Goal: Feedback & Contribution: Contribute content

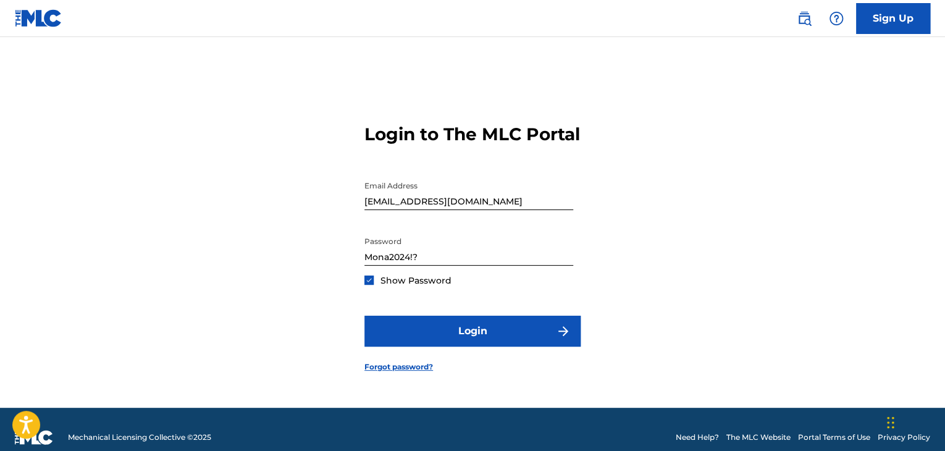
click at [443, 315] on form "Login to The MLC Portal Email Address [EMAIL_ADDRESS][DOMAIN_NAME] Password [SE…" at bounding box center [473, 238] width 216 height 340
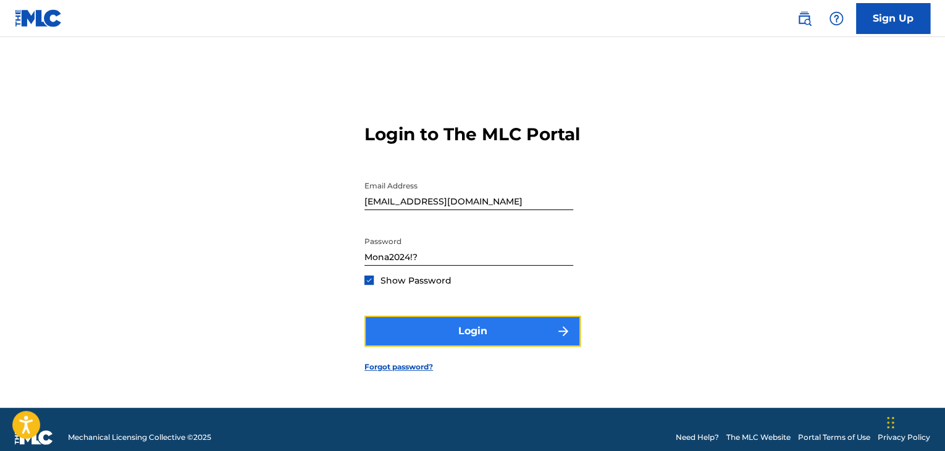
click at [449, 326] on button "Login" at bounding box center [473, 331] width 216 height 31
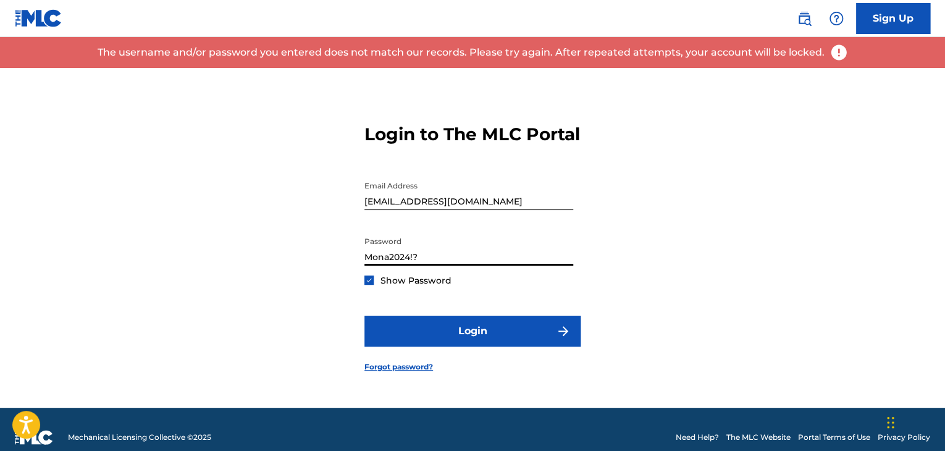
click at [452, 266] on input "Mona2024!?" at bounding box center [469, 247] width 209 height 35
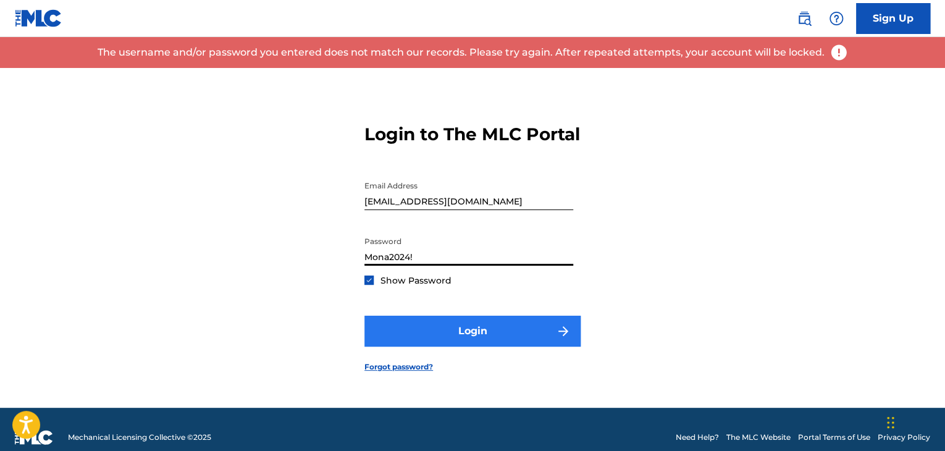
type input "Mona2024!"
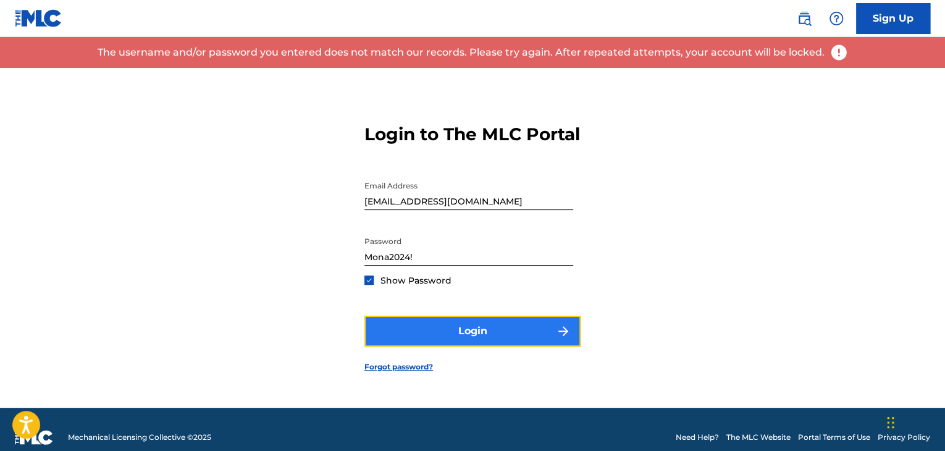
click at [383, 346] on button "Login" at bounding box center [473, 331] width 216 height 31
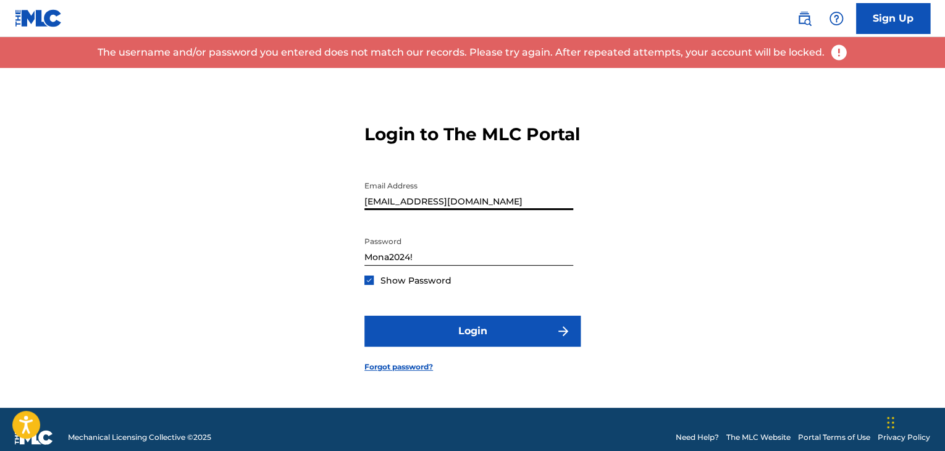
click at [478, 210] on input "[EMAIL_ADDRESS][DOMAIN_NAME]" at bounding box center [469, 192] width 209 height 35
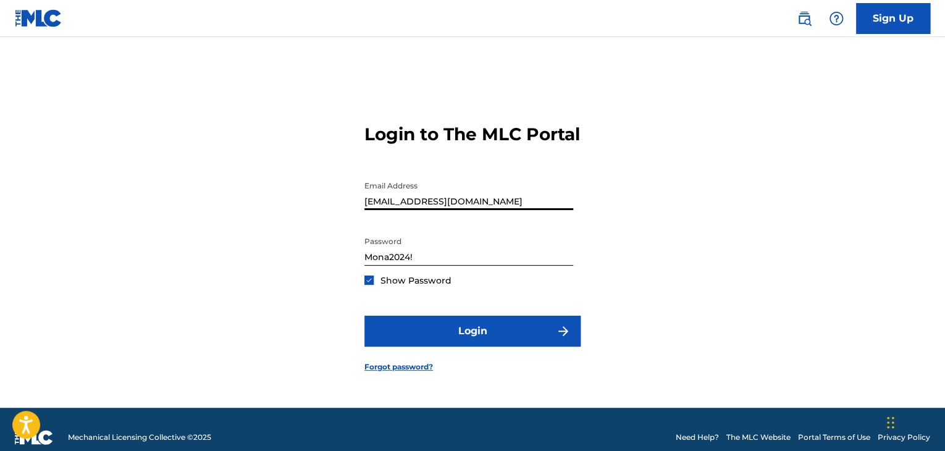
click at [397, 286] on span "Show Password" at bounding box center [416, 280] width 71 height 11
click at [373, 287] on div "Show Password" at bounding box center [408, 280] width 87 height 12
drag, startPoint x: 308, startPoint y: 227, endPoint x: 287, endPoint y: 243, distance: 26.4
click at [268, 233] on div "Login to The MLC Portal Email Address [EMAIL_ADDRESS][DOMAIN_NAME] Password [SE…" at bounding box center [472, 238] width 865 height 340
type input "[EMAIL_ADDRESS][DOMAIN_NAME]"
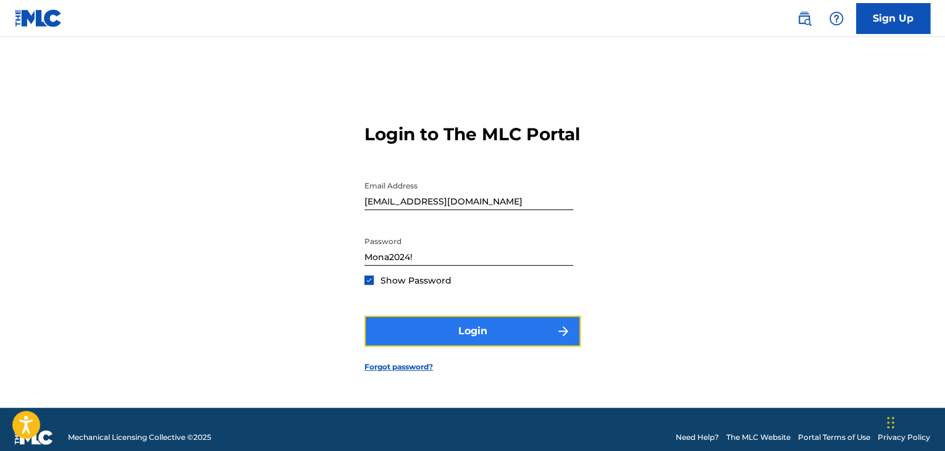
click at [454, 340] on button "Login" at bounding box center [473, 331] width 216 height 31
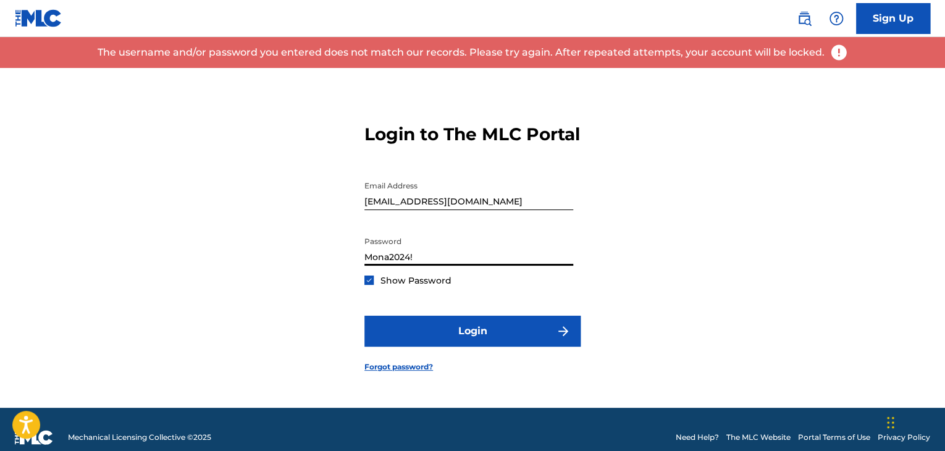
drag, startPoint x: 437, startPoint y: 273, endPoint x: 276, endPoint y: 271, distance: 161.3
click at [280, 273] on div "Login to The MLC Portal Email Address [EMAIL_ADDRESS][DOMAIN_NAME] Password [SE…" at bounding box center [472, 238] width 865 height 340
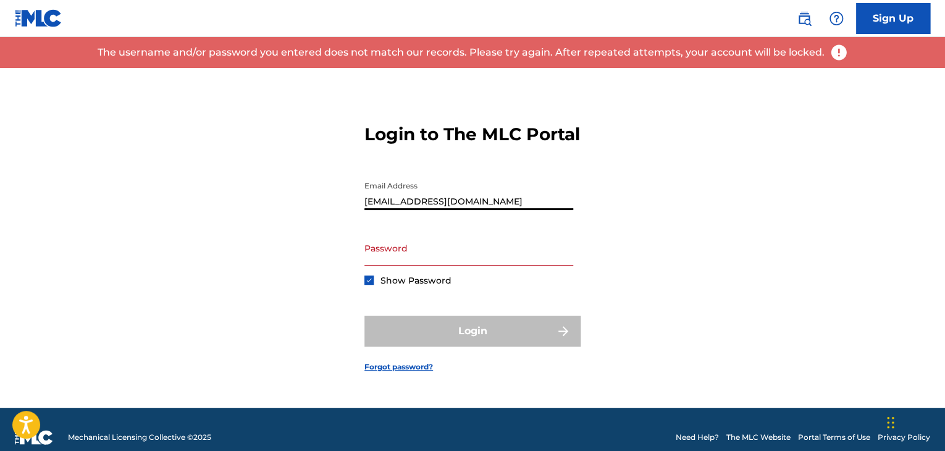
drag, startPoint x: 489, startPoint y: 216, endPoint x: 289, endPoint y: 212, distance: 200.3
click at [294, 212] on div "Login to The MLC Portal Email Address [EMAIL_ADDRESS][DOMAIN_NAME] Password Sho…" at bounding box center [472, 238] width 865 height 340
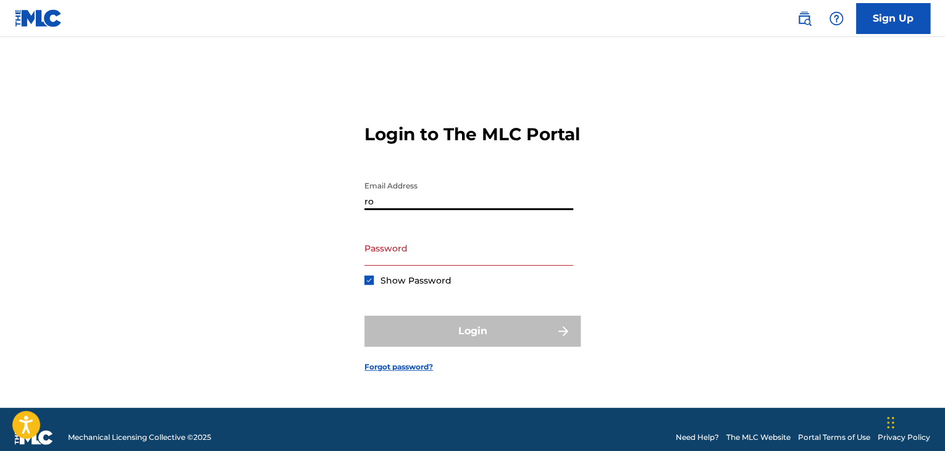
type input "r"
click at [415, 373] on link "Forgot password?" at bounding box center [399, 366] width 69 height 11
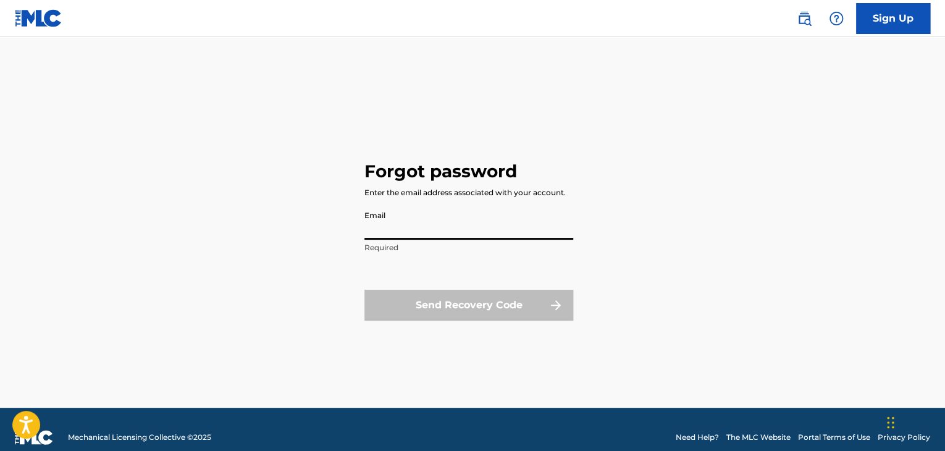
click at [409, 230] on input "Email" at bounding box center [469, 222] width 209 height 35
type input "[EMAIL_ADDRESS][DOMAIN_NAME]"
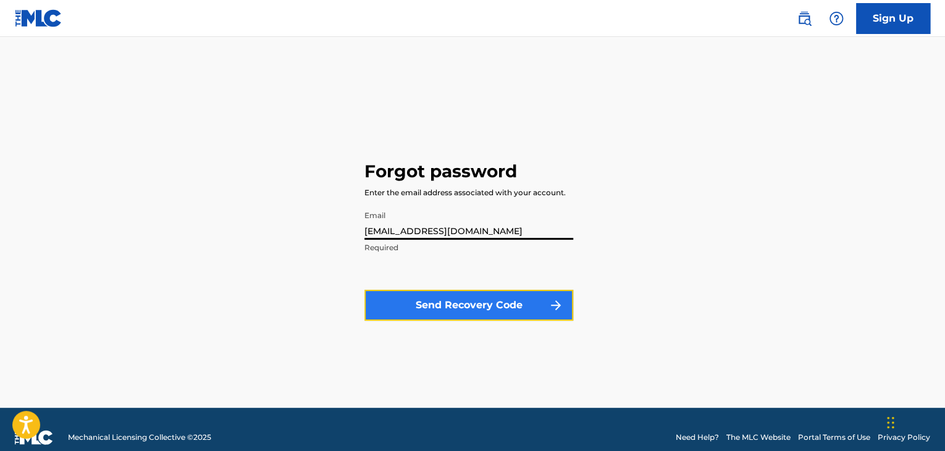
click at [434, 299] on button "Send Recovery Code" at bounding box center [469, 305] width 209 height 31
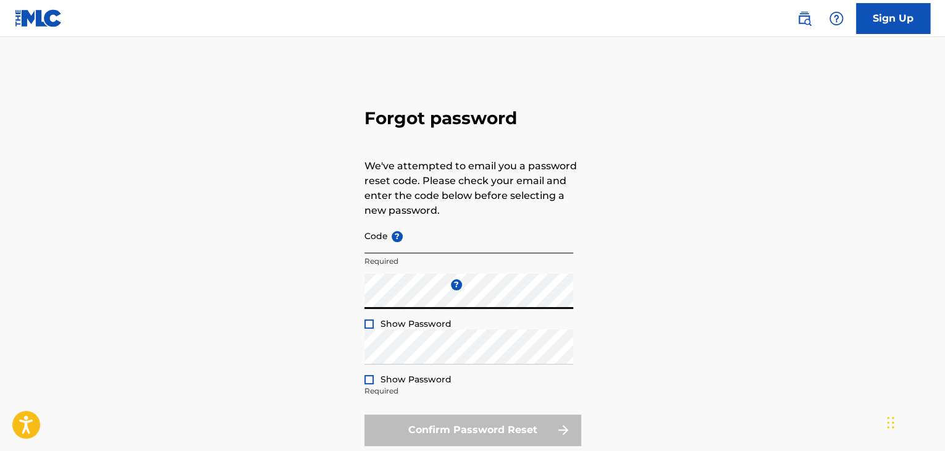
click at [435, 247] on input "Code ?" at bounding box center [469, 235] width 209 height 35
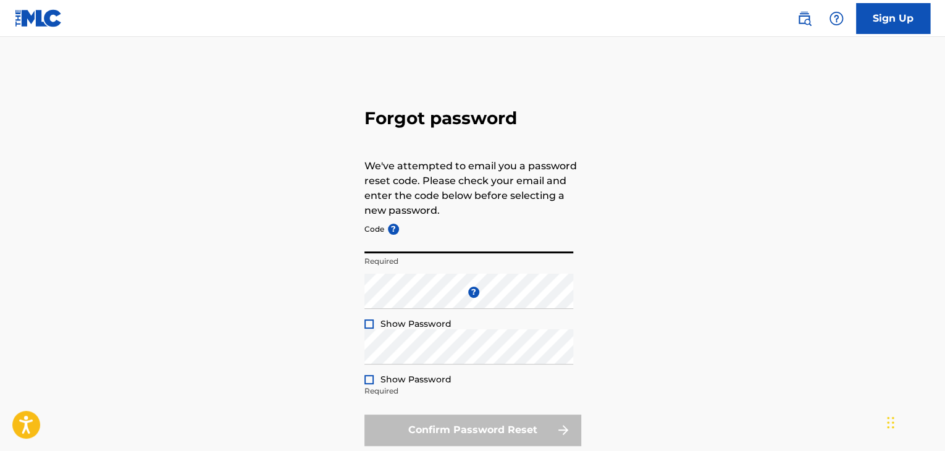
paste input "FP_230cf6233f130411f524f6a26211"
type input "FP_230cf6233f130411f524f6a26211"
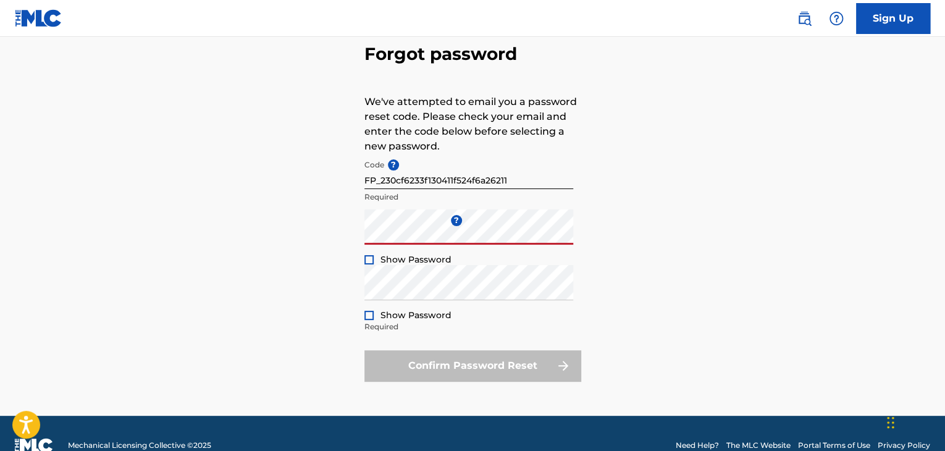
scroll to position [88, 0]
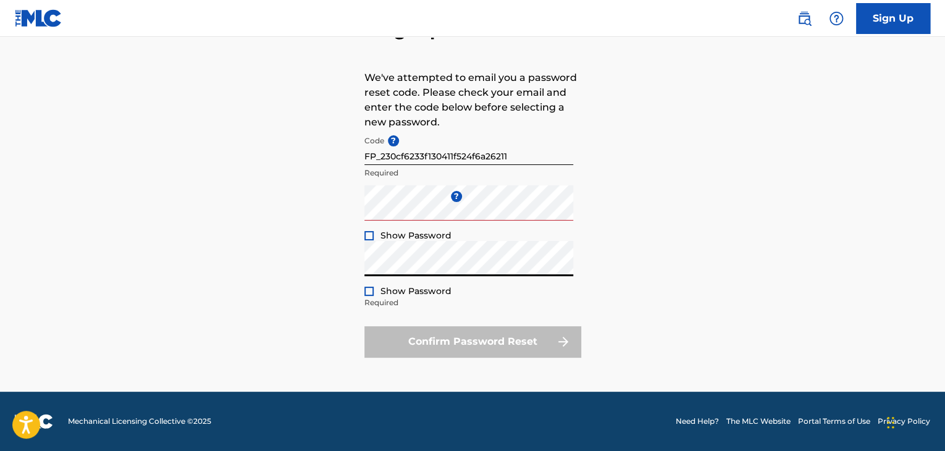
click at [332, 227] on div "Forgot password We've attempted to email you a password reset code. Please chec…" at bounding box center [472, 186] width 865 height 412
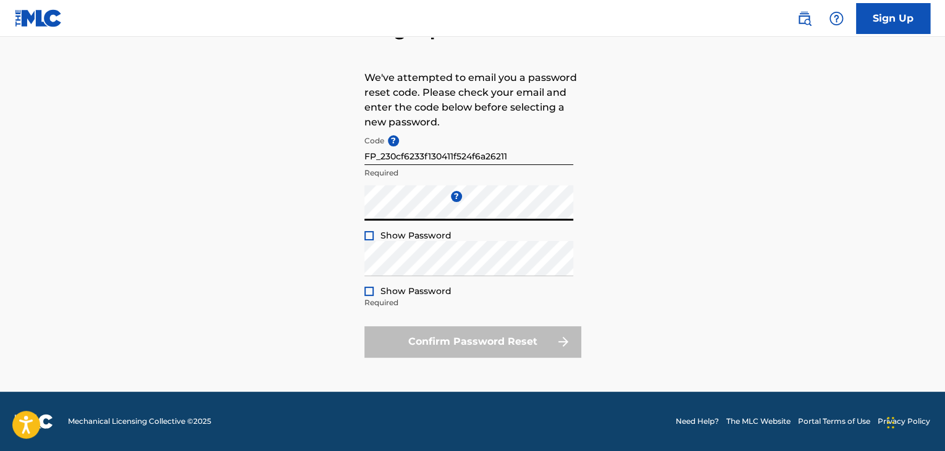
click at [331, 208] on div "Forgot password We've attempted to email you a password reset code. Please chec…" at bounding box center [472, 186] width 865 height 412
click at [394, 277] on div "Repeat the password Show Password Required" at bounding box center [469, 269] width 209 height 56
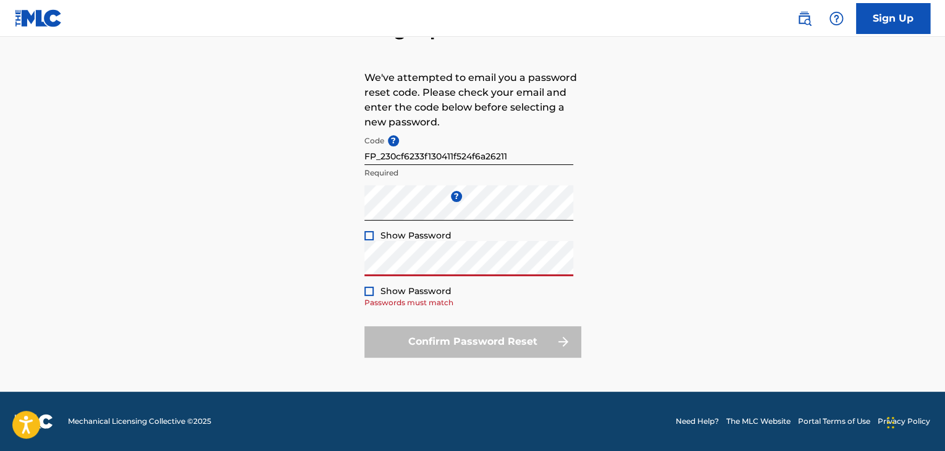
click at [394, 362] on div "Forgot password We've attempted to email you a password reset code. Please chec…" at bounding box center [473, 195] width 216 height 353
click at [371, 238] on div at bounding box center [369, 235] width 9 height 9
click at [340, 220] on div "Forgot password We've attempted to email you a password reset code. Please chec…" at bounding box center [472, 186] width 865 height 412
click at [268, 293] on div "Forgot password We've attempted to email you a password reset code. Please chec…" at bounding box center [472, 186] width 865 height 412
click at [365, 326] on button "Confirm Password Reset" at bounding box center [473, 341] width 216 height 31
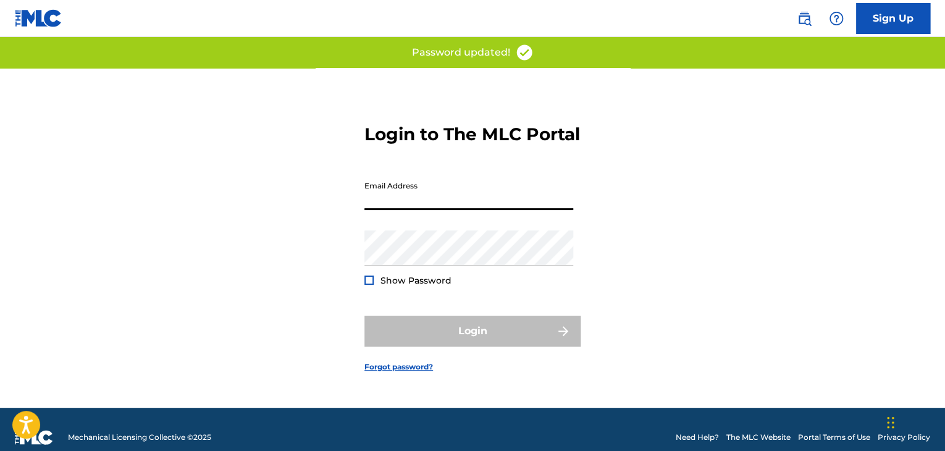
click at [433, 202] on input "Email Address" at bounding box center [469, 192] width 209 height 35
type input "[EMAIL_ADDRESS][DOMAIN_NAME]"
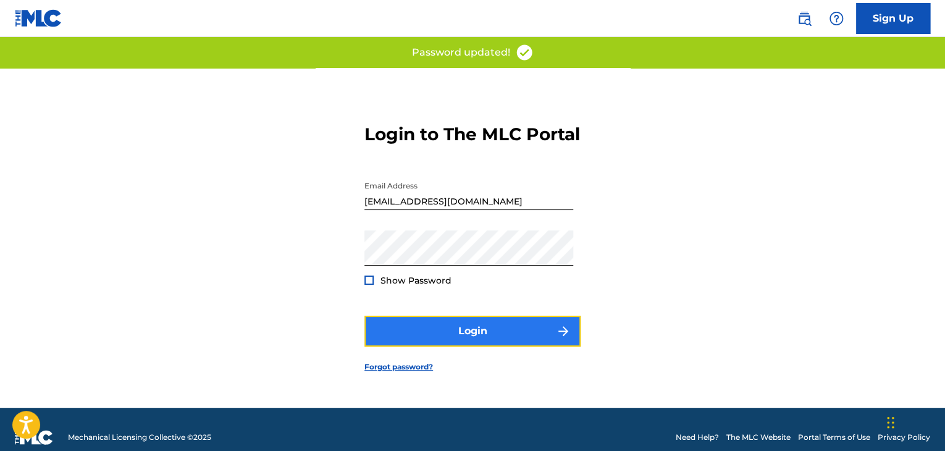
click at [448, 344] on button "Login" at bounding box center [473, 331] width 216 height 31
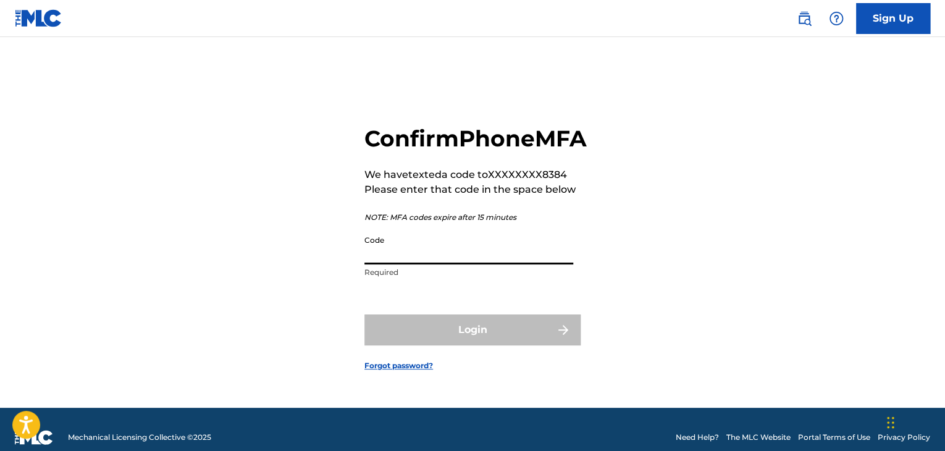
click at [434, 264] on input "Code" at bounding box center [469, 246] width 209 height 35
click at [368, 263] on input "Code" at bounding box center [469, 246] width 209 height 35
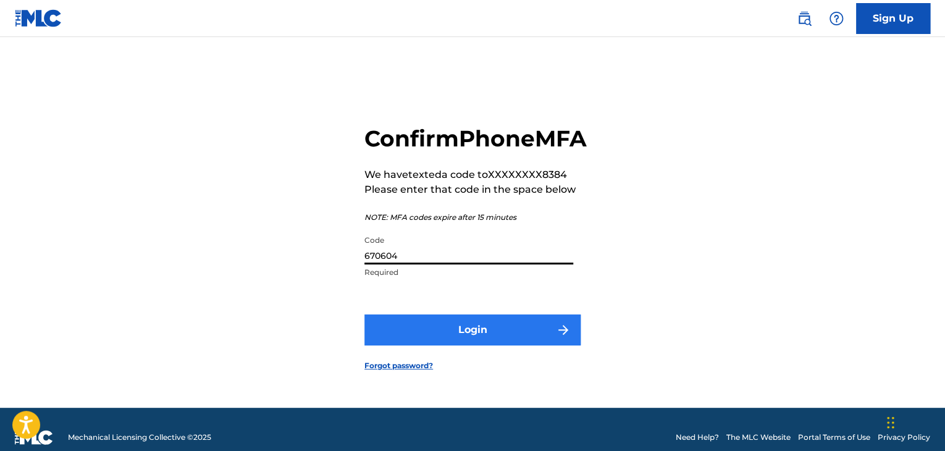
type input "670604"
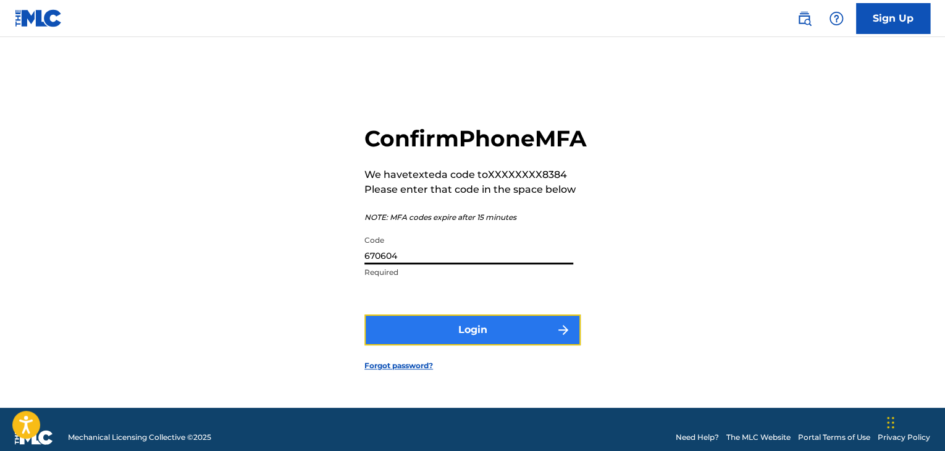
click at [404, 334] on button "Login" at bounding box center [473, 330] width 216 height 31
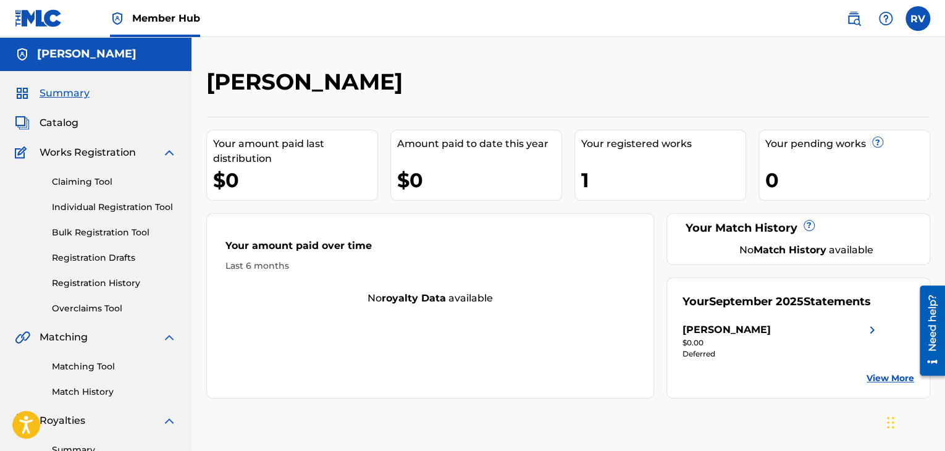
click at [650, 151] on div "Your registered works 1" at bounding box center [661, 165] width 172 height 71
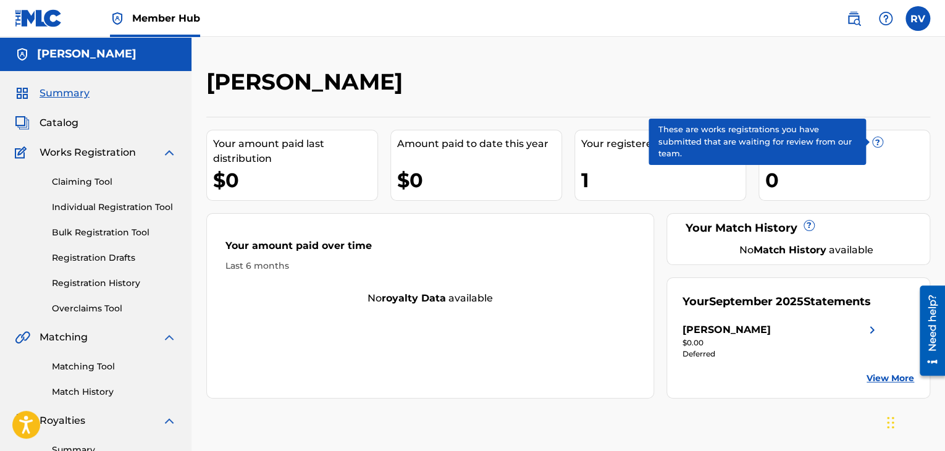
click at [875, 143] on span "?" at bounding box center [878, 142] width 10 height 10
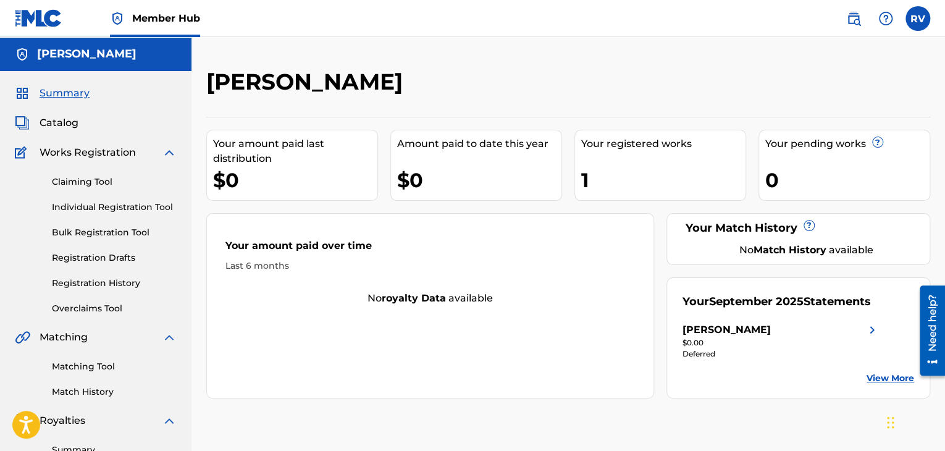
click at [633, 179] on div "1" at bounding box center [663, 180] width 164 height 28
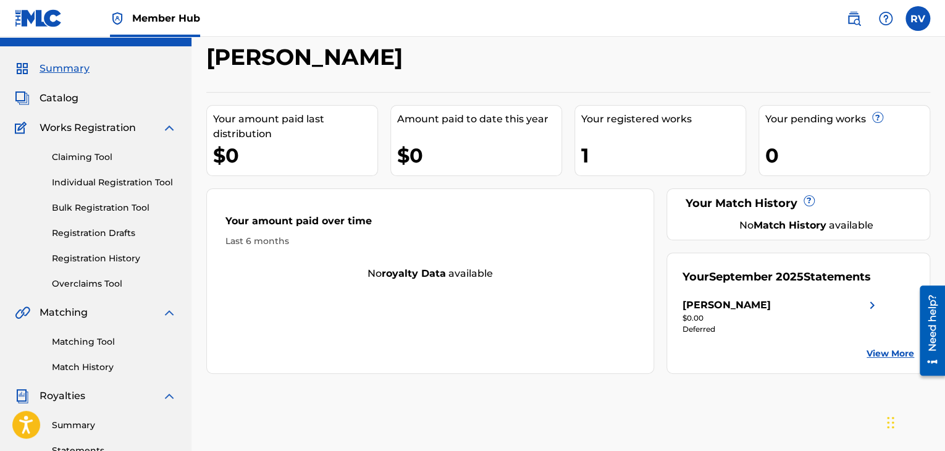
scroll to position [124, 0]
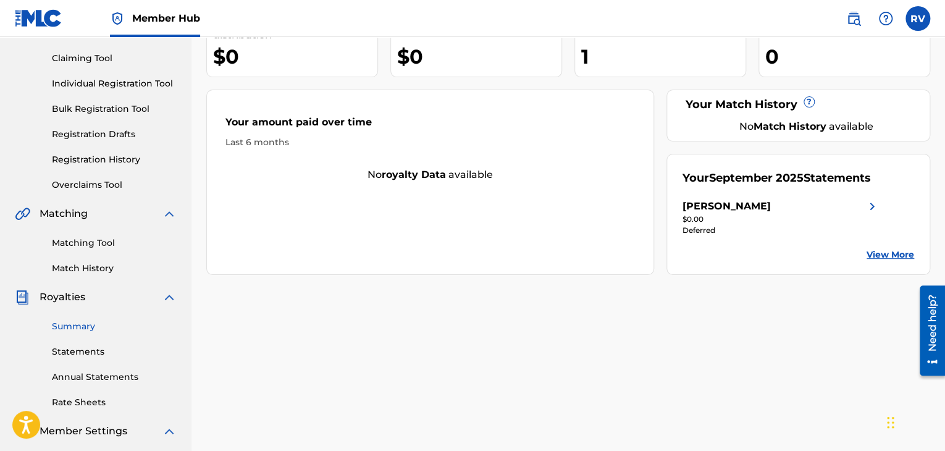
click at [71, 326] on link "Summary" at bounding box center [114, 326] width 125 height 13
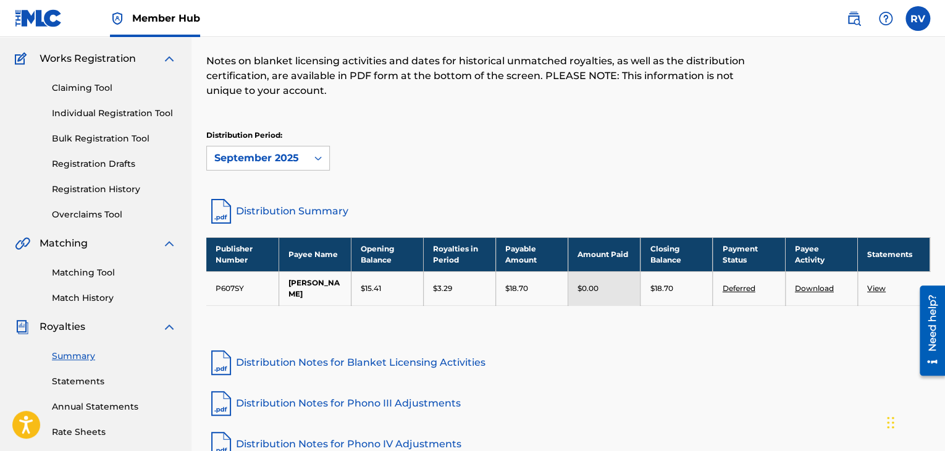
scroll to position [124, 0]
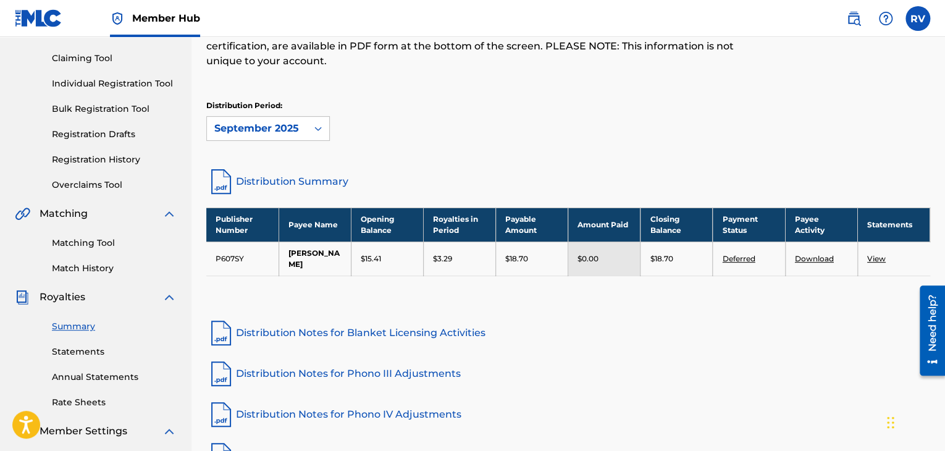
click at [732, 260] on link "Deferred" at bounding box center [738, 258] width 33 height 9
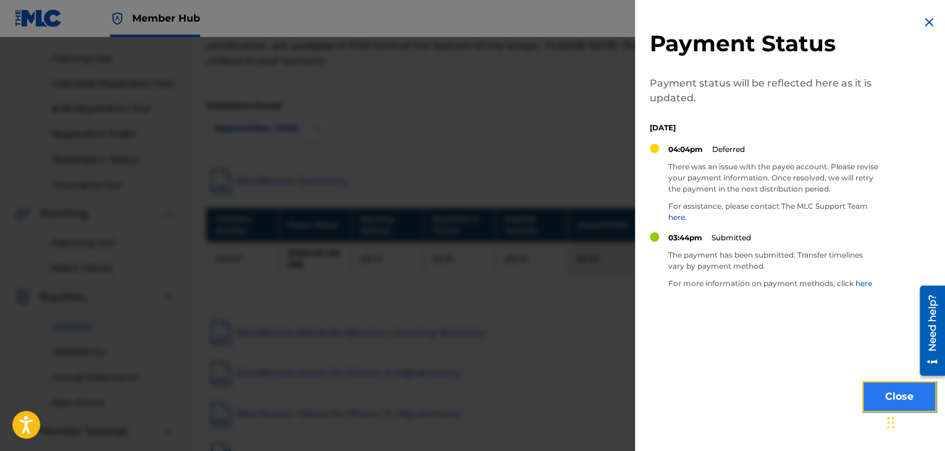
click at [897, 386] on button "Close" at bounding box center [900, 396] width 74 height 31
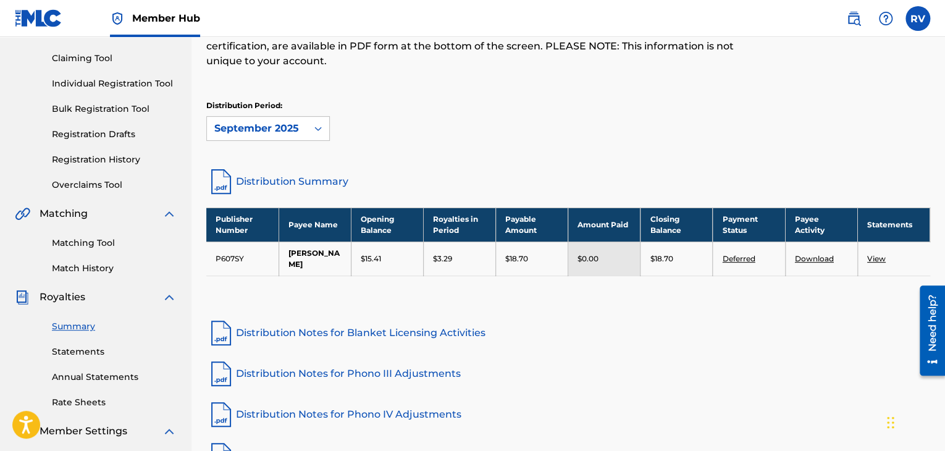
click at [317, 256] on td "[PERSON_NAME]" at bounding box center [315, 259] width 72 height 34
click at [881, 260] on link "View" at bounding box center [877, 258] width 19 height 9
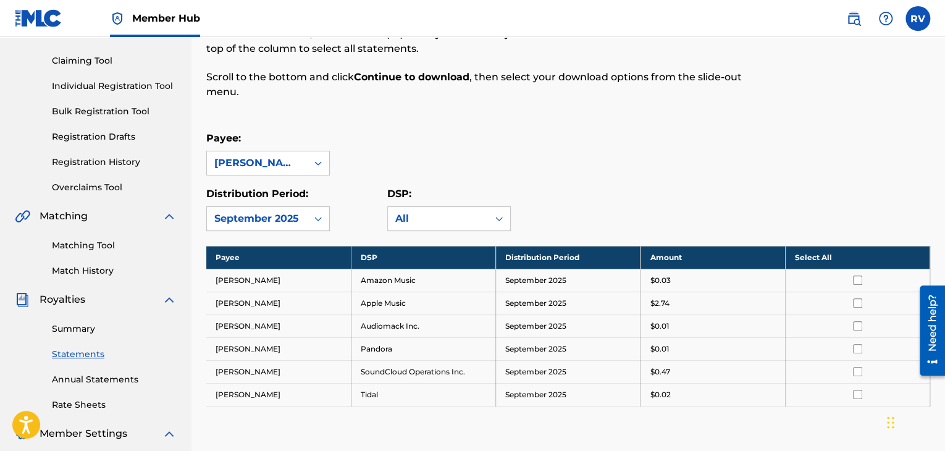
scroll to position [124, 0]
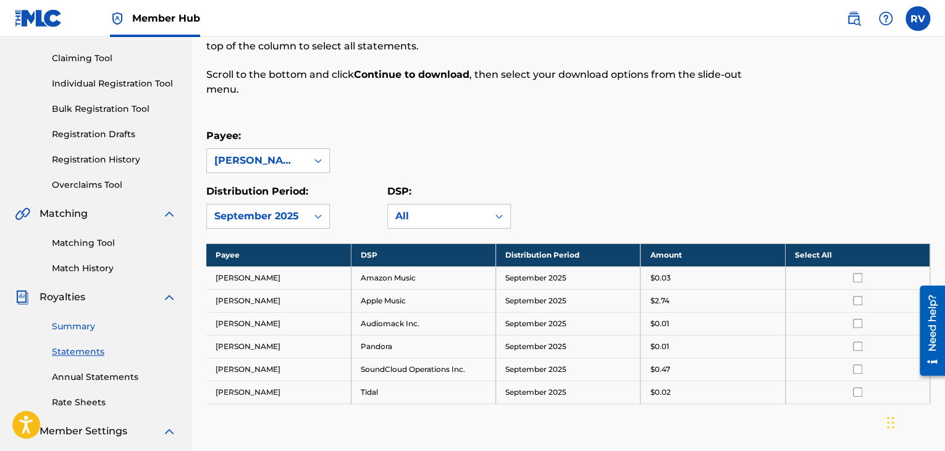
click at [87, 326] on link "Summary" at bounding box center [114, 326] width 125 height 13
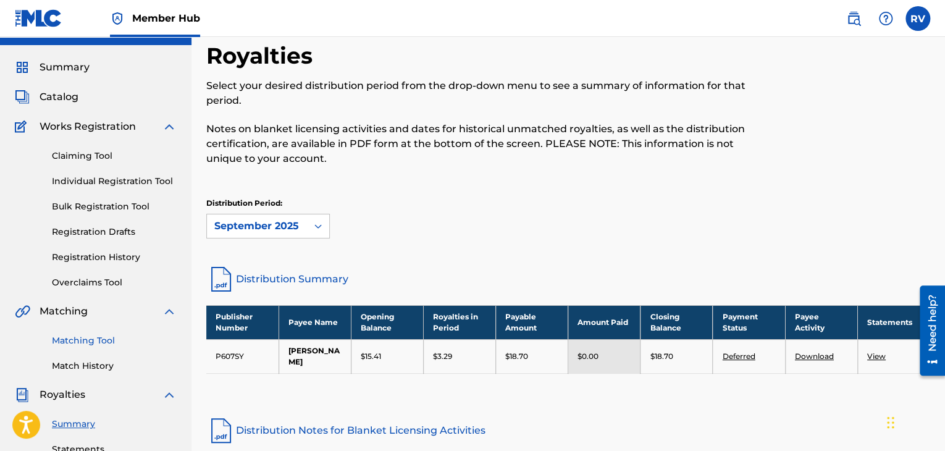
scroll to position [62, 0]
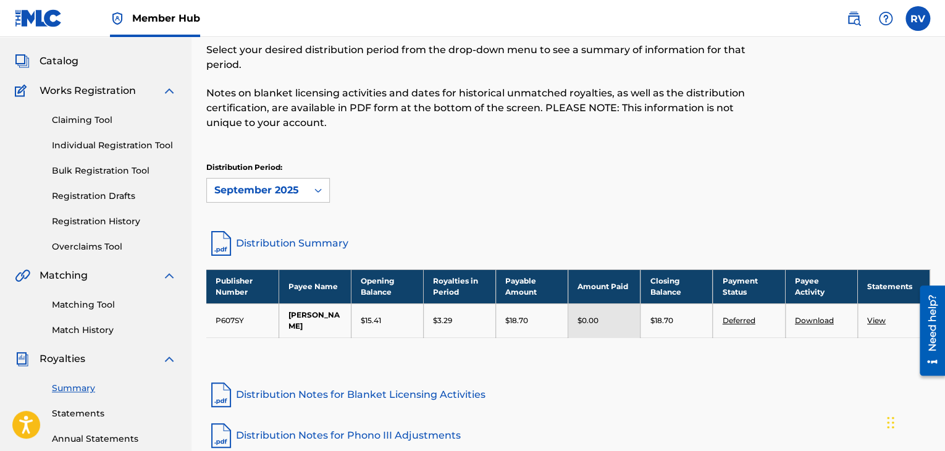
click at [92, 331] on link "Match History" at bounding box center [114, 330] width 125 height 13
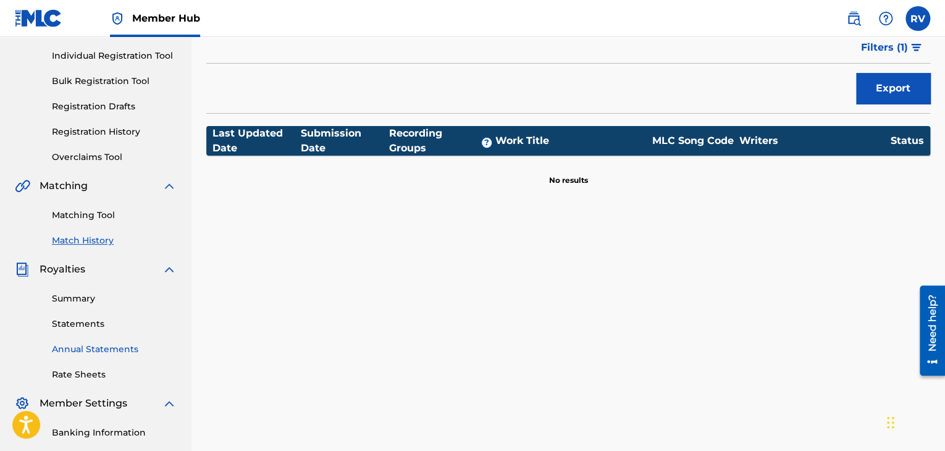
scroll to position [185, 0]
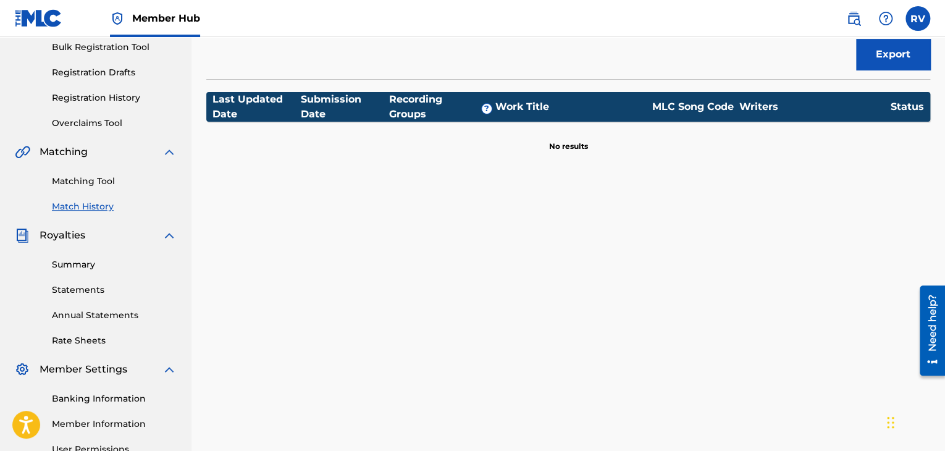
click at [77, 281] on div "Summary Statements Annual Statements Rate Sheets" at bounding box center [96, 295] width 162 height 104
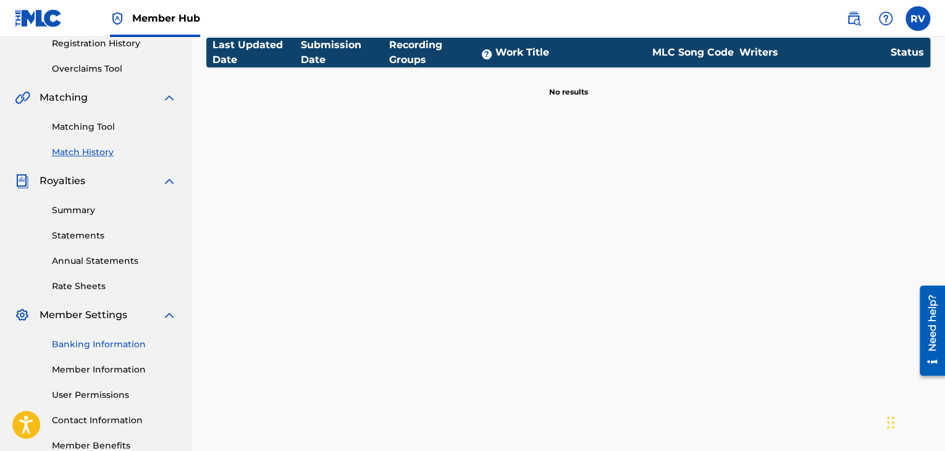
scroll to position [247, 0]
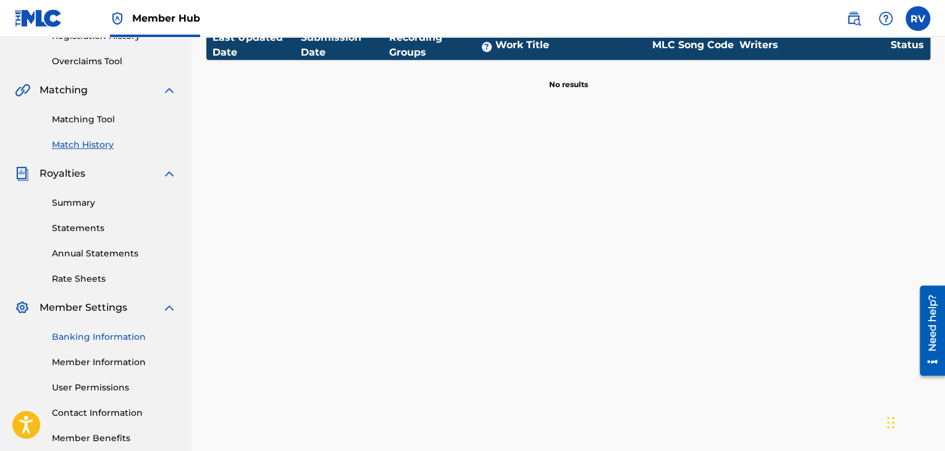
click at [88, 336] on link "Banking Information" at bounding box center [114, 337] width 125 height 13
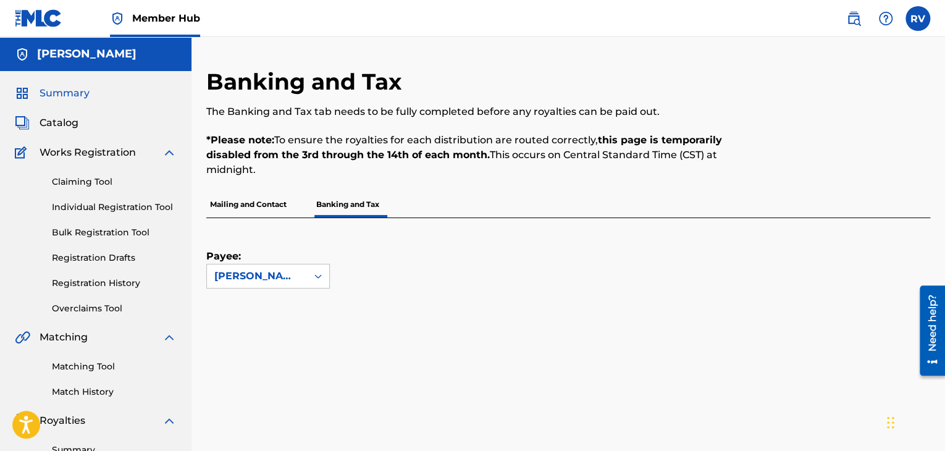
click at [87, 91] on span "Summary" at bounding box center [65, 93] width 50 height 15
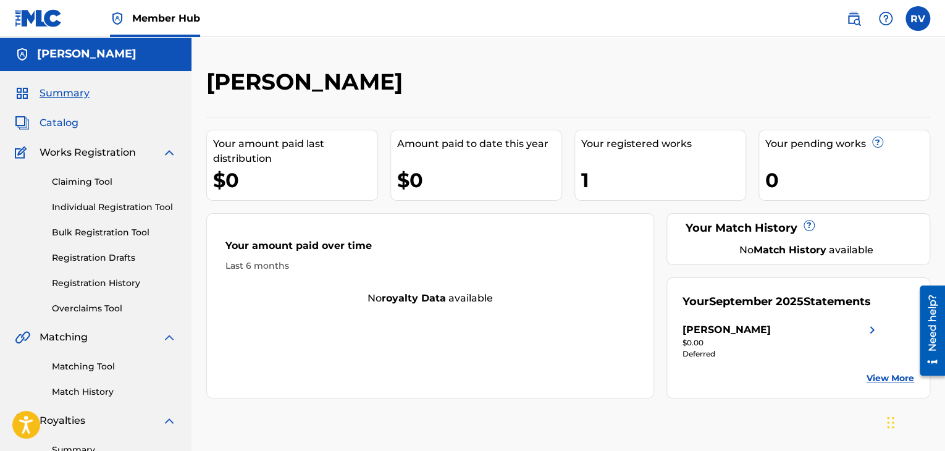
click at [64, 126] on span "Catalog" at bounding box center [59, 123] width 39 height 15
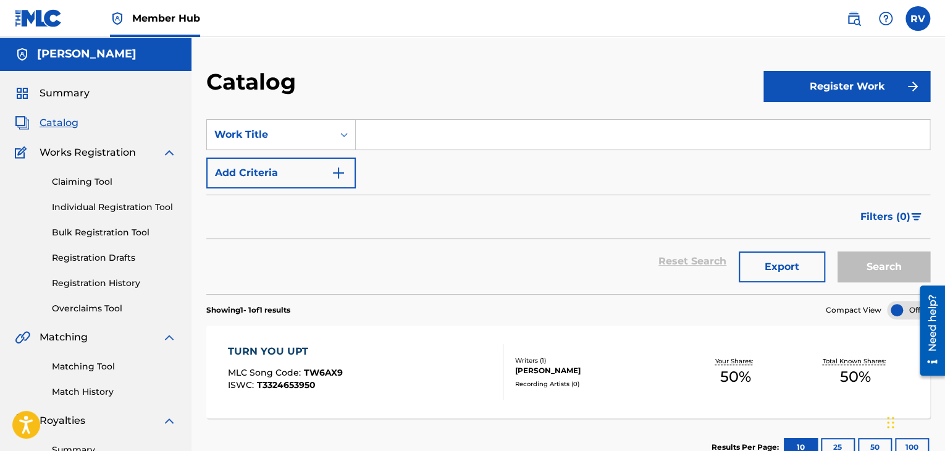
click at [67, 103] on div "Summary Catalog Works Registration Claiming Tool Individual Registration Tool B…" at bounding box center [96, 389] width 192 height 636
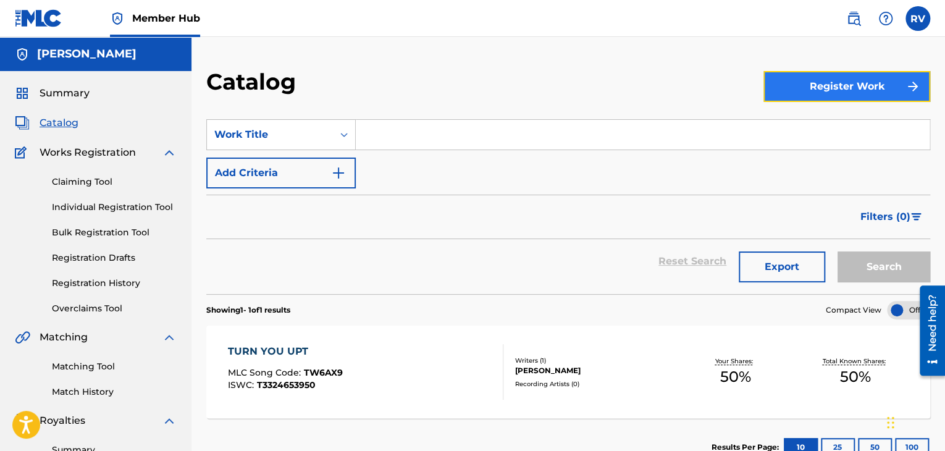
click at [893, 77] on button "Register Work" at bounding box center [847, 86] width 167 height 31
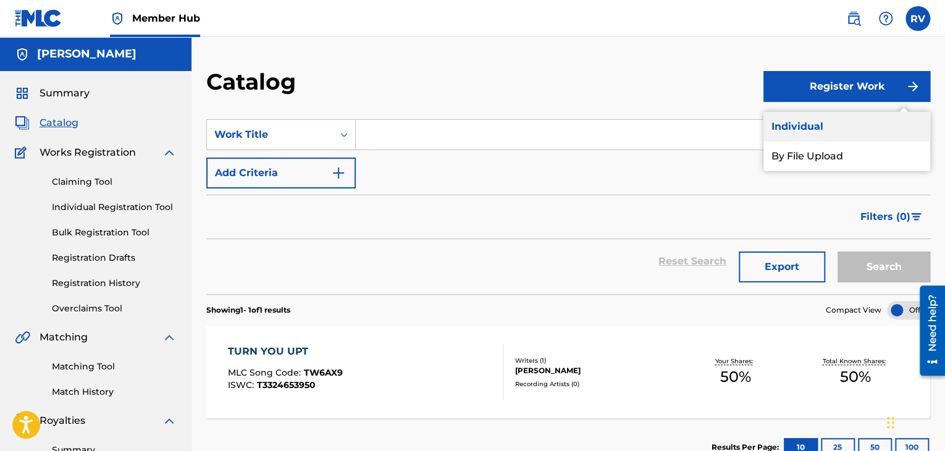
click at [845, 125] on link "Individual" at bounding box center [847, 127] width 167 height 30
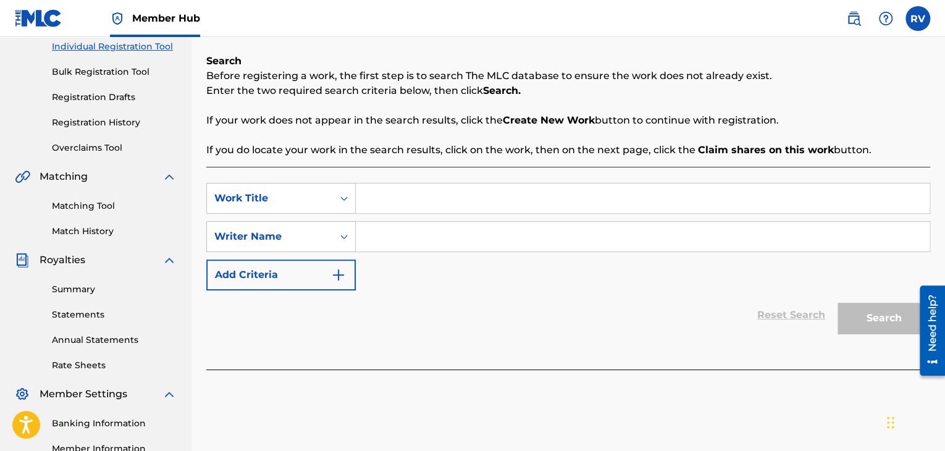
scroll to position [185, 0]
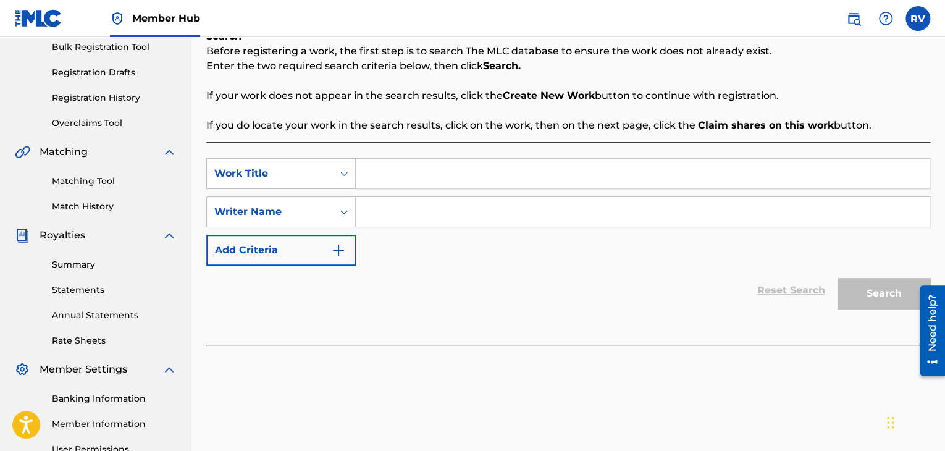
click at [473, 175] on input "Search Form" at bounding box center [643, 174] width 574 height 30
click at [319, 178] on div "Work Title" at bounding box center [269, 173] width 111 height 15
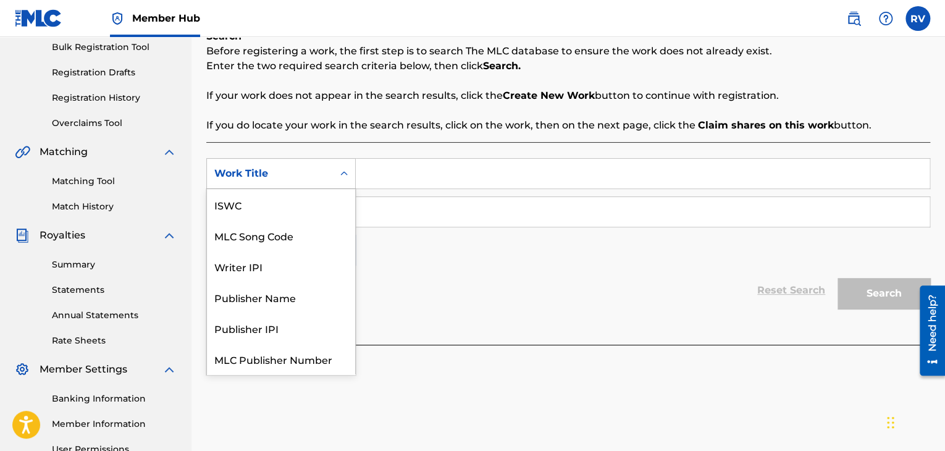
scroll to position [31, 0]
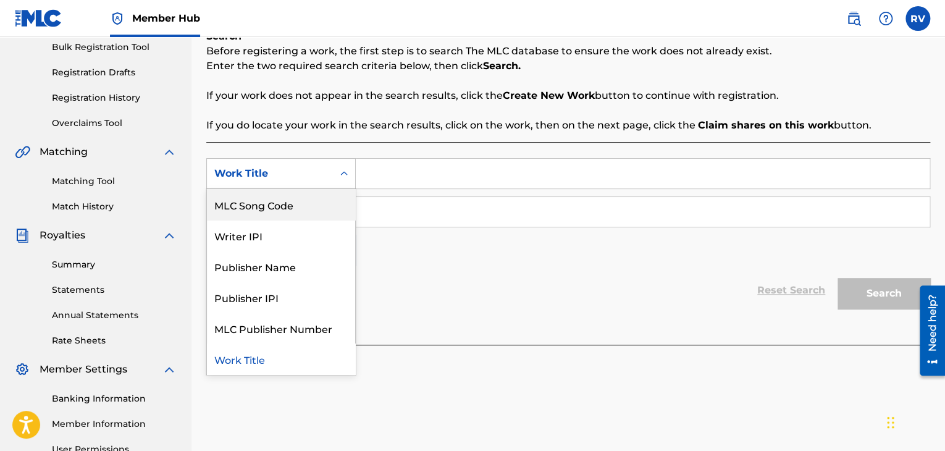
click at [361, 177] on input "Search Form" at bounding box center [643, 174] width 574 height 30
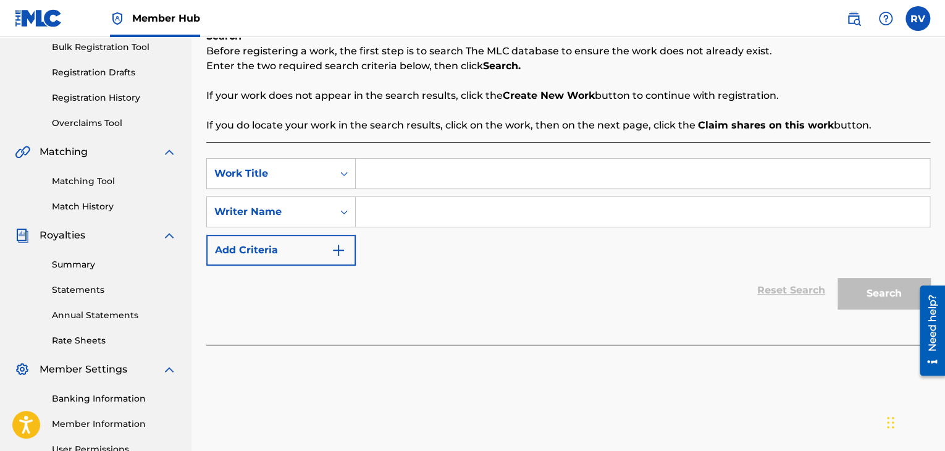
click at [394, 216] on input "Search Form" at bounding box center [643, 212] width 574 height 30
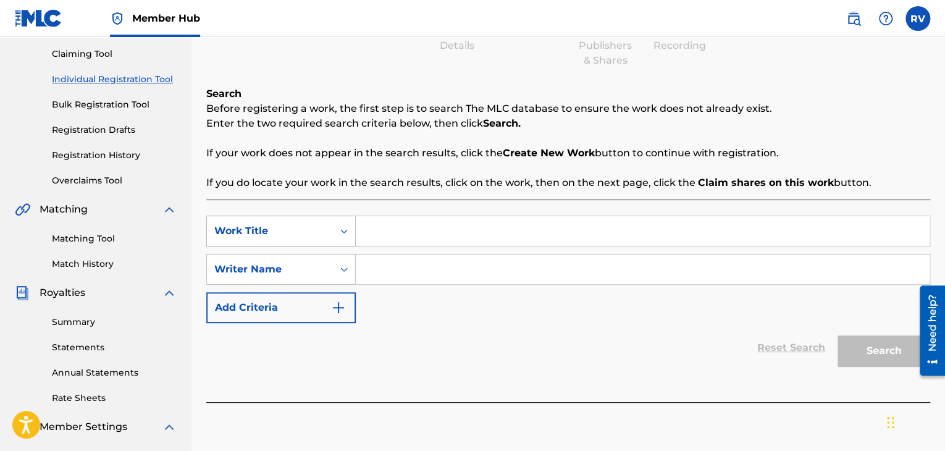
scroll to position [124, 0]
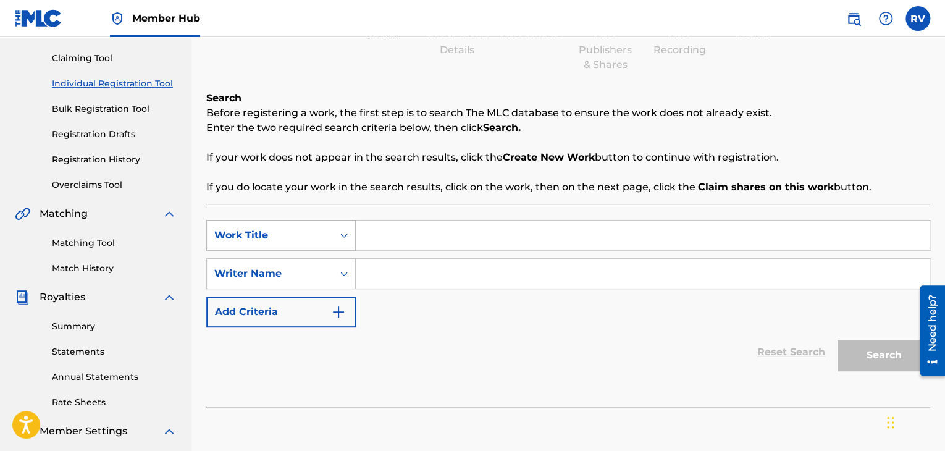
click at [329, 233] on div "Work Title" at bounding box center [270, 235] width 126 height 23
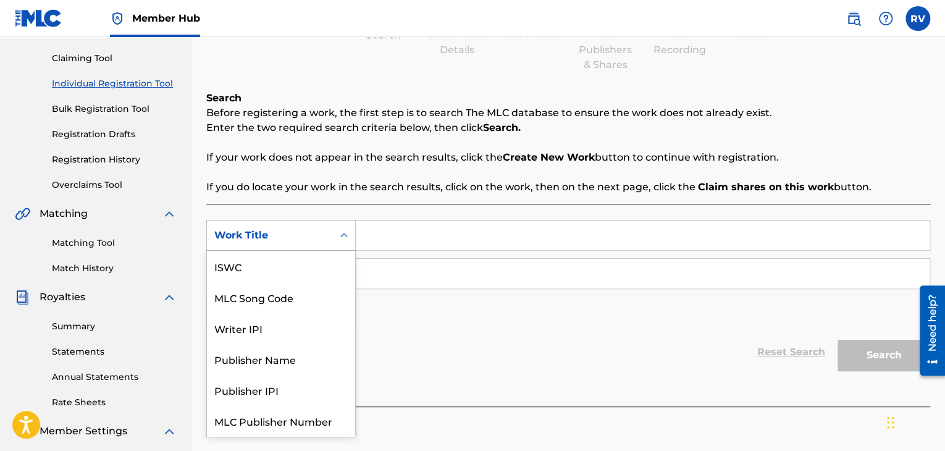
scroll to position [31, 0]
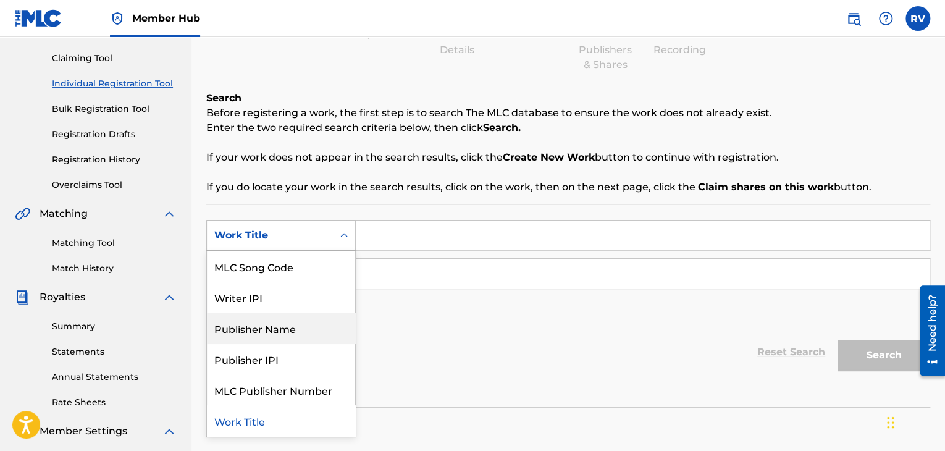
click at [459, 334] on div "Reset Search Search" at bounding box center [568, 352] width 724 height 49
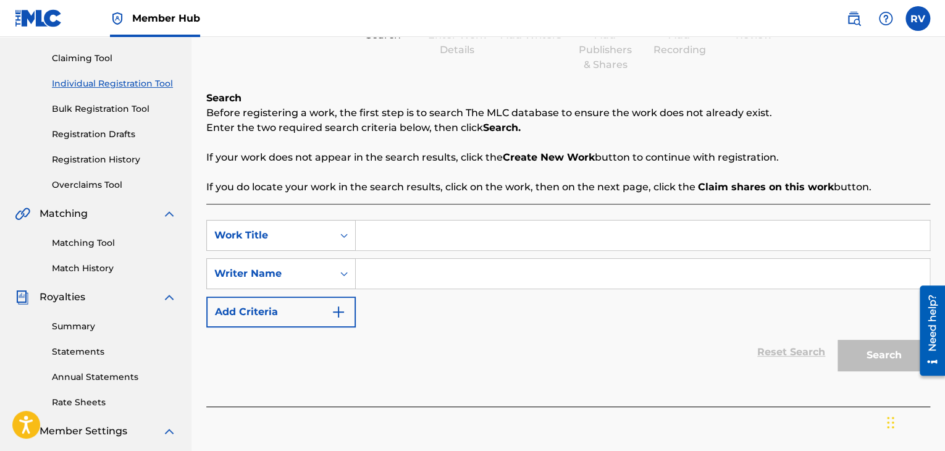
click at [435, 235] on input "Search Form" at bounding box center [643, 236] width 574 height 30
click at [382, 233] on input "Search Form" at bounding box center [643, 236] width 574 height 30
click at [372, 270] on input "Search Form" at bounding box center [643, 274] width 574 height 30
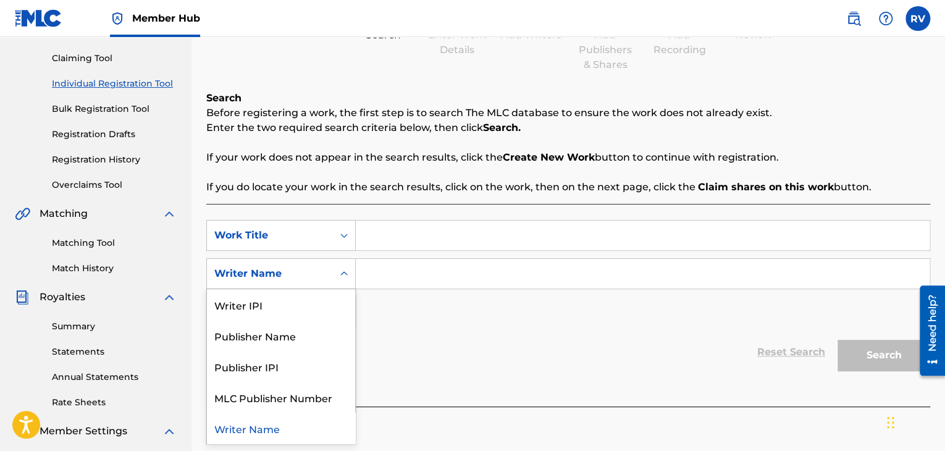
click at [334, 276] on div "Search Form" at bounding box center [344, 274] width 22 height 22
click at [281, 328] on div "Publisher Name" at bounding box center [281, 335] width 148 height 31
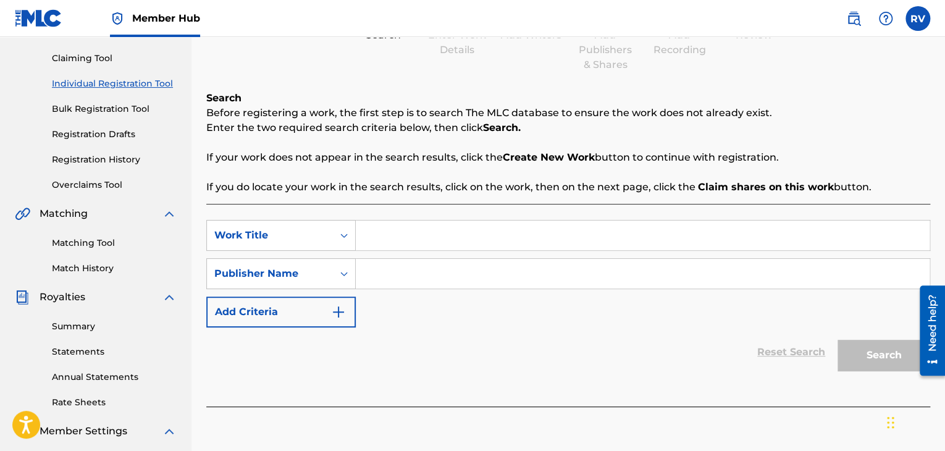
click at [455, 275] on input "Search Form" at bounding box center [643, 274] width 574 height 30
type input "[PERSON_NAME]"
click at [433, 247] on input "Search Form" at bounding box center [643, 236] width 574 height 30
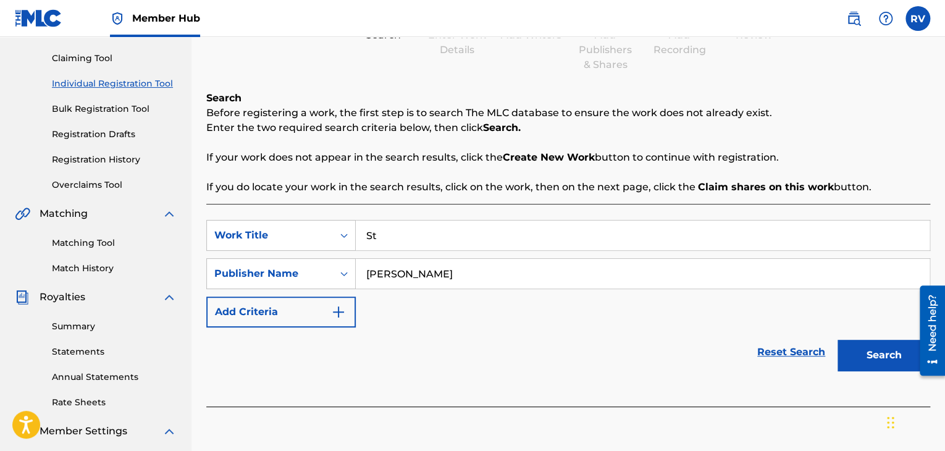
type input "S"
type input "A"
type input "Get Active"
click at [848, 361] on button "Search" at bounding box center [884, 355] width 93 height 31
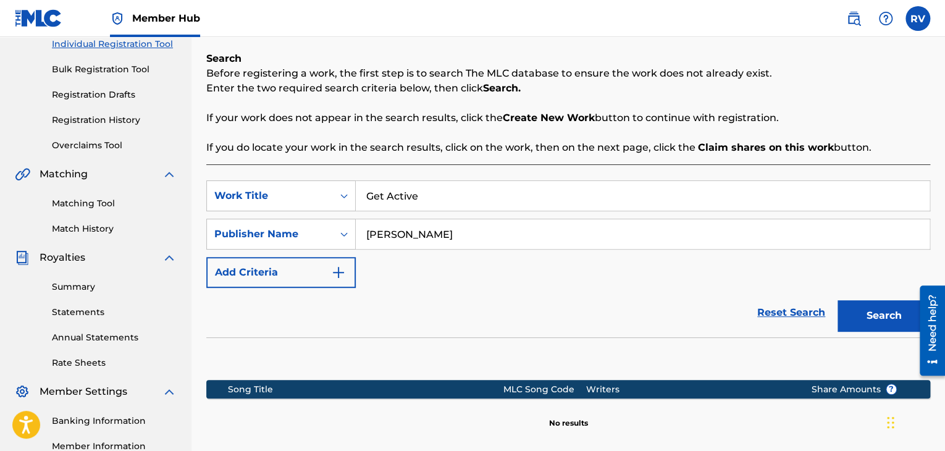
scroll to position [309, 0]
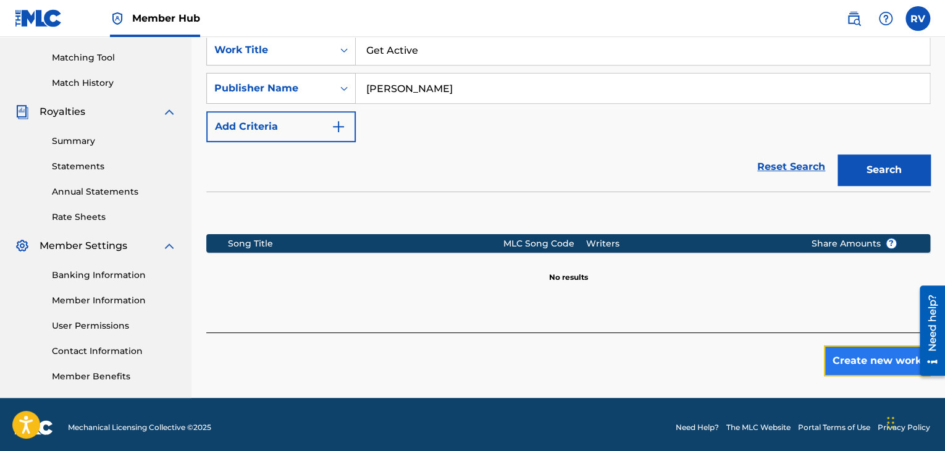
click at [837, 357] on button "Create new work" at bounding box center [877, 360] width 106 height 31
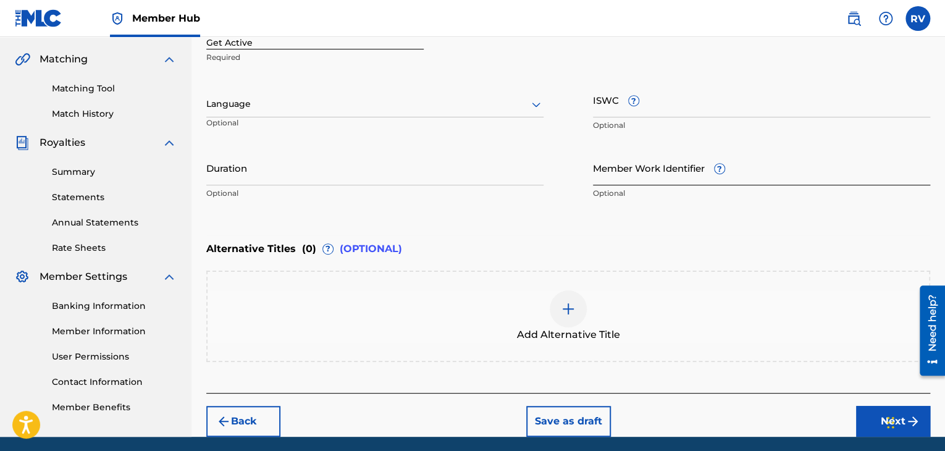
scroll to position [185, 0]
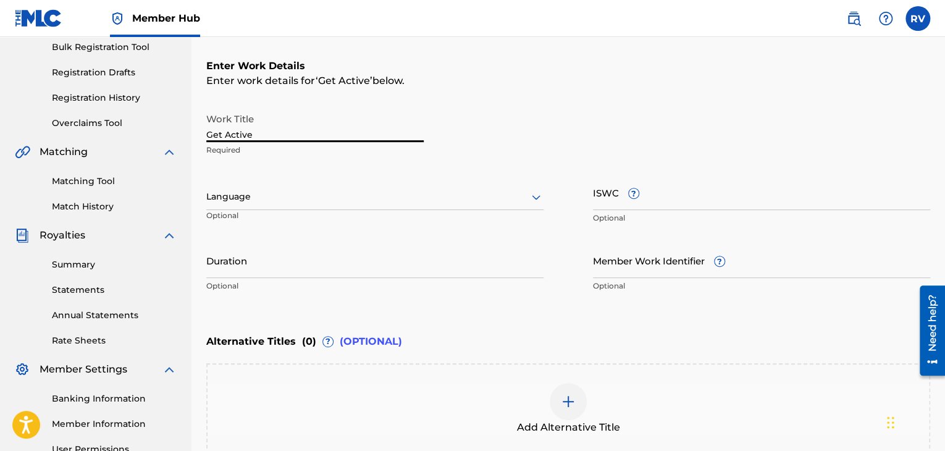
click at [312, 133] on input "Get Active" at bounding box center [315, 124] width 218 height 35
click at [262, 197] on div at bounding box center [374, 196] width 337 height 15
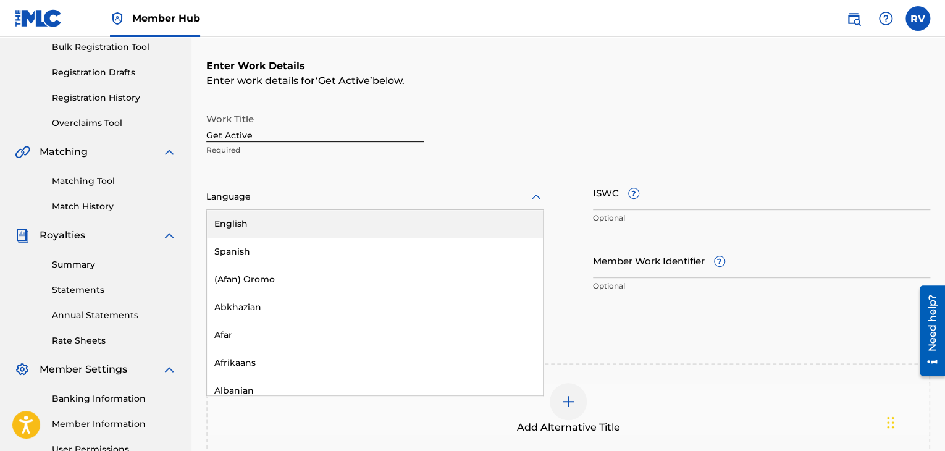
click at [265, 213] on div "English" at bounding box center [375, 224] width 336 height 28
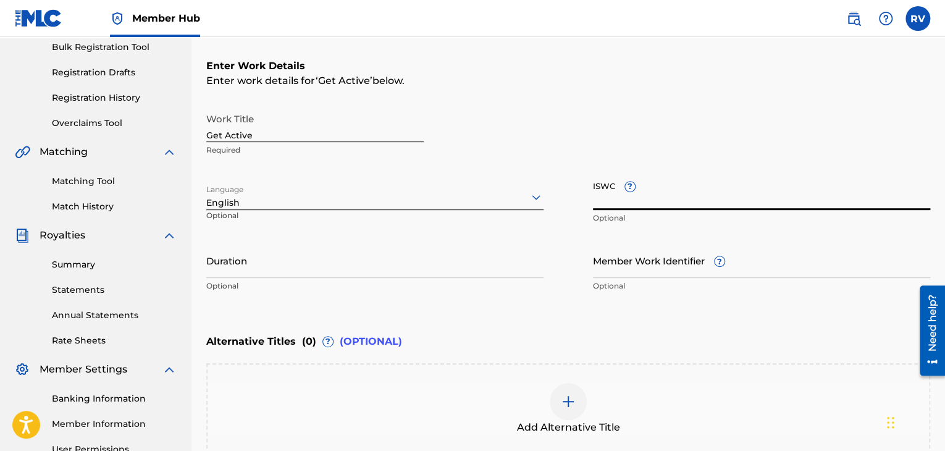
click at [621, 205] on input "ISWC ?" at bounding box center [761, 192] width 337 height 35
paste input "QZTLA2538748"
type input "QZTLA2538748"
click at [641, 199] on input "ISWC ?" at bounding box center [761, 192] width 337 height 35
paste input "QZTLA2538748"
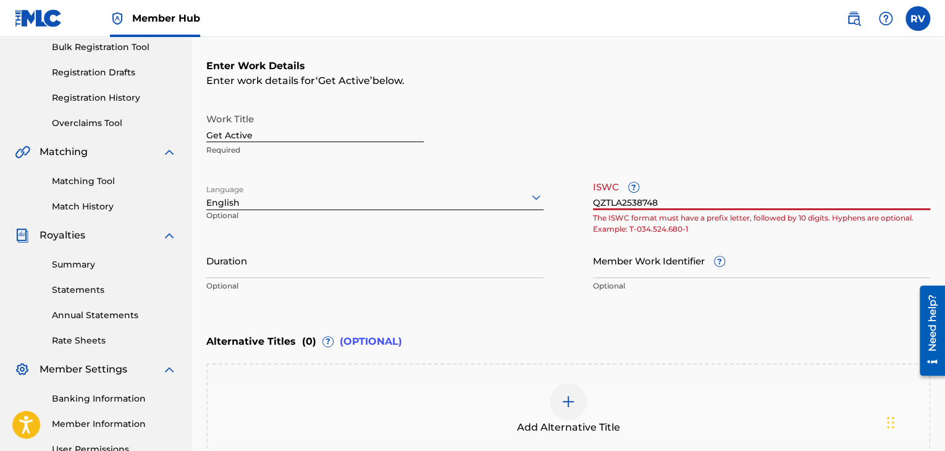
type input "QZTLA2538748"
drag, startPoint x: 556, startPoint y: 216, endPoint x: 504, endPoint y: 215, distance: 51.9
click at [503, 222] on div "Work Title Get Active Required Language English Optional ISWC ? QZTLA2538748 Th…" at bounding box center [568, 203] width 724 height 192
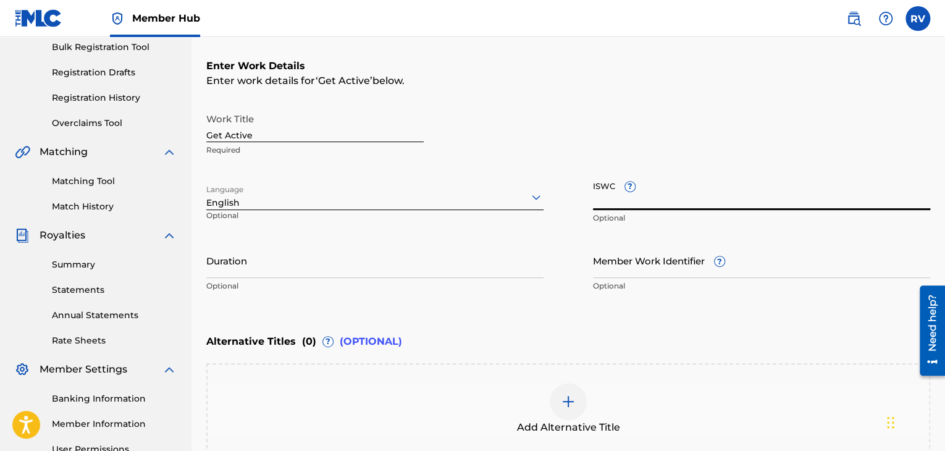
paste input "2538748"
type input "2538748"
click at [645, 265] on input "Member Work Identifier ?" at bounding box center [761, 260] width 337 height 35
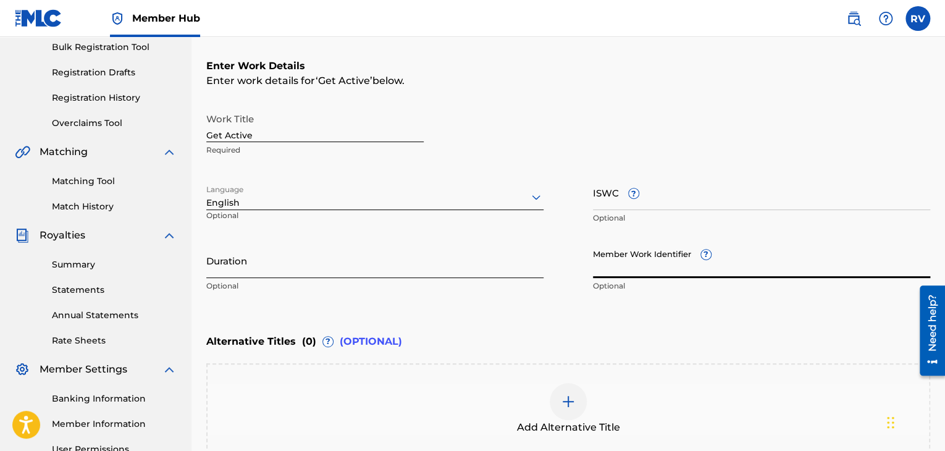
click at [403, 272] on input "Duration" at bounding box center [374, 260] width 337 height 35
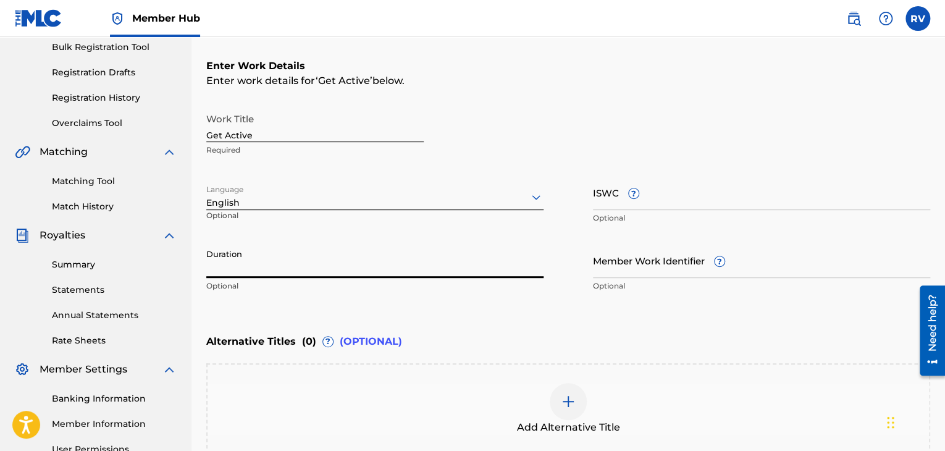
type input "2"
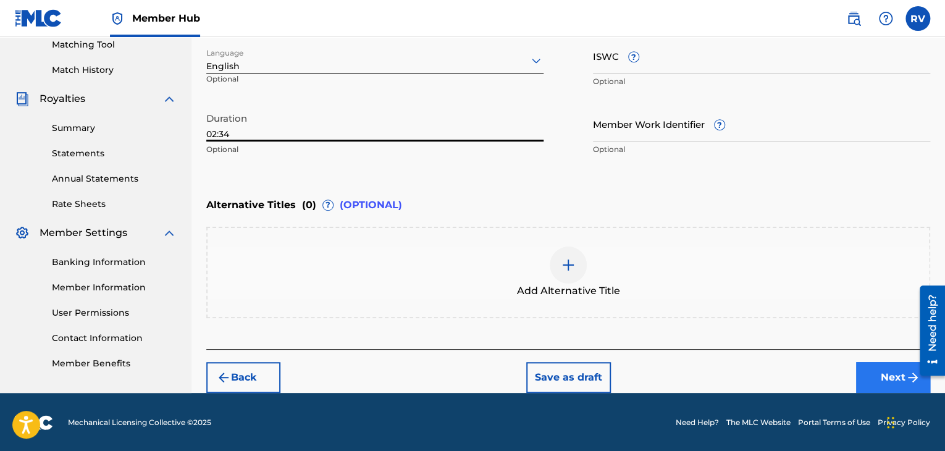
type input "02:34"
click at [865, 383] on button "Next" at bounding box center [893, 377] width 74 height 31
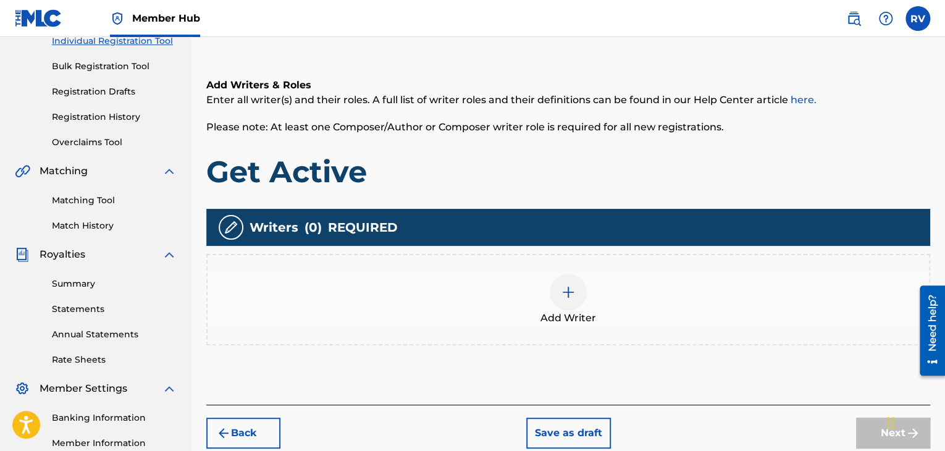
scroll to position [179, 0]
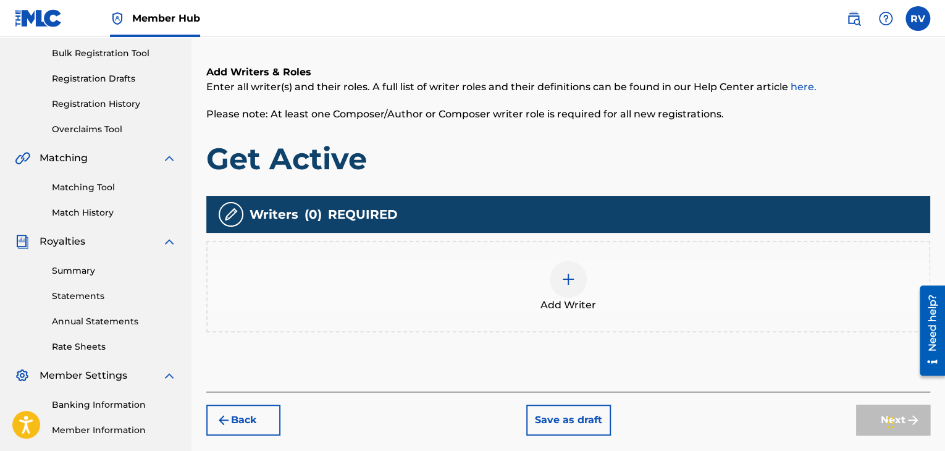
click at [567, 288] on div at bounding box center [568, 279] width 37 height 37
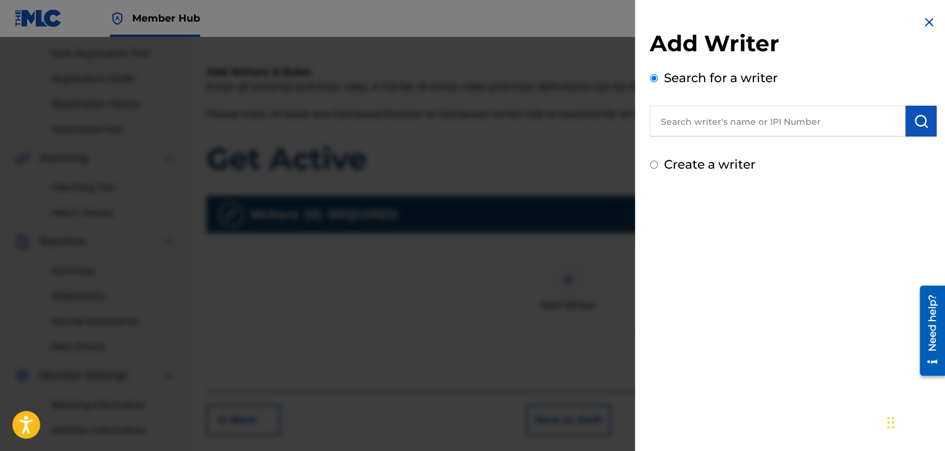
click at [702, 124] on input "text" at bounding box center [778, 121] width 256 height 31
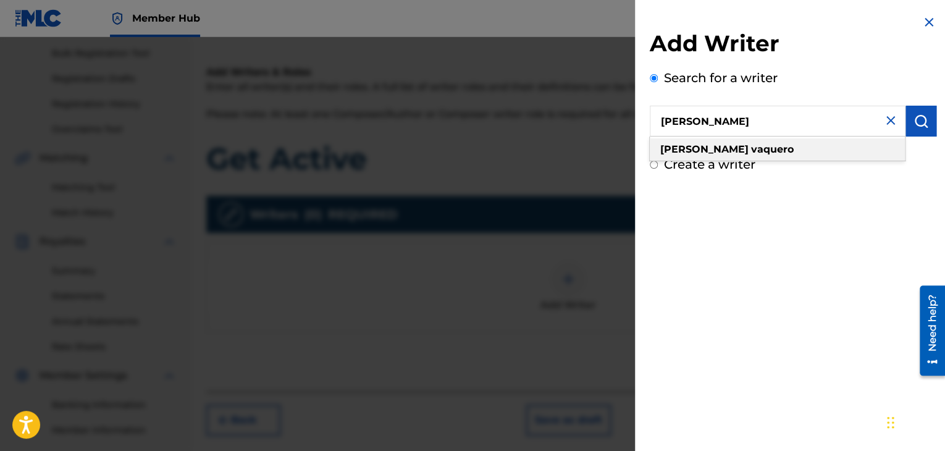
type input "[PERSON_NAME]"
click at [751, 149] on strong "vaquero" at bounding box center [772, 149] width 43 height 12
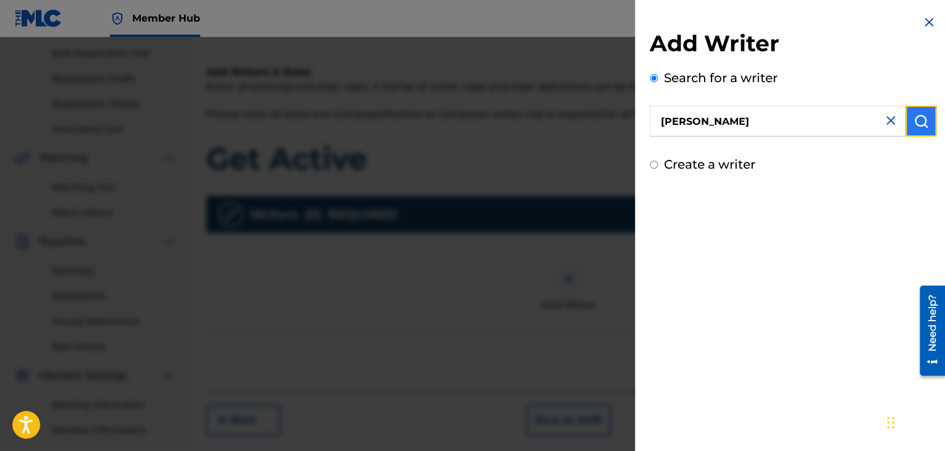
click at [916, 121] on img "submit" at bounding box center [921, 121] width 15 height 15
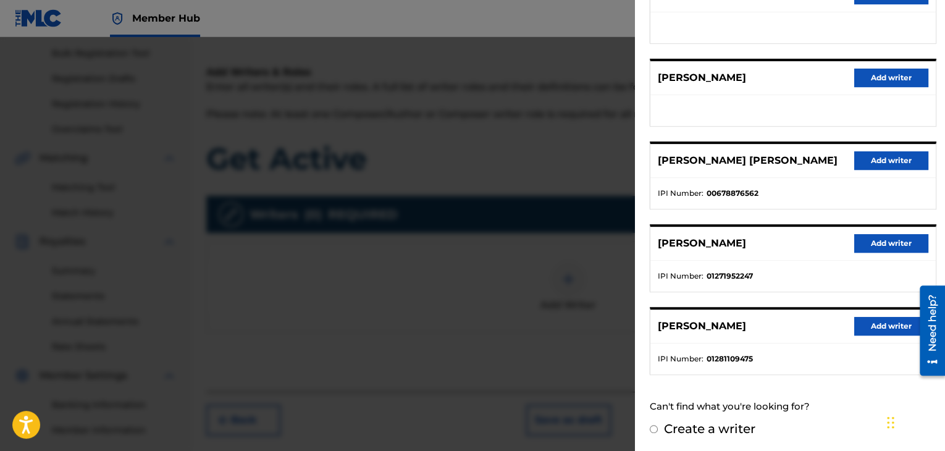
scroll to position [188, 0]
click at [871, 328] on button "Add writer" at bounding box center [892, 325] width 74 height 19
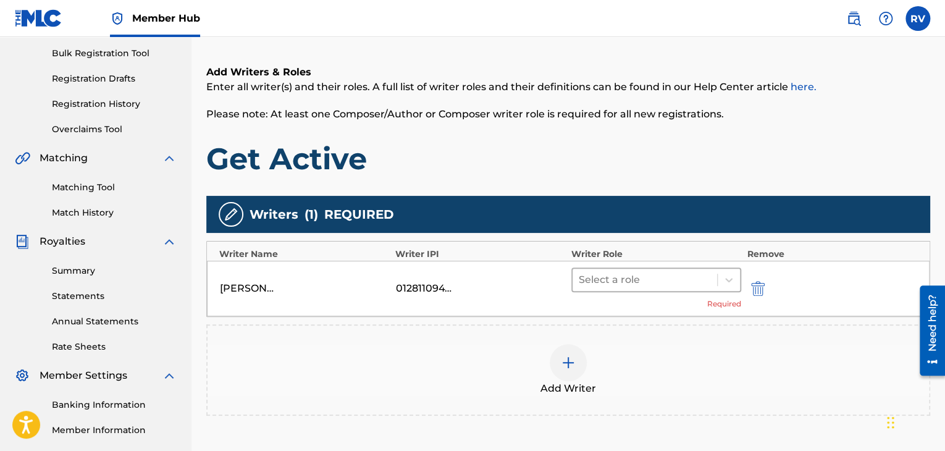
click at [640, 275] on div at bounding box center [645, 279] width 132 height 17
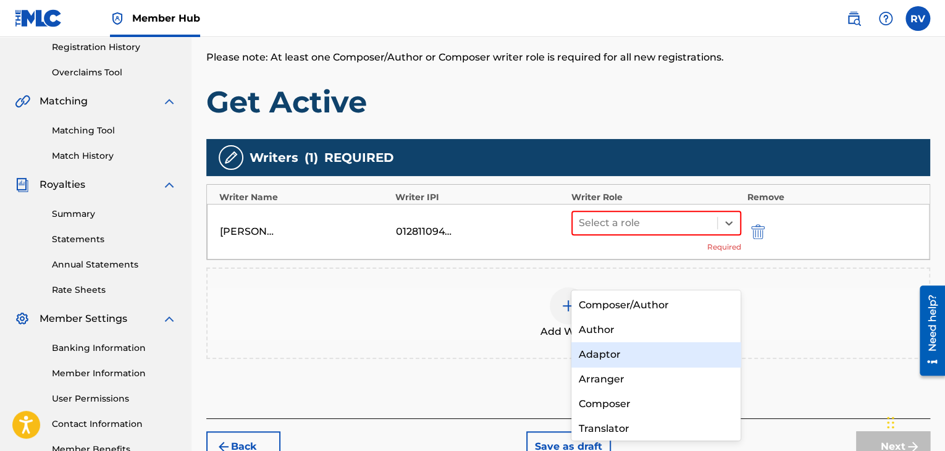
scroll to position [241, 0]
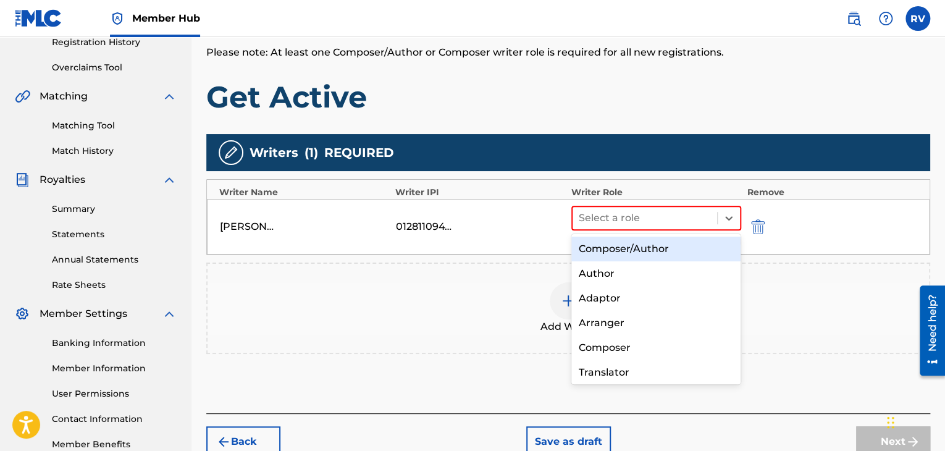
click at [687, 253] on div "Composer/Author" at bounding box center [657, 249] width 170 height 25
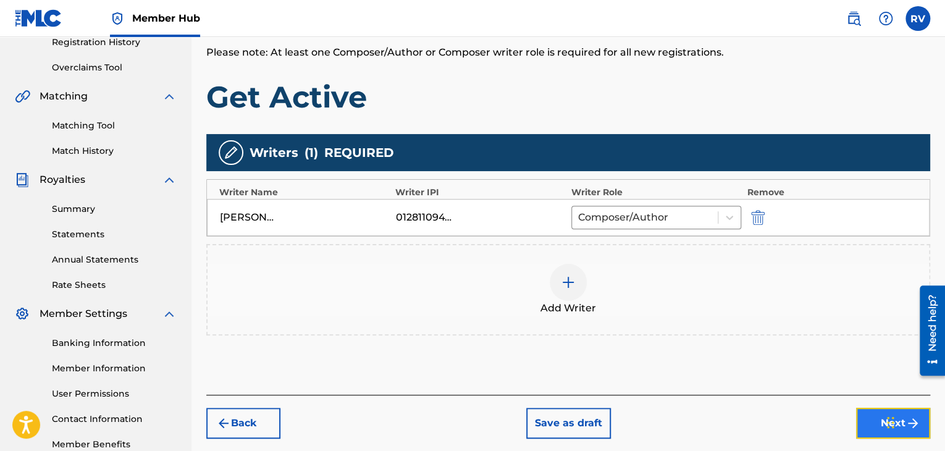
click at [861, 417] on button "Next" at bounding box center [893, 423] width 74 height 31
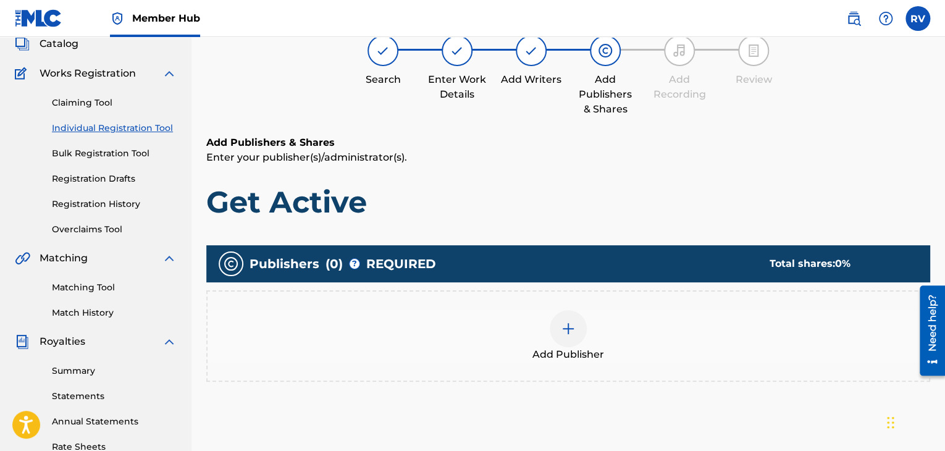
scroll to position [56, 0]
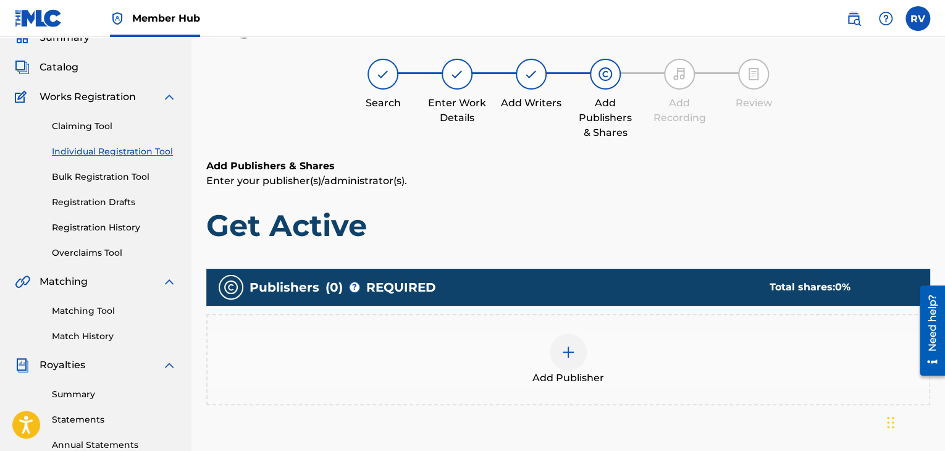
click at [596, 358] on div "Add Publisher" at bounding box center [569, 360] width 722 height 52
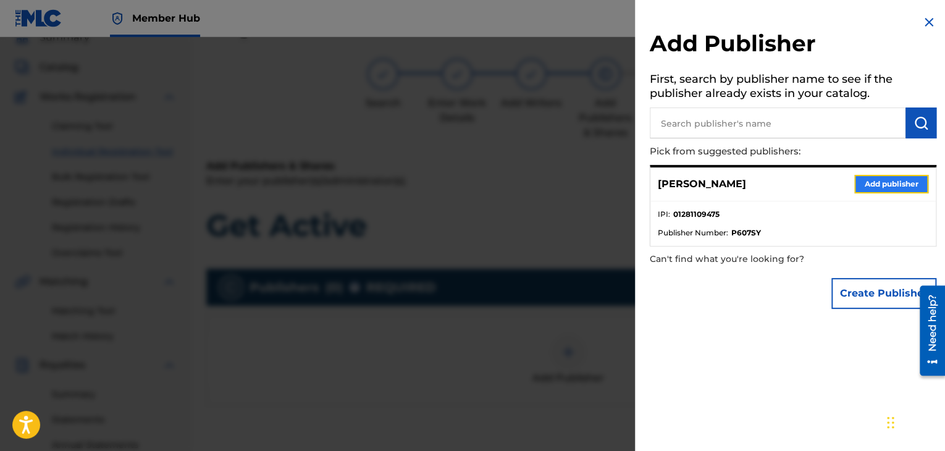
click at [875, 186] on button "Add publisher" at bounding box center [892, 184] width 74 height 19
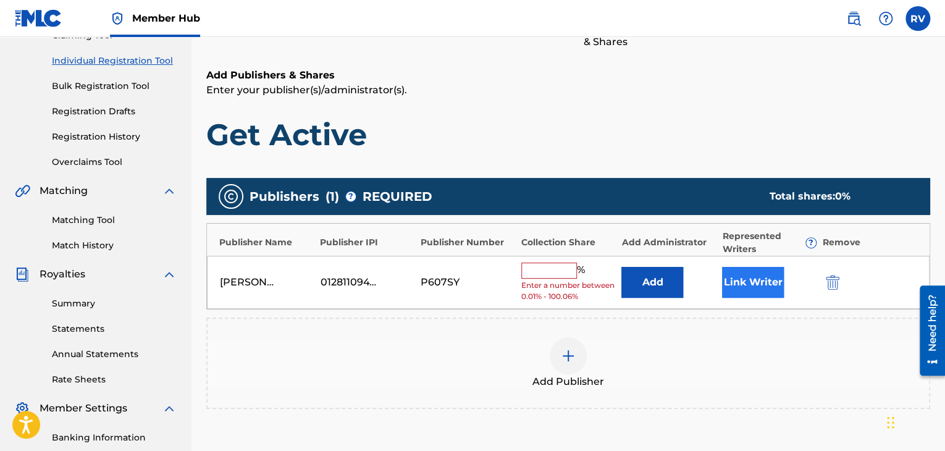
scroll to position [179, 0]
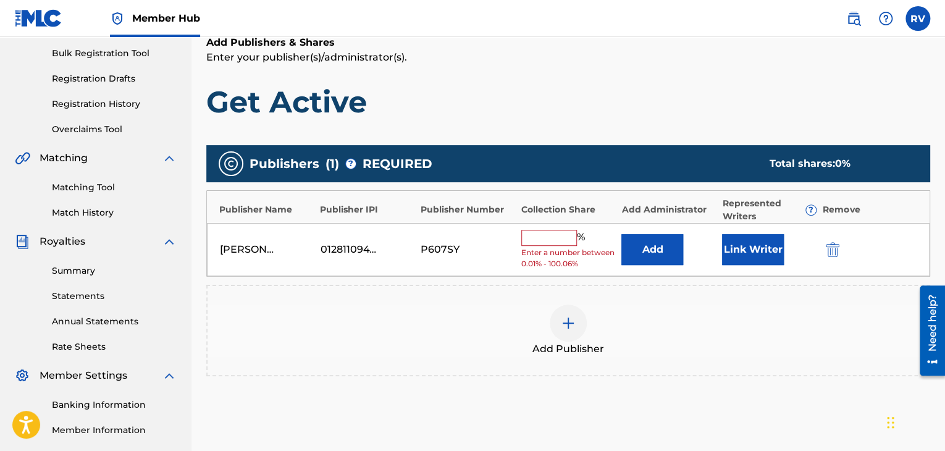
click at [534, 235] on input "text" at bounding box center [550, 238] width 56 height 16
type input "50"
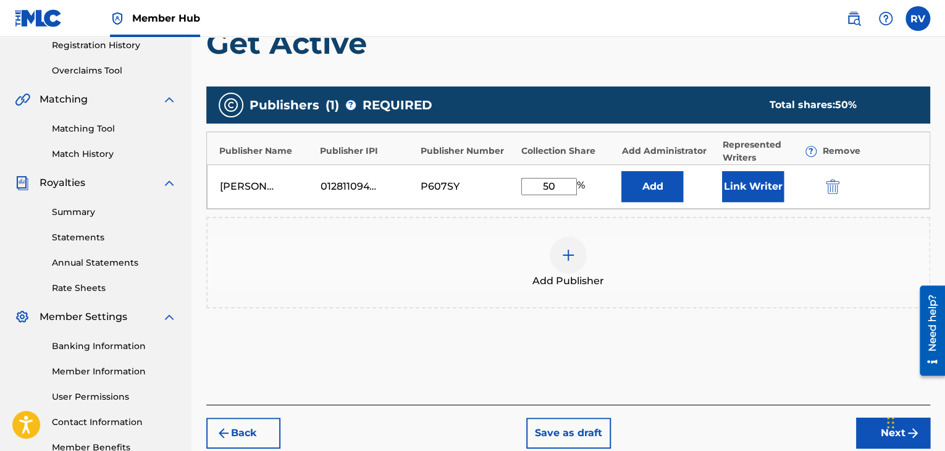
scroll to position [241, 0]
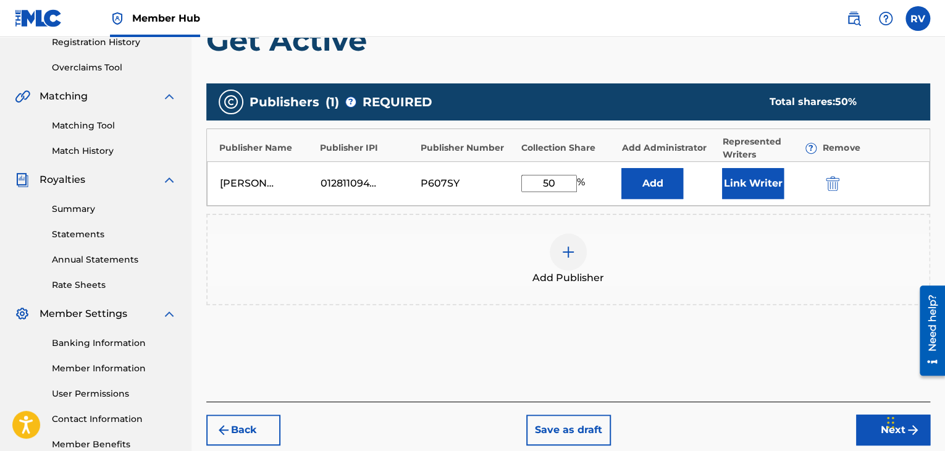
click at [657, 321] on div "Publishers ( 1 ) ? REQUIRED Total shares: 50 % Publisher Name Publisher IPI Pub…" at bounding box center [568, 212] width 724 height 270
click at [853, 421] on div "Back Save as draft Next" at bounding box center [568, 424] width 724 height 44
click at [868, 428] on button "Next" at bounding box center [893, 430] width 74 height 31
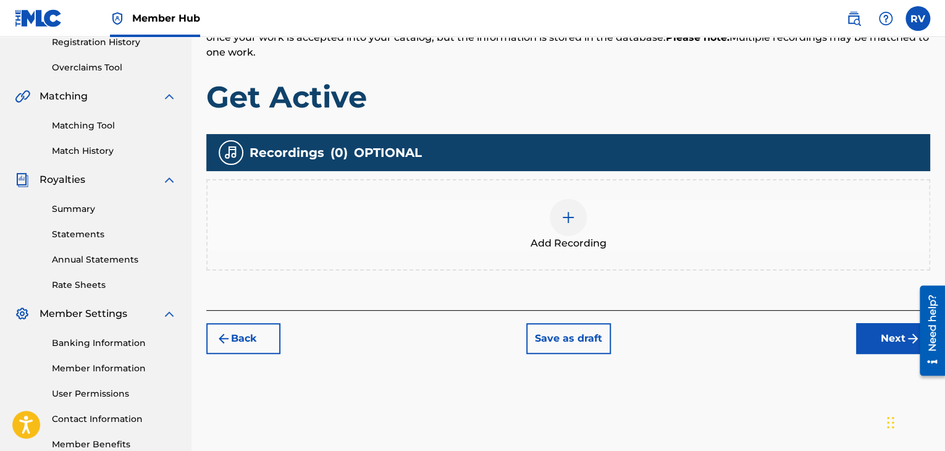
click at [572, 221] on img at bounding box center [568, 217] width 15 height 15
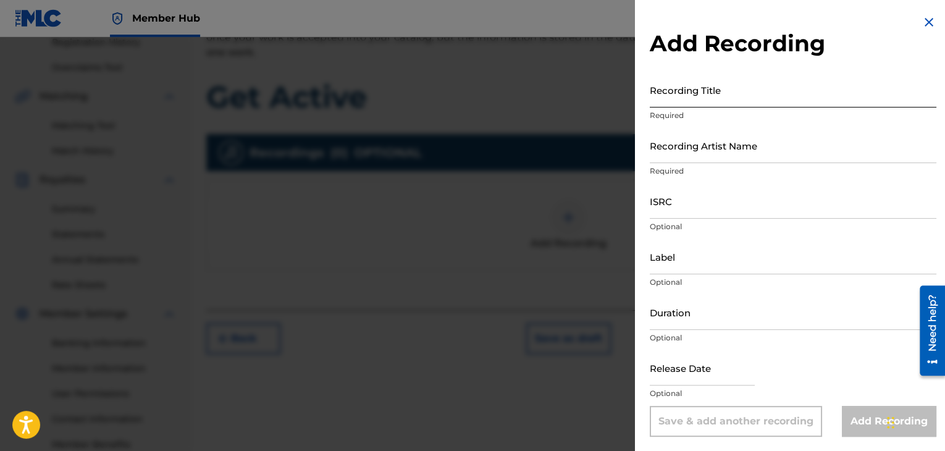
click at [690, 101] on input "Recording Title" at bounding box center [793, 89] width 287 height 35
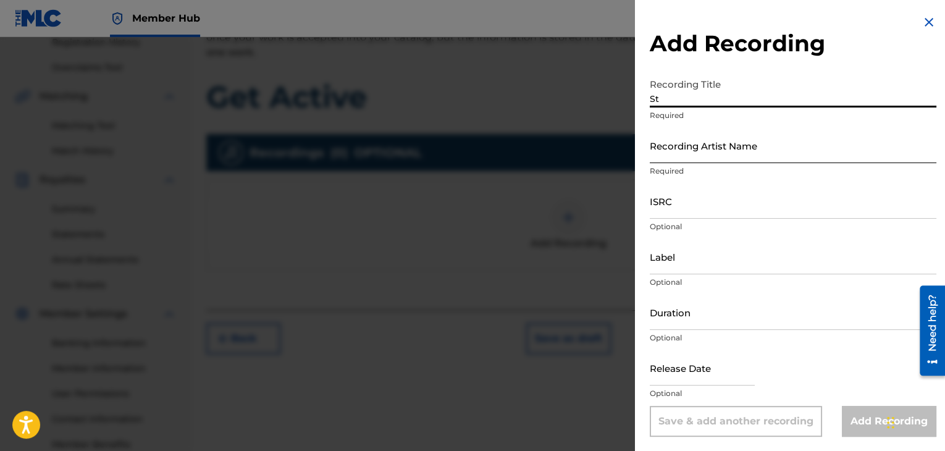
type input "S"
type input "Get Active"
click at [741, 152] on input "Recording Artist Name" at bounding box center [793, 145] width 287 height 35
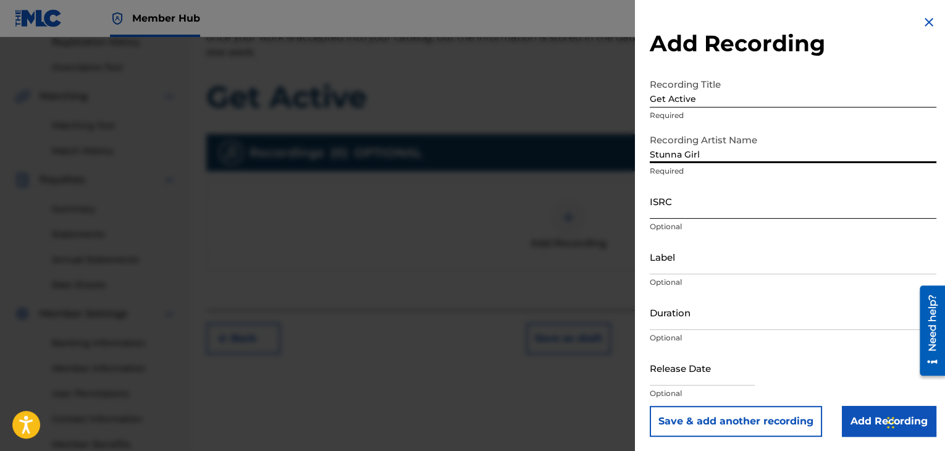
type input "Stunna Girl"
click at [691, 203] on input "ISRC" at bounding box center [793, 201] width 287 height 35
paste input "QZTLA2538748"
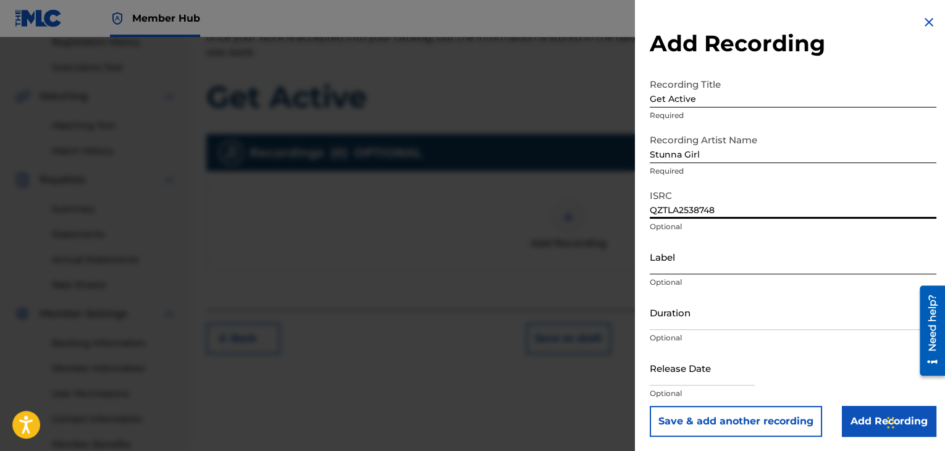
type input "QZTLA2538748"
click at [734, 264] on input "Label" at bounding box center [793, 256] width 287 height 35
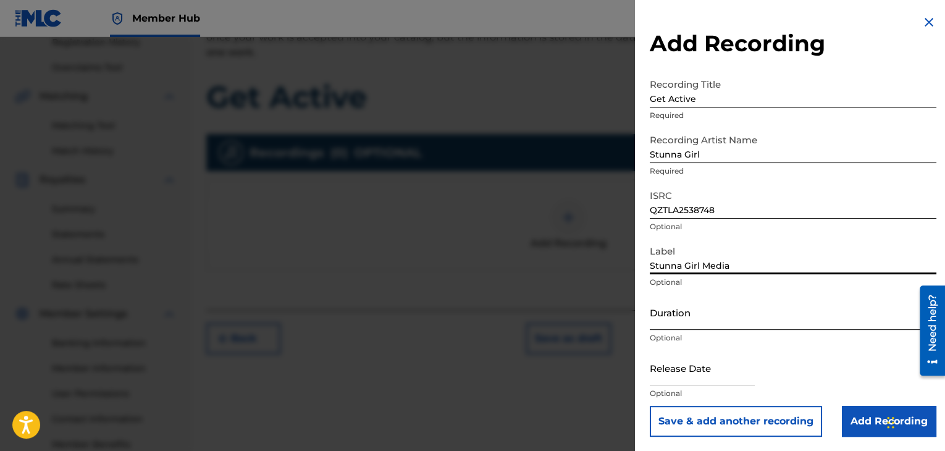
type input "Stunna Girl Media"
click at [703, 310] on input "Duration" at bounding box center [793, 312] width 287 height 35
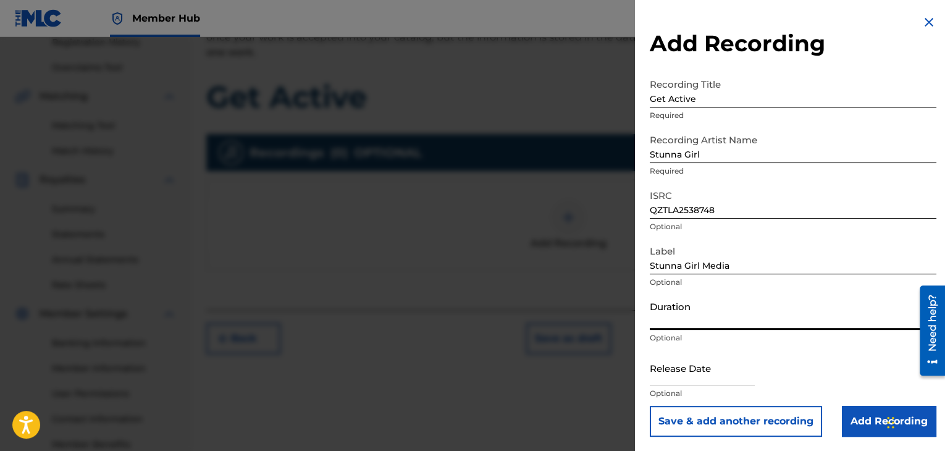
type input "2"
type input "02:34"
click at [704, 366] on input "text" at bounding box center [702, 367] width 105 height 35
select select "8"
select select "2025"
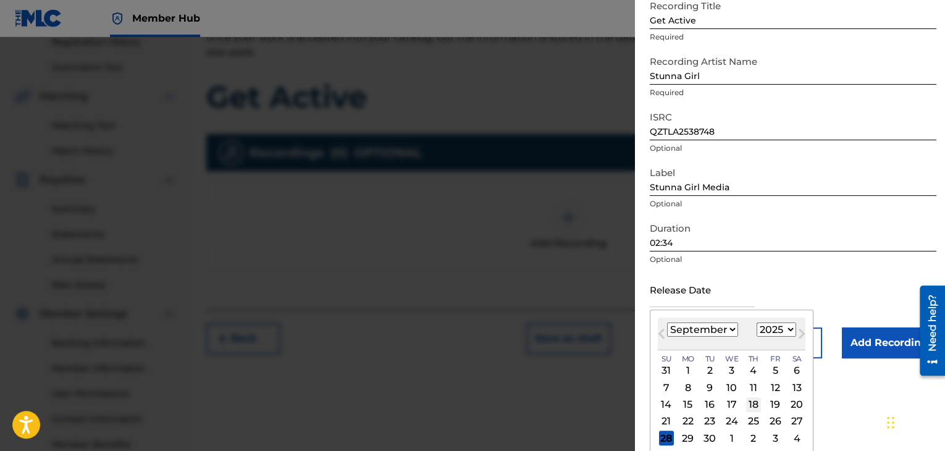
scroll to position [99, 0]
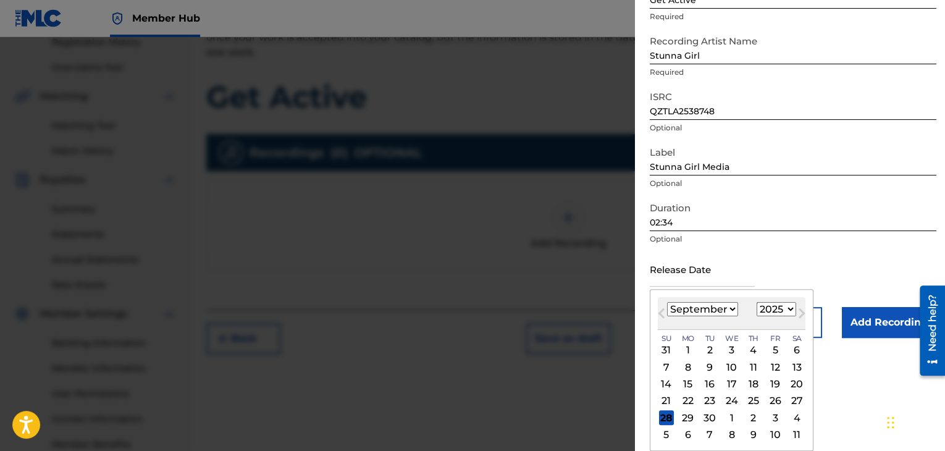
click at [718, 299] on div "[DATE] January February March April May June July August September October Nove…" at bounding box center [732, 313] width 148 height 33
click at [714, 309] on select "January February March April May June July August September October November De…" at bounding box center [702, 309] width 71 height 14
select select "6"
click at [667, 302] on select "January February March April May June July August September October November De…" at bounding box center [702, 309] width 71 height 14
click at [690, 396] on div "21" at bounding box center [688, 401] width 15 height 15
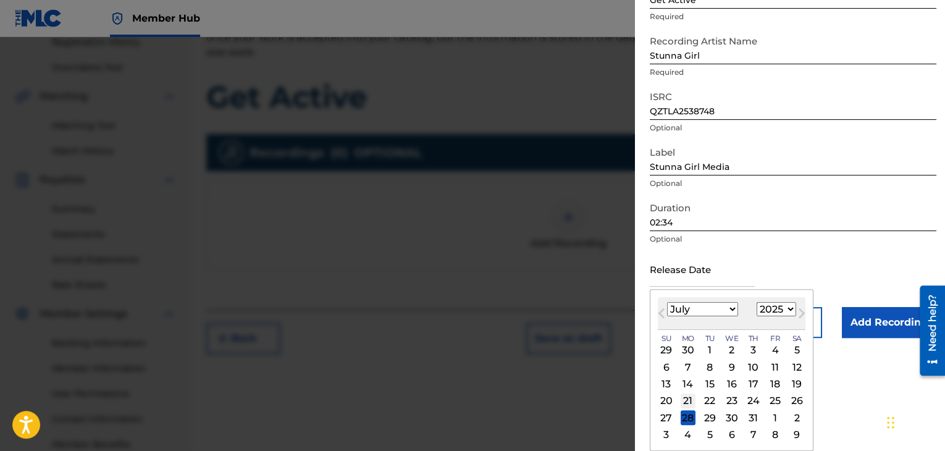
type input "[DATE]"
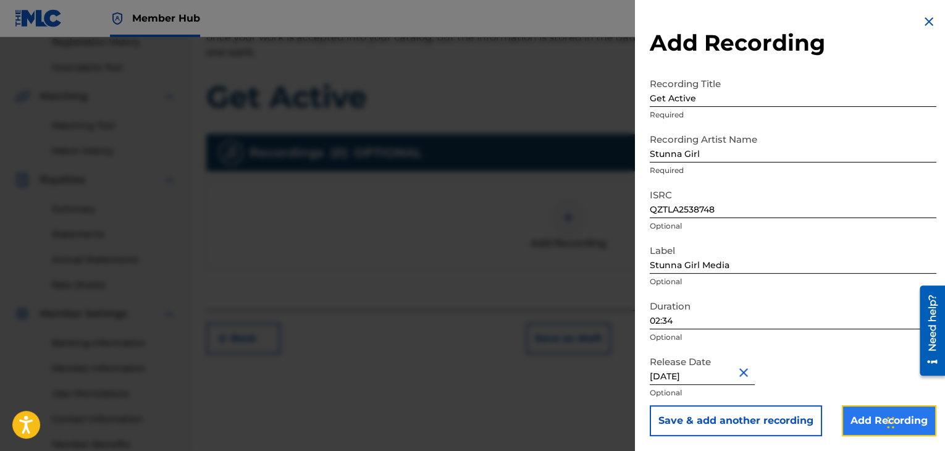
click at [842, 412] on input "Add Recording" at bounding box center [889, 420] width 95 height 31
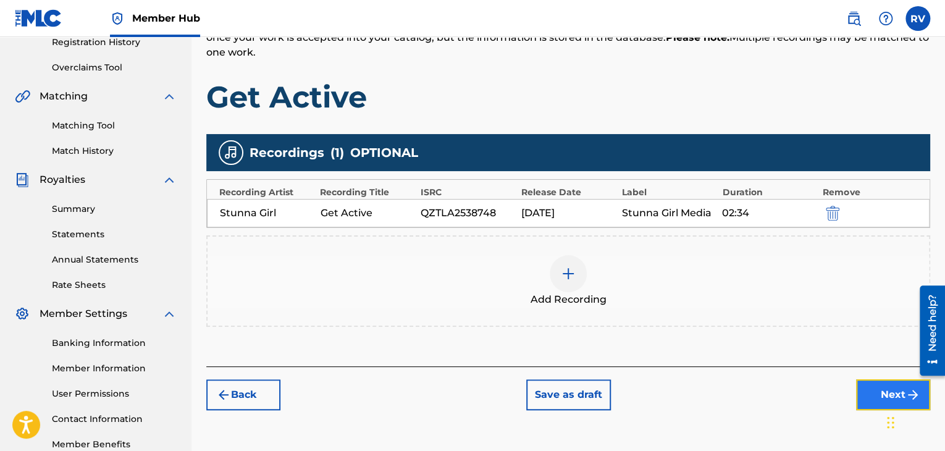
click at [859, 392] on button "Next" at bounding box center [893, 394] width 74 height 31
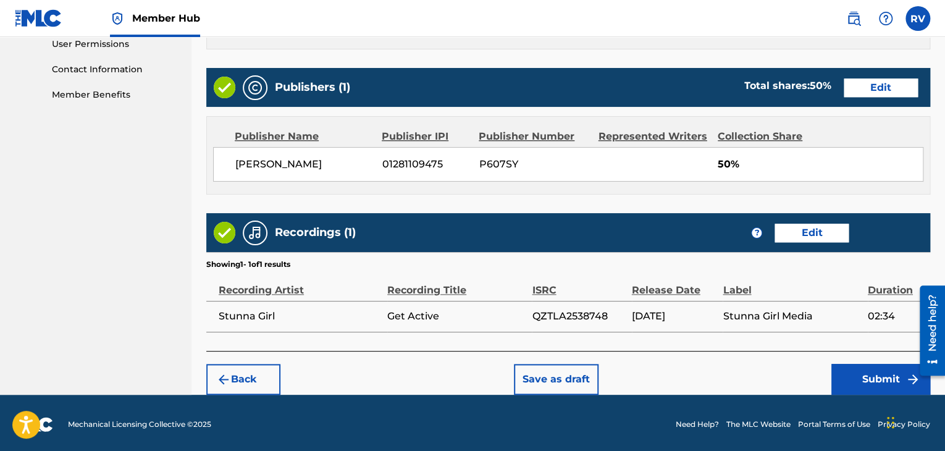
scroll to position [593, 0]
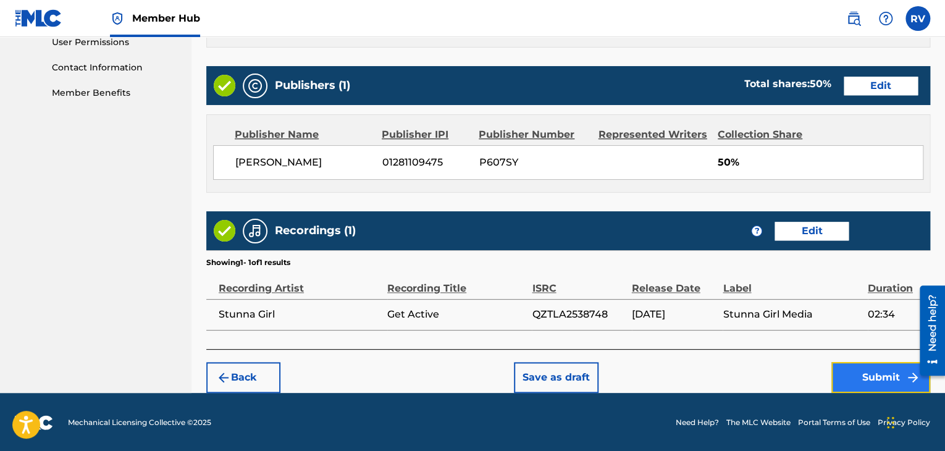
click at [852, 374] on button "Submit" at bounding box center [881, 377] width 99 height 31
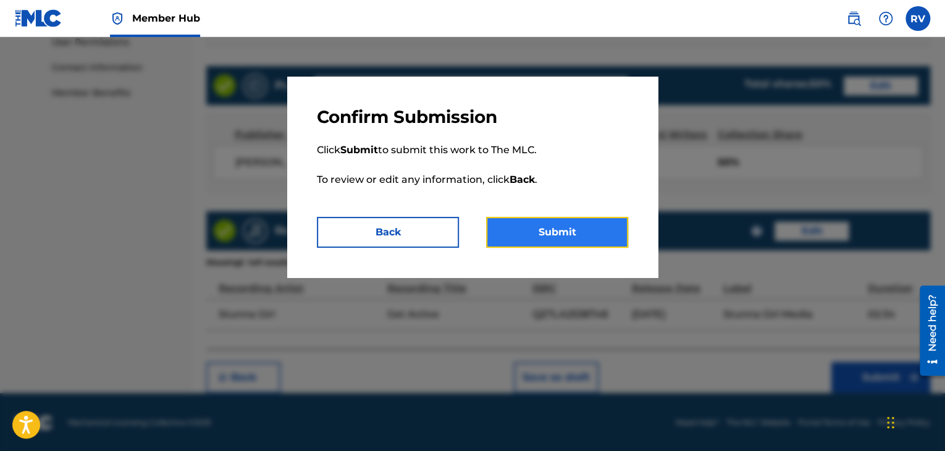
click at [600, 234] on button "Submit" at bounding box center [557, 232] width 142 height 31
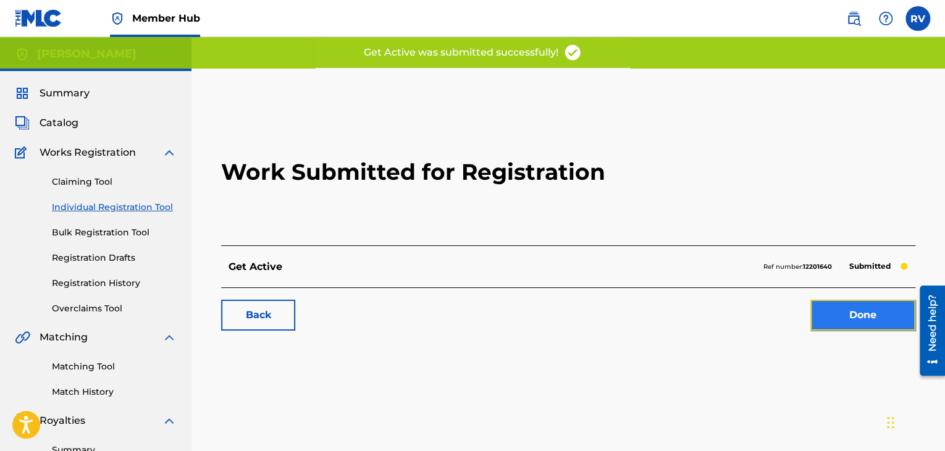
click at [867, 329] on link "Done" at bounding box center [863, 315] width 105 height 31
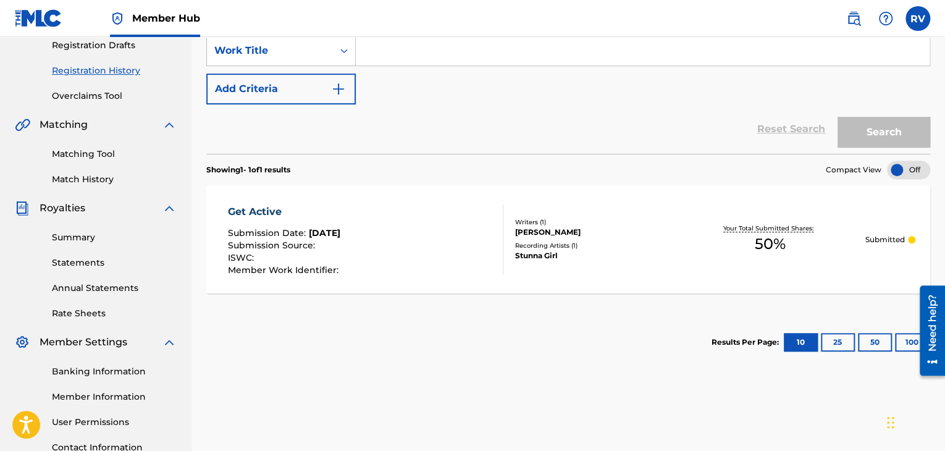
scroll to position [247, 0]
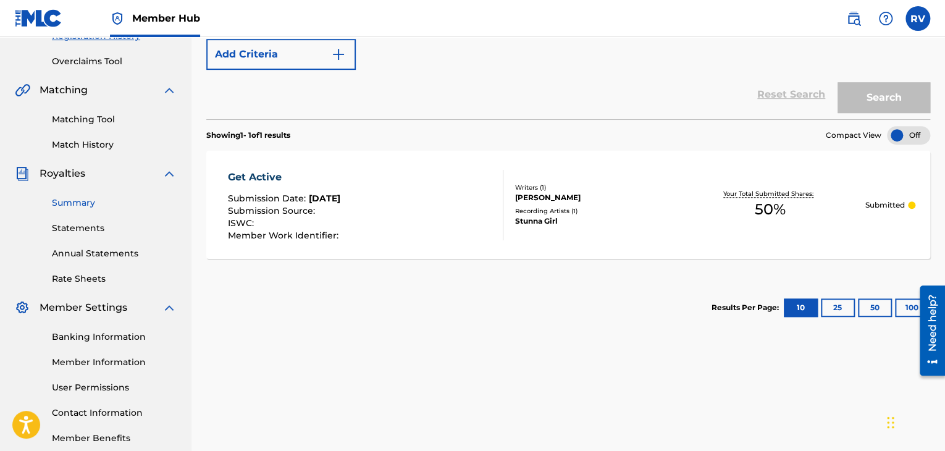
click at [77, 206] on link "Summary" at bounding box center [114, 203] width 125 height 13
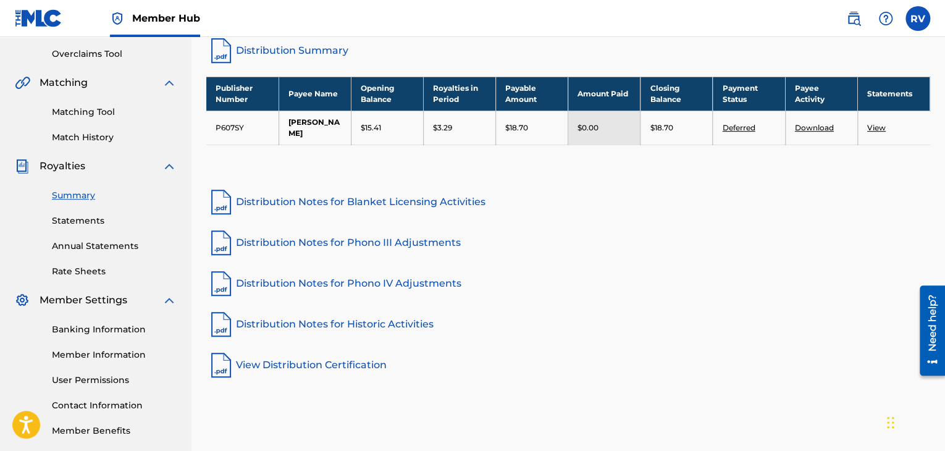
scroll to position [253, 0]
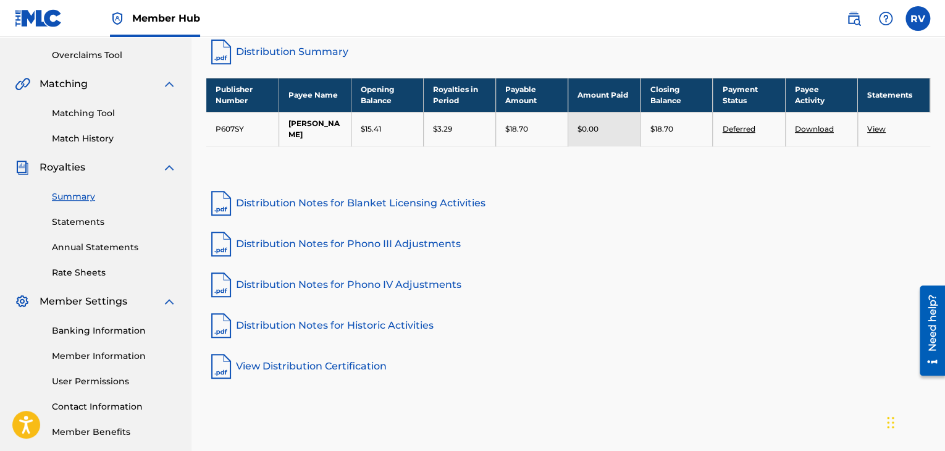
click at [239, 129] on td "P607SY" at bounding box center [242, 129] width 72 height 34
click at [104, 329] on link "Banking Information" at bounding box center [114, 330] width 125 height 13
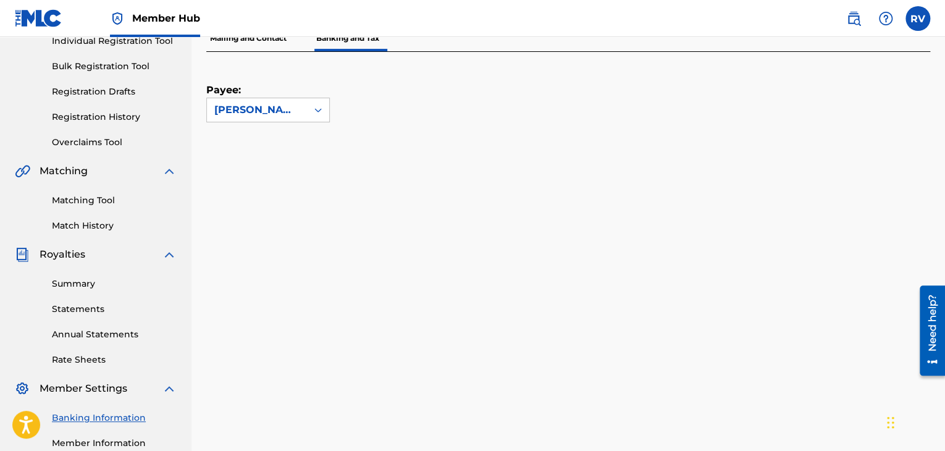
scroll to position [130, 0]
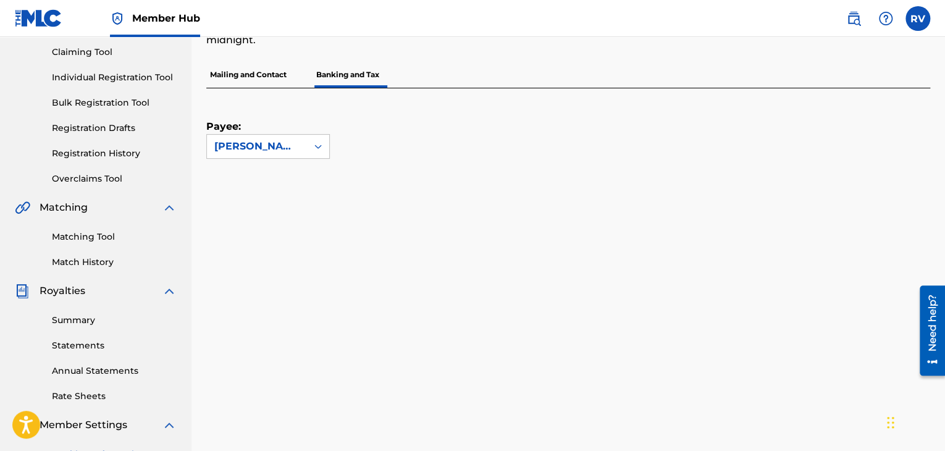
click at [74, 361] on div "Summary Statements Annual Statements Rate Sheets" at bounding box center [96, 350] width 162 height 104
click at [67, 319] on link "Summary" at bounding box center [114, 320] width 125 height 13
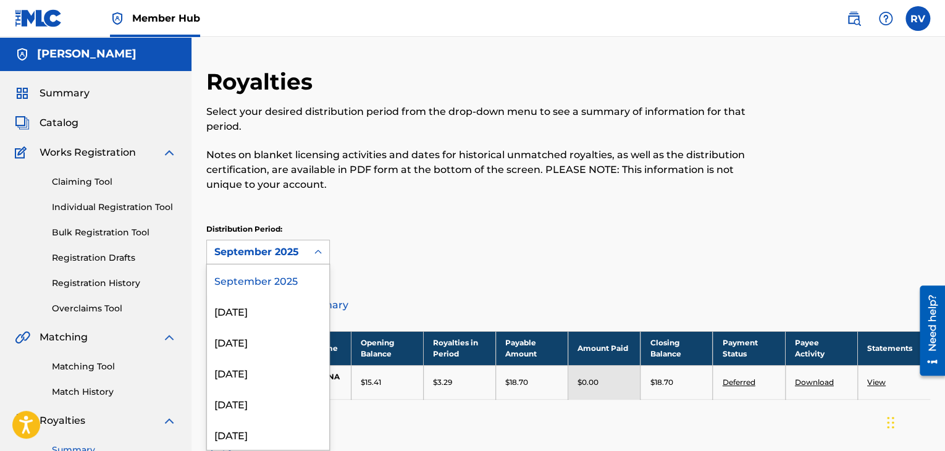
click at [265, 253] on div "September 2025" at bounding box center [256, 252] width 85 height 15
click at [265, 307] on div "[DATE]" at bounding box center [268, 310] width 122 height 31
click at [258, 247] on div "[DATE]" at bounding box center [256, 252] width 85 height 15
click at [250, 277] on div "September 2025" at bounding box center [268, 279] width 122 height 31
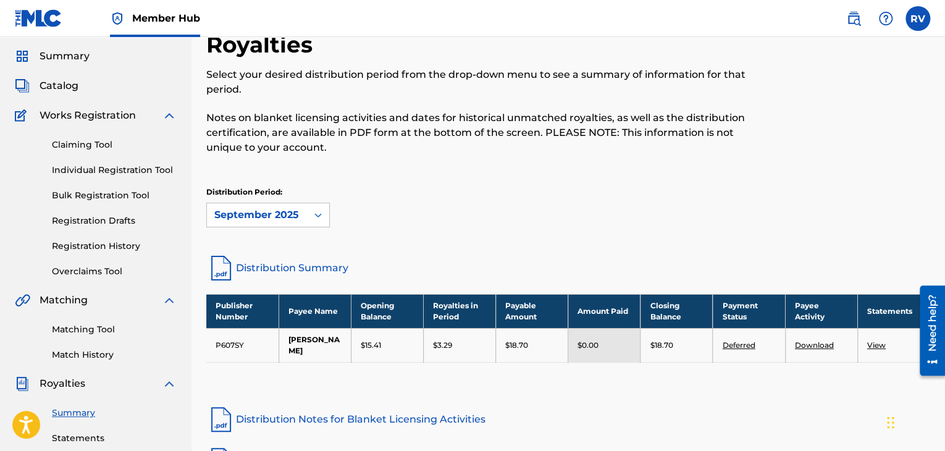
scroll to position [62, 0]
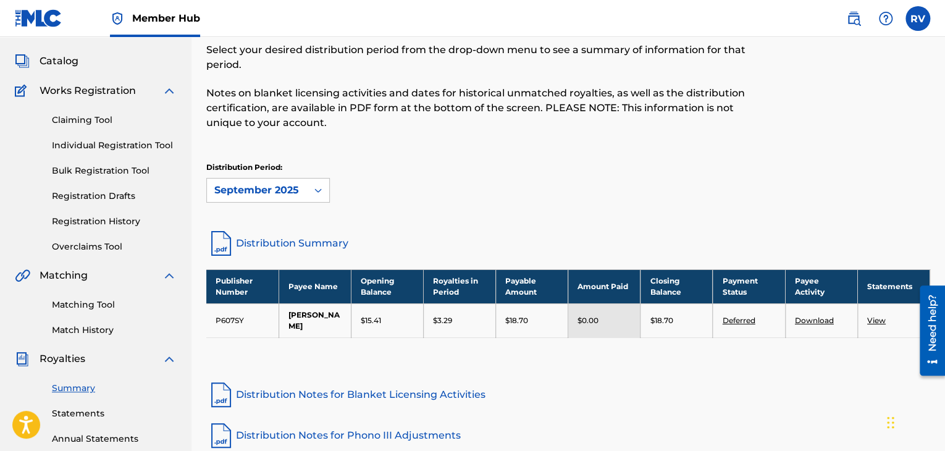
click at [363, 313] on td "$15.41" at bounding box center [387, 320] width 72 height 34
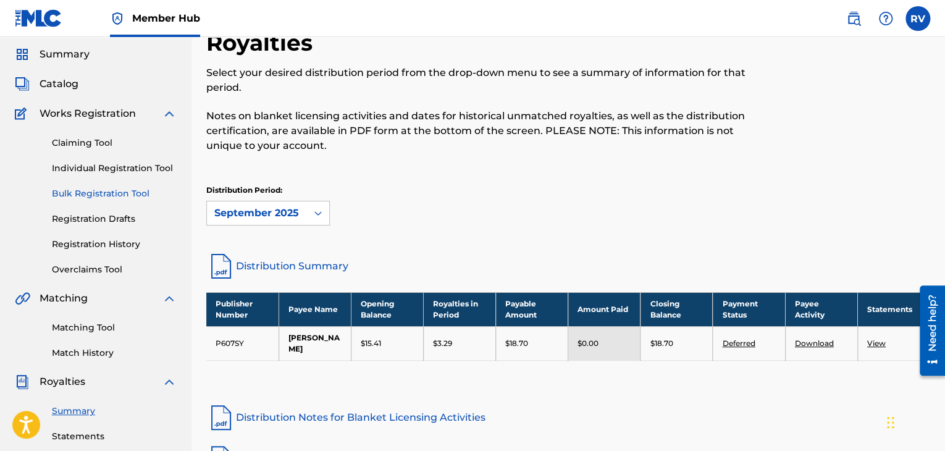
scroll to position [0, 0]
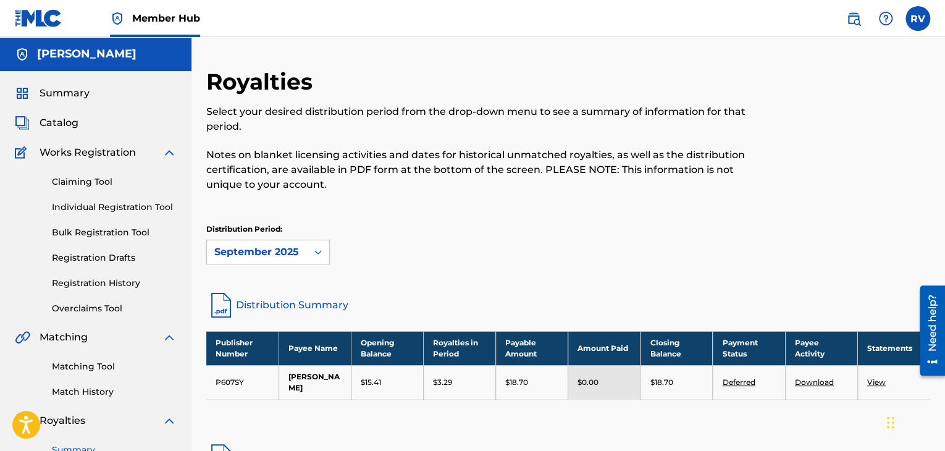
click at [64, 104] on div "Summary Catalog Works Registration Claiming Tool Individual Registration Tool B…" at bounding box center [96, 389] width 192 height 636
click at [61, 93] on span "Summary" at bounding box center [65, 93] width 50 height 15
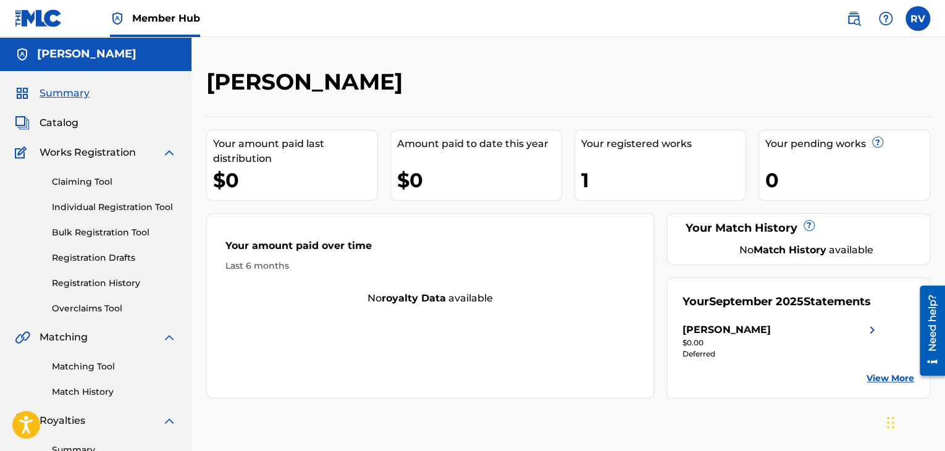
click at [635, 170] on div "1" at bounding box center [663, 180] width 164 height 28
drag, startPoint x: 768, startPoint y: 184, endPoint x: 693, endPoint y: 164, distance: 77.2
click at [729, 179] on div "Your amount paid last distribution $0 Amount paid to date this year $0 Your reg…" at bounding box center [568, 258] width 724 height 282
click at [77, 230] on link "Bulk Registration Tool" at bounding box center [114, 232] width 125 height 13
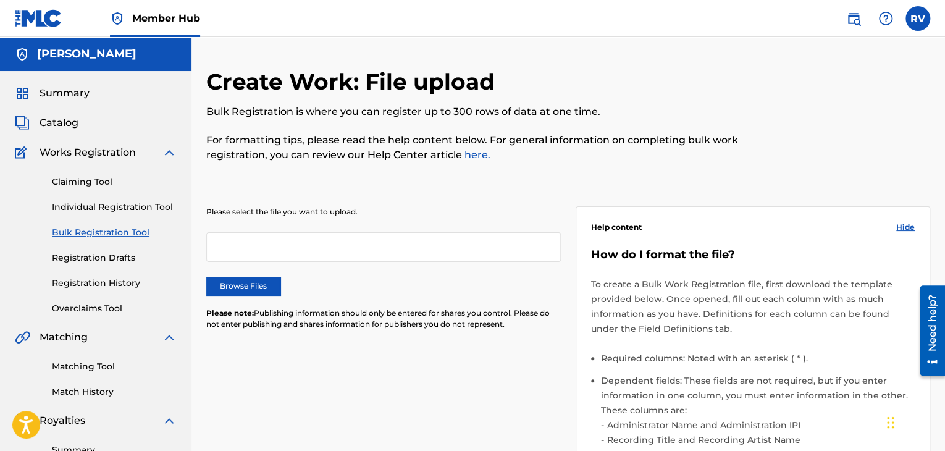
click at [94, 271] on div "Claiming Tool Individual Registration Tool Bulk Registration Tool Registration …" at bounding box center [96, 237] width 162 height 155
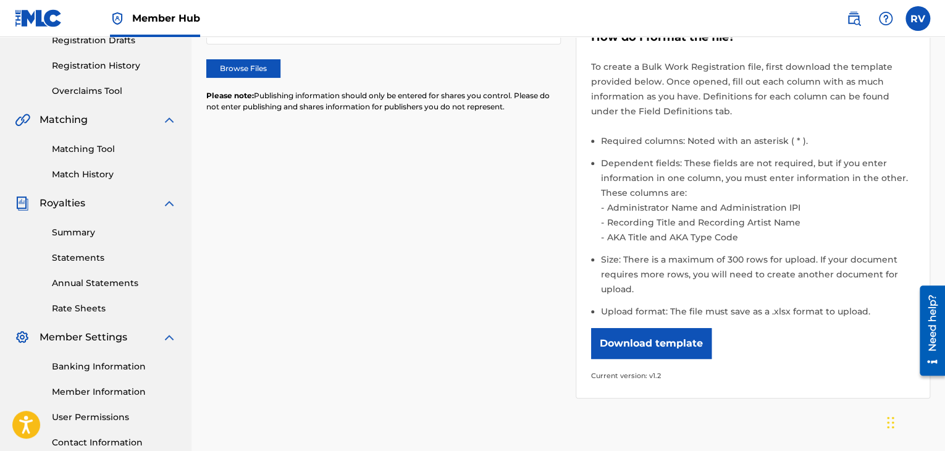
scroll to position [124, 0]
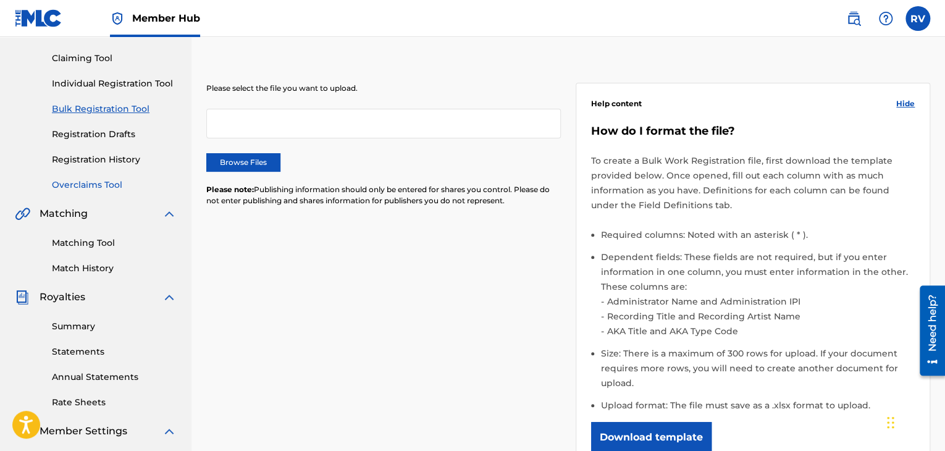
click at [88, 182] on link "Overclaims Tool" at bounding box center [114, 185] width 125 height 13
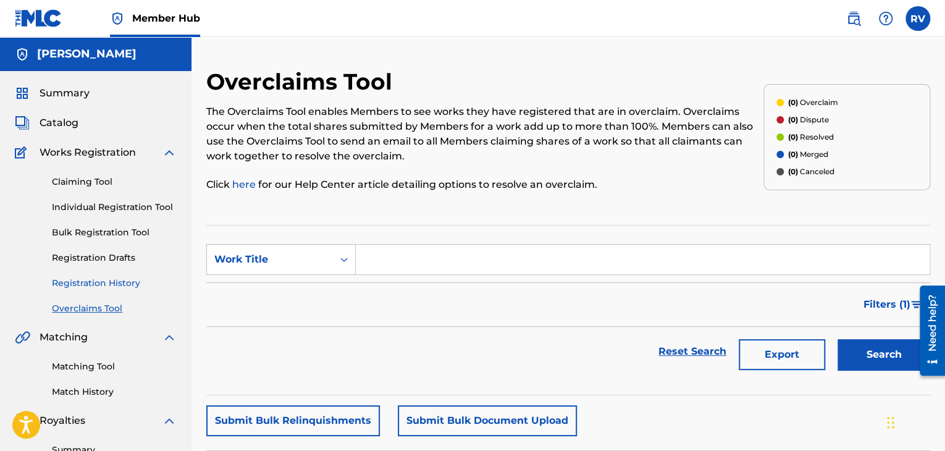
click at [119, 282] on link "Registration History" at bounding box center [114, 283] width 125 height 13
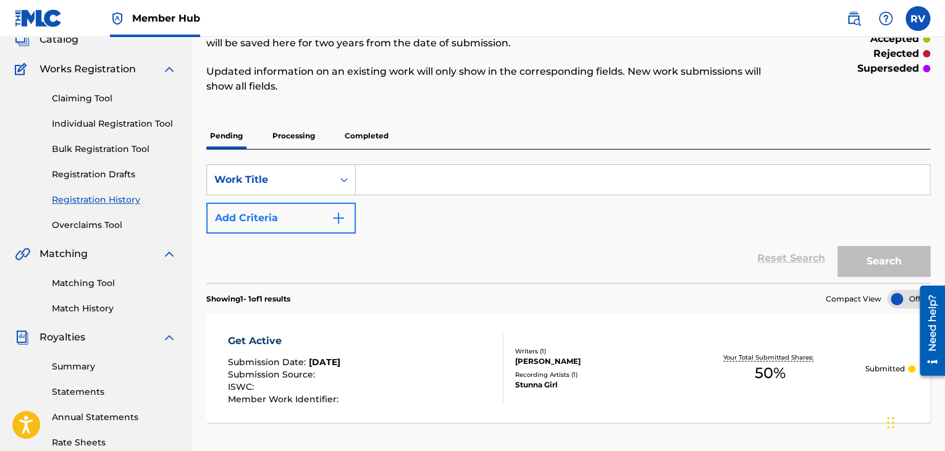
scroll to position [62, 0]
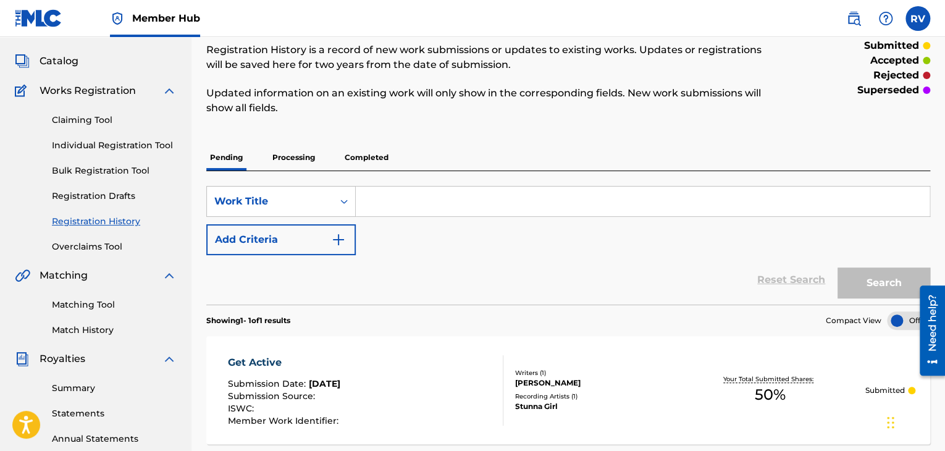
click at [74, 164] on div "Claiming Tool Individual Registration Tool Bulk Registration Tool Registration …" at bounding box center [96, 175] width 162 height 155
click at [75, 156] on div "Claiming Tool Individual Registration Tool Bulk Registration Tool Registration …" at bounding box center [96, 175] width 162 height 155
click at [74, 151] on link "Individual Registration Tool" at bounding box center [114, 145] width 125 height 13
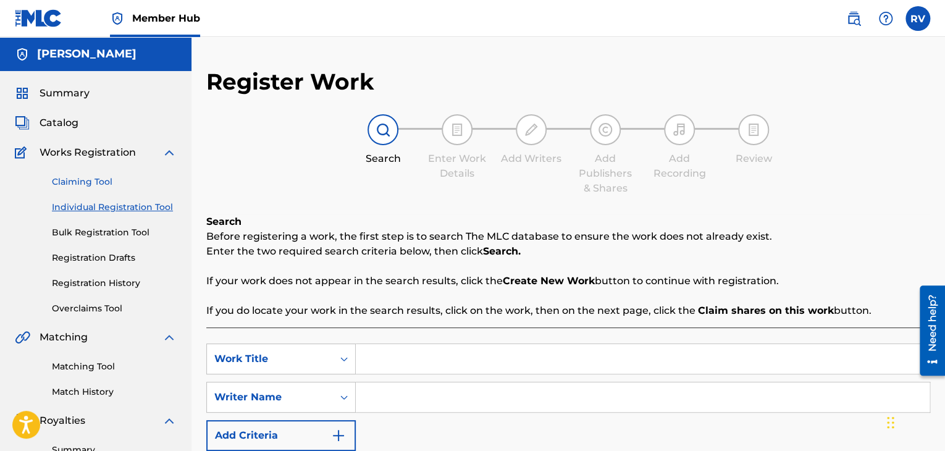
click at [89, 178] on link "Claiming Tool" at bounding box center [114, 181] width 125 height 13
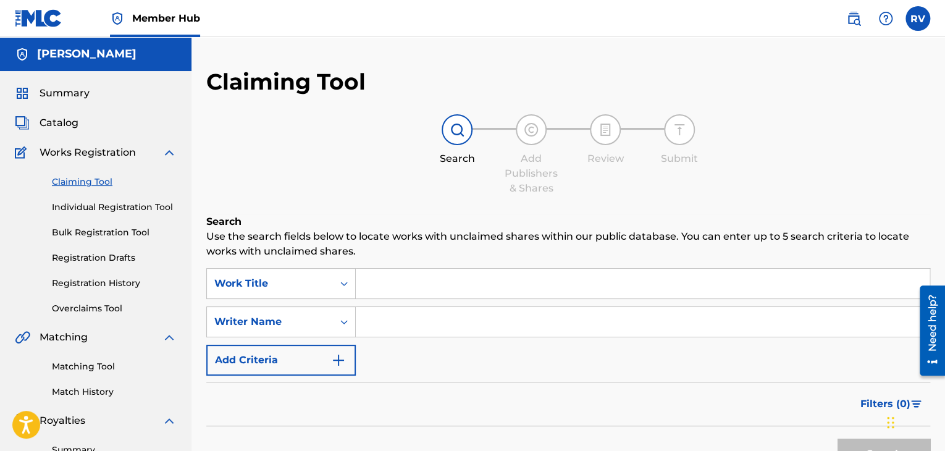
click at [398, 280] on input "Search Form" at bounding box center [643, 284] width 574 height 30
type input "F*ck it for the Gz"
click at [838, 439] on button "Search" at bounding box center [884, 454] width 93 height 31
click at [437, 318] on input "Search Form" at bounding box center [643, 322] width 574 height 30
type input "E"
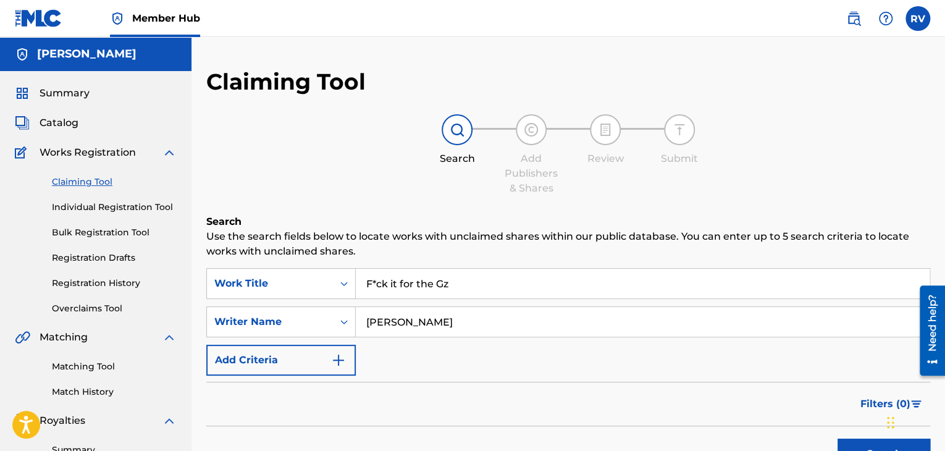
type input "[PERSON_NAME]"
click at [838, 439] on button "Search" at bounding box center [884, 454] width 93 height 31
drag, startPoint x: 482, startPoint y: 285, endPoint x: 208, endPoint y: 292, distance: 274.4
type input "Gz"
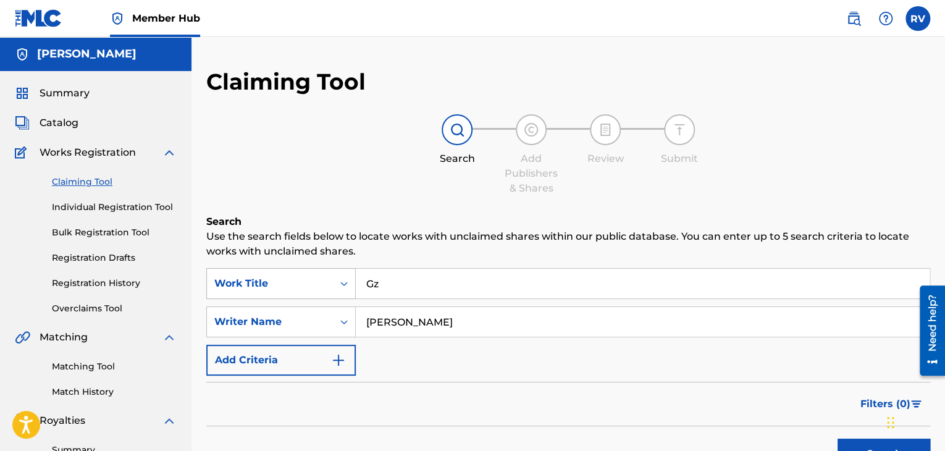
click at [838, 439] on button "Search" at bounding box center [884, 454] width 93 height 31
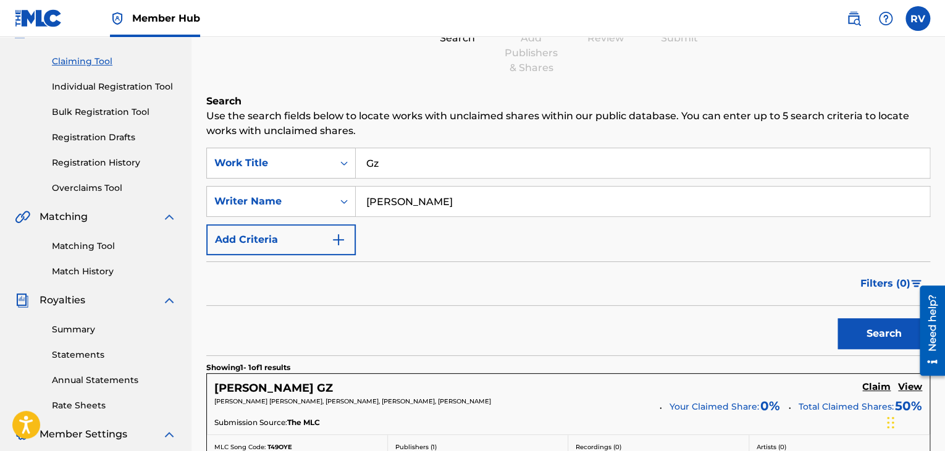
scroll to position [124, 0]
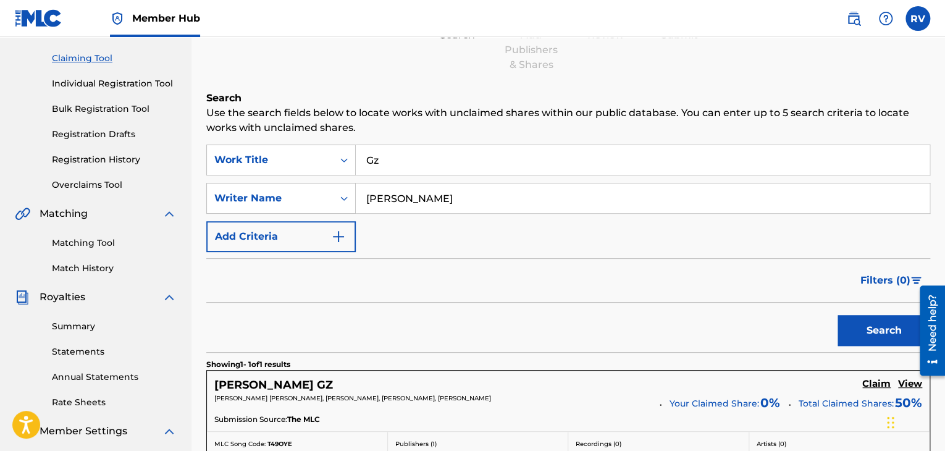
drag, startPoint x: 437, startPoint y: 156, endPoint x: 363, endPoint y: 159, distance: 74.2
click at [365, 158] on input "Gz" at bounding box center [643, 160] width 574 height 30
click at [838, 315] on button "Search" at bounding box center [884, 330] width 93 height 31
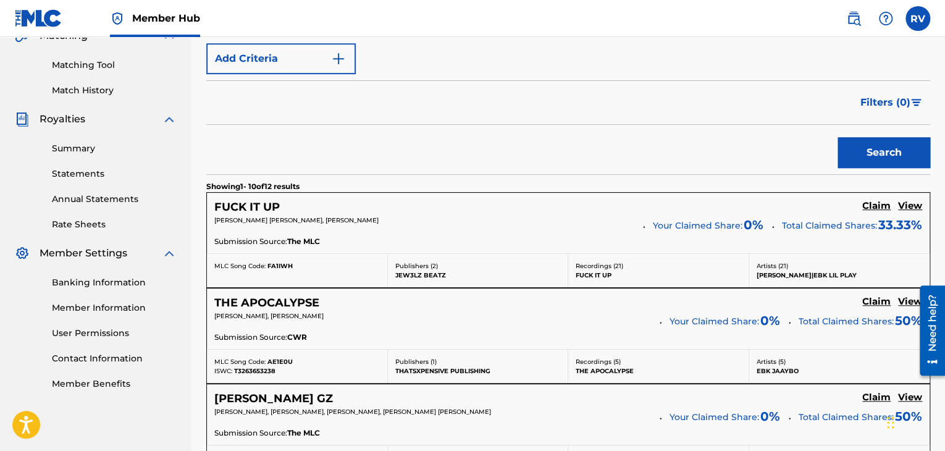
scroll to position [0, 0]
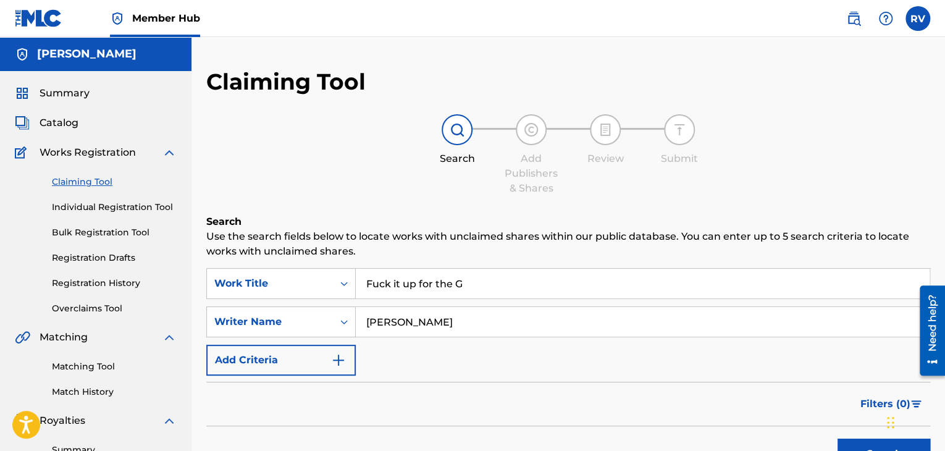
type input "Fuck it up for the G"
click at [838, 439] on button "Search" at bounding box center [884, 454] width 93 height 31
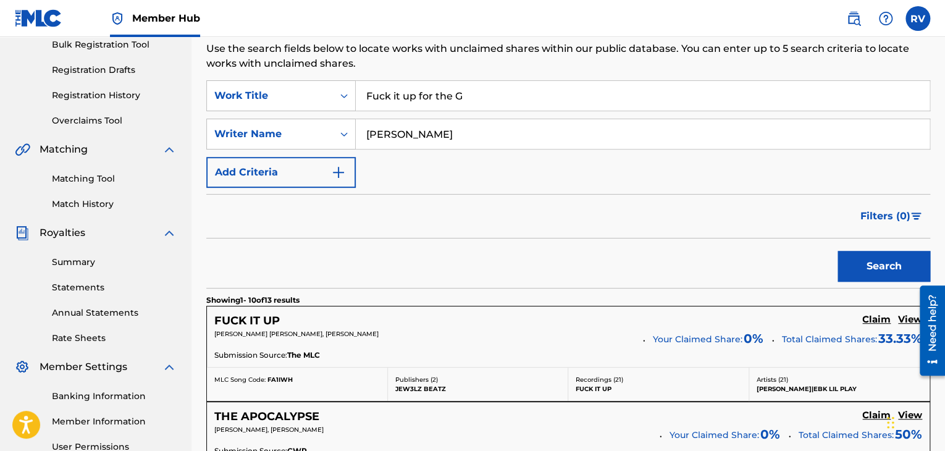
scroll to position [185, 0]
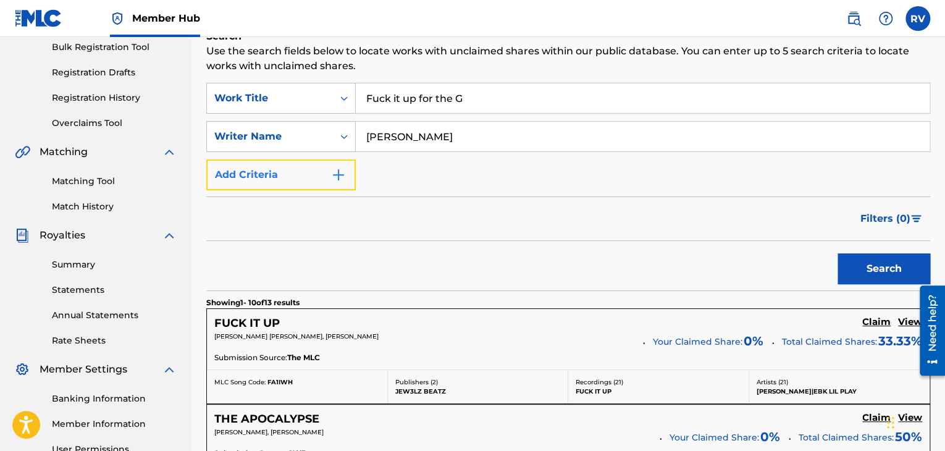
click at [332, 179] on img "Search Form" at bounding box center [338, 174] width 15 height 15
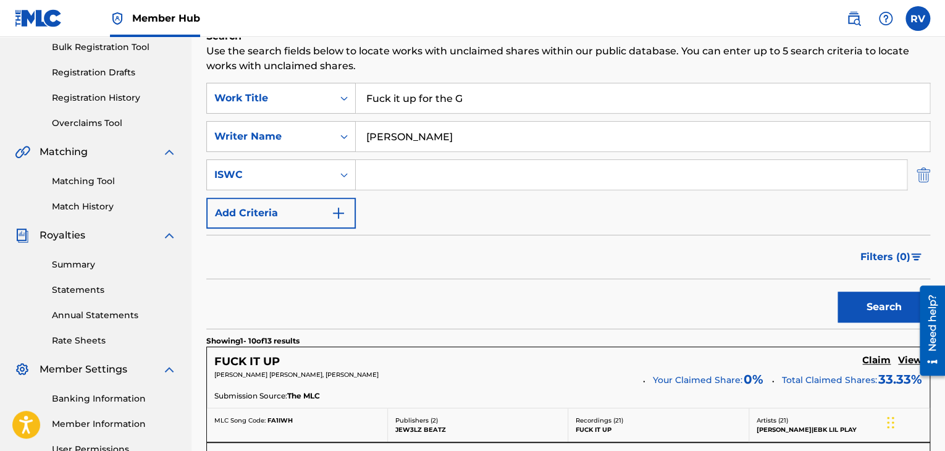
click at [917, 175] on img "Search Form" at bounding box center [924, 174] width 14 height 31
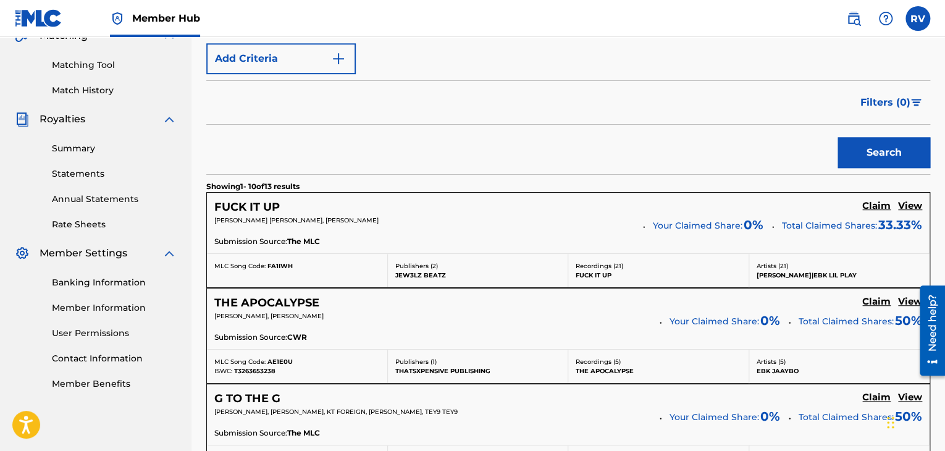
scroll to position [309, 0]
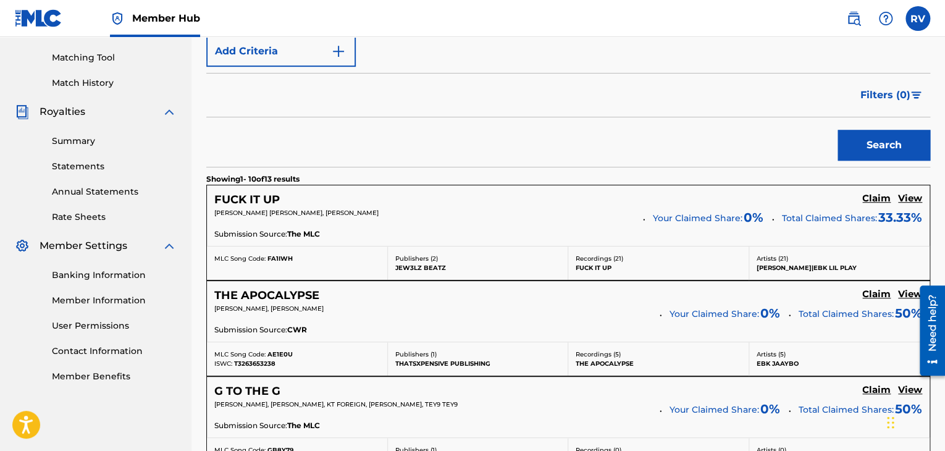
click at [489, 242] on div "FUCK IT UP Claim View [PERSON_NAME] [PERSON_NAME], [PERSON_NAME] SATAUA Your Cl…" at bounding box center [568, 215] width 723 height 61
click at [914, 198] on h5 "View" at bounding box center [910, 199] width 24 height 12
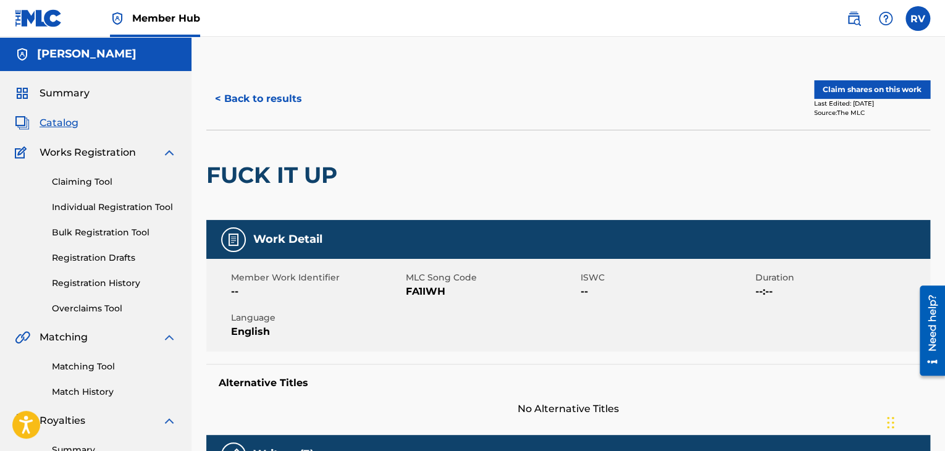
click at [62, 85] on div "Summary Catalog Works Registration Claiming Tool Individual Registration Tool B…" at bounding box center [96, 389] width 192 height 636
click at [61, 92] on span "Summary" at bounding box center [65, 93] width 50 height 15
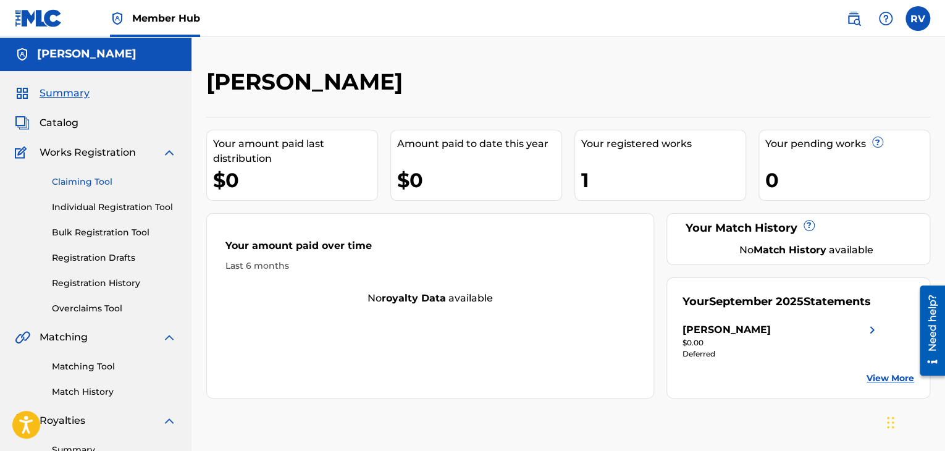
click at [85, 181] on link "Claiming Tool" at bounding box center [114, 181] width 125 height 13
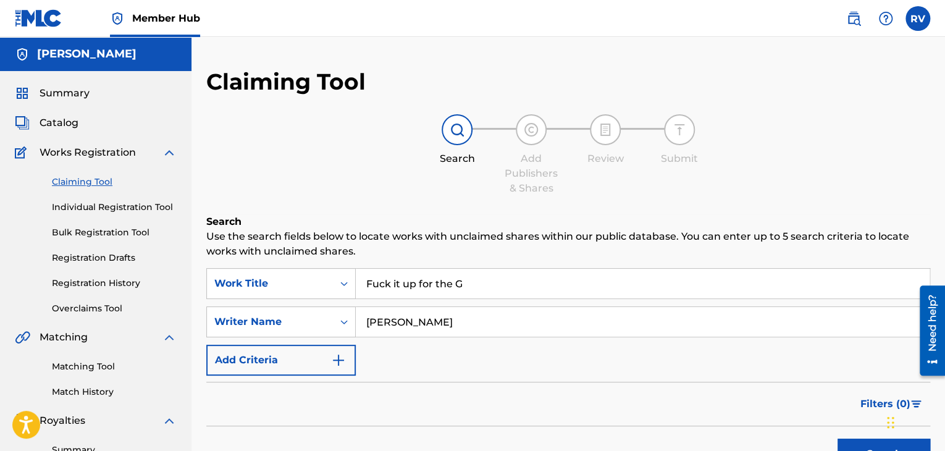
click at [530, 151] on div "Add Publishers & Shares" at bounding box center [532, 155] width 62 height 82
click at [531, 140] on div at bounding box center [531, 129] width 31 height 31
click at [57, 120] on span "Catalog" at bounding box center [59, 123] width 39 height 15
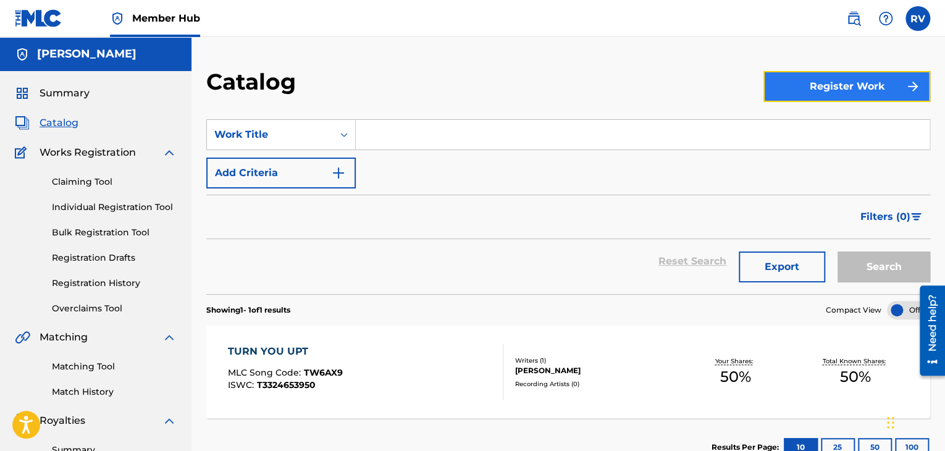
click at [858, 87] on button "Register Work" at bounding box center [847, 86] width 167 height 31
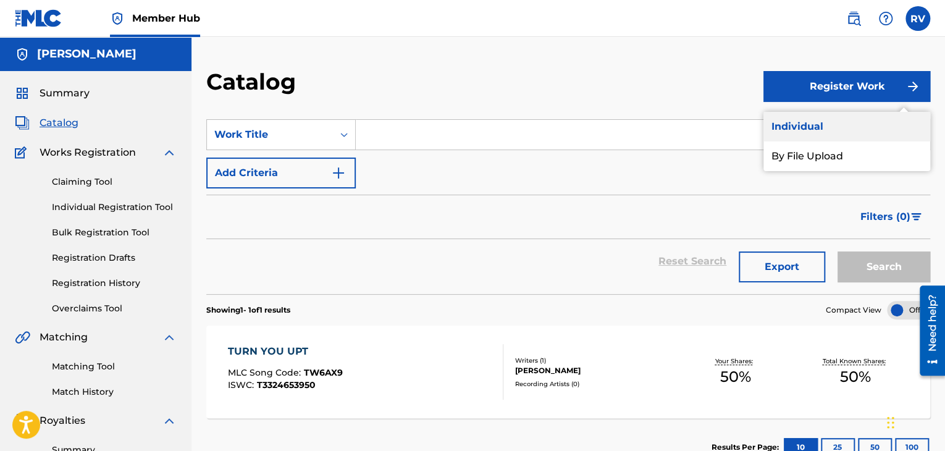
click at [806, 130] on link "Individual" at bounding box center [847, 127] width 167 height 30
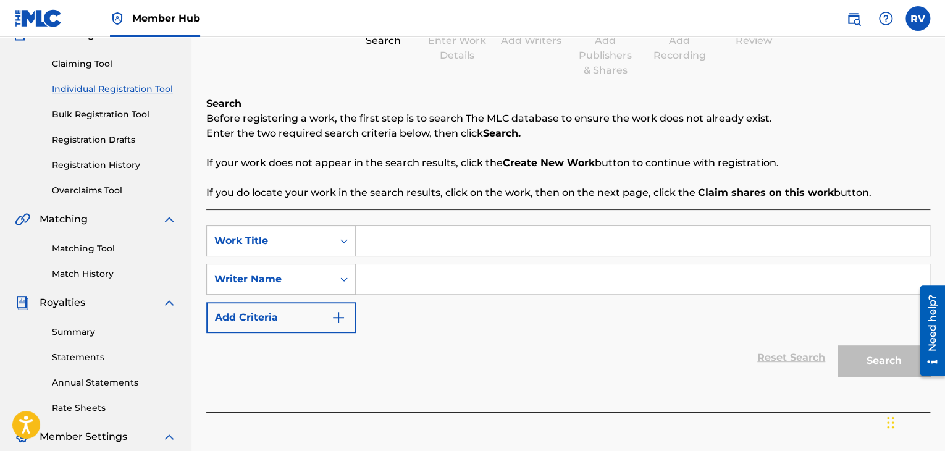
scroll to position [124, 0]
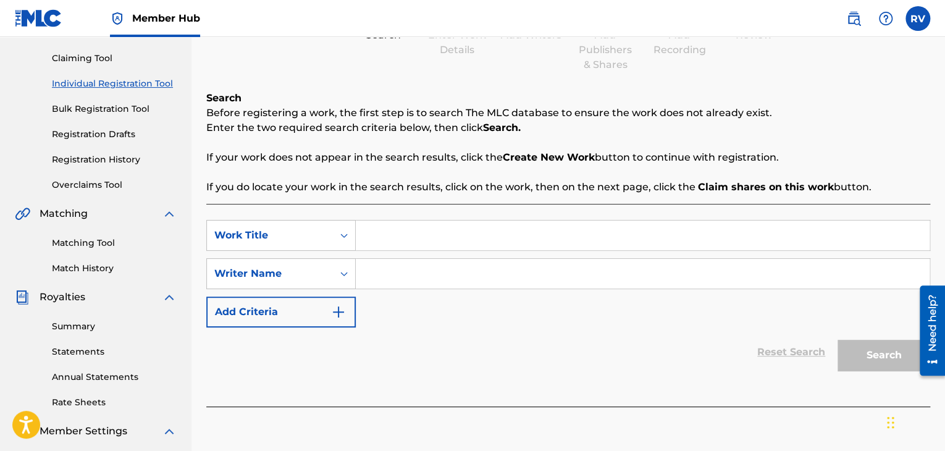
click at [408, 237] on input "Search Form" at bounding box center [643, 236] width 574 height 30
type input "fuck it up for the g"
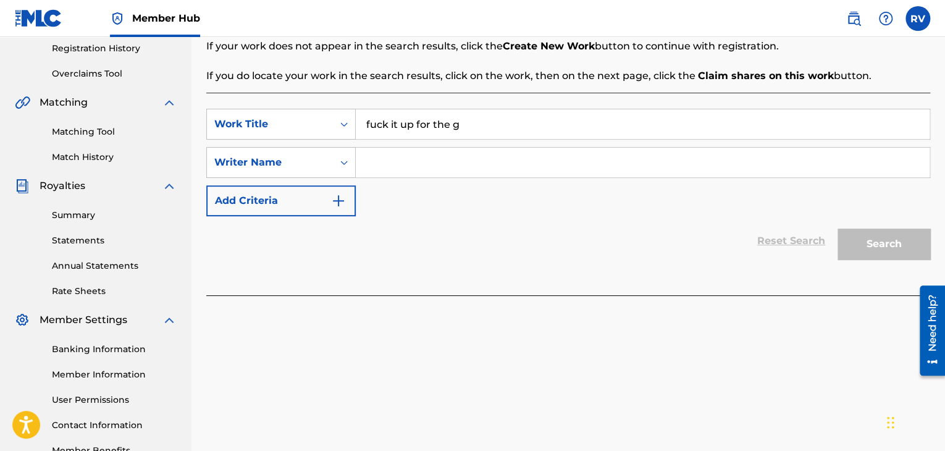
scroll to position [247, 0]
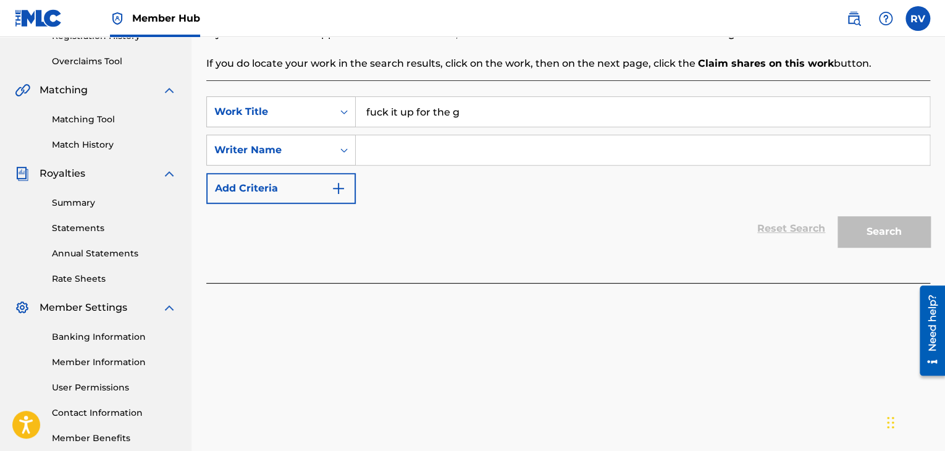
click at [553, 153] on input "Search Form" at bounding box center [643, 150] width 574 height 30
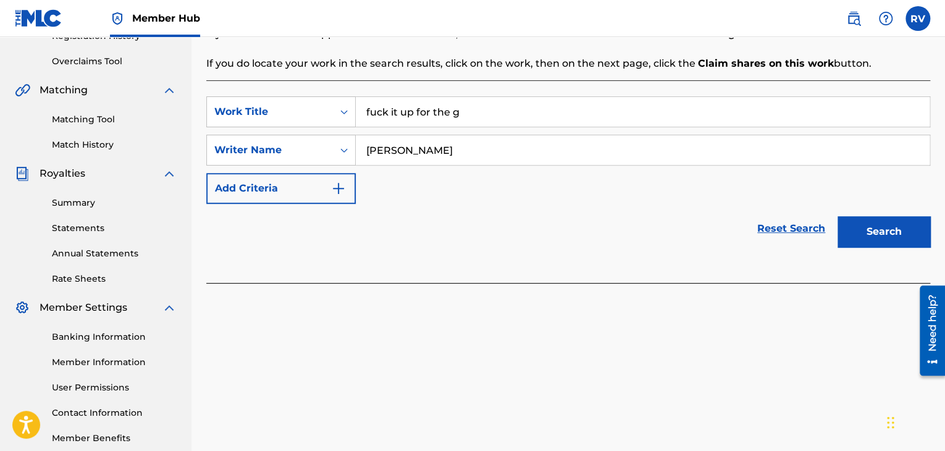
type input "[PERSON_NAME]"
click at [838, 216] on button "Search" at bounding box center [884, 231] width 93 height 31
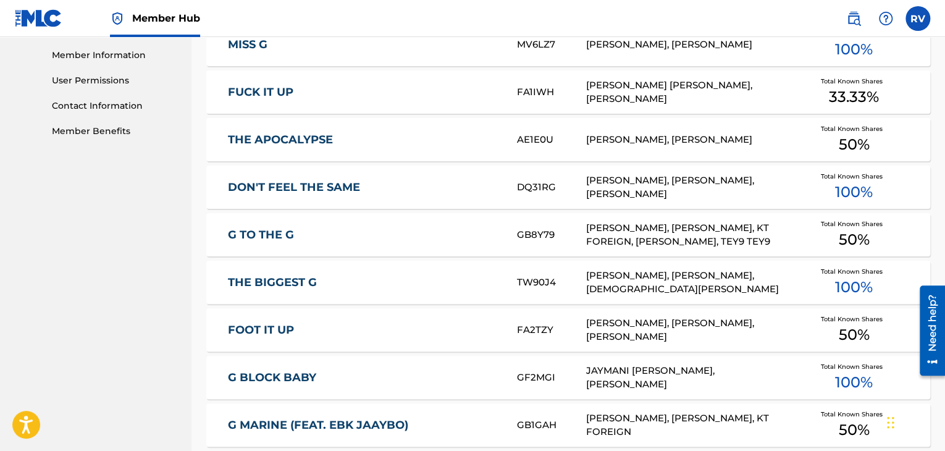
scroll to position [556, 0]
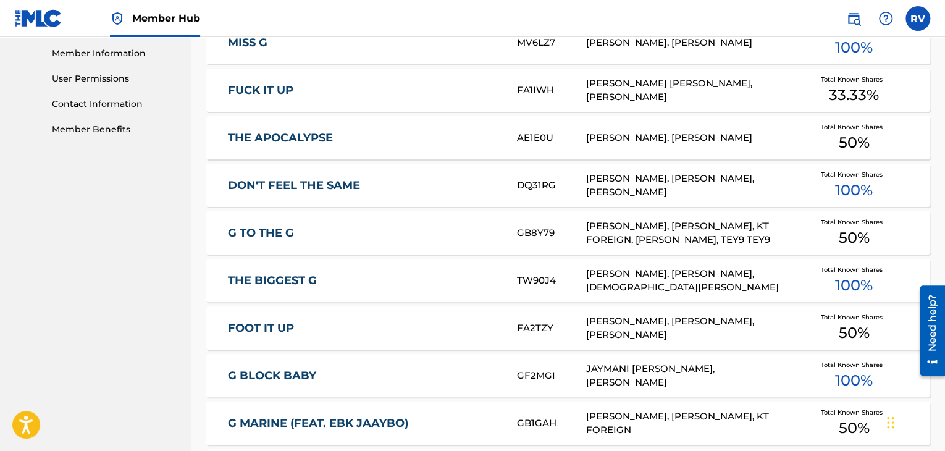
click at [714, 193] on div "[PERSON_NAME], [PERSON_NAME], [PERSON_NAME]" at bounding box center [689, 186] width 206 height 28
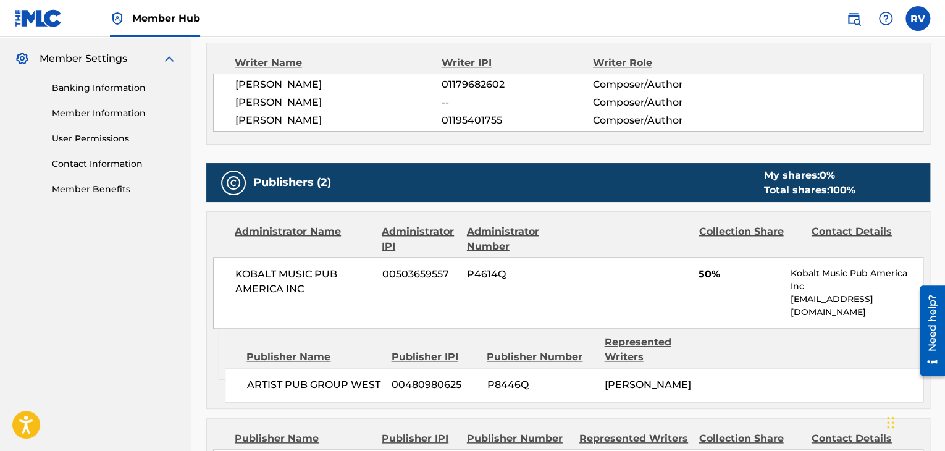
scroll to position [494, 0]
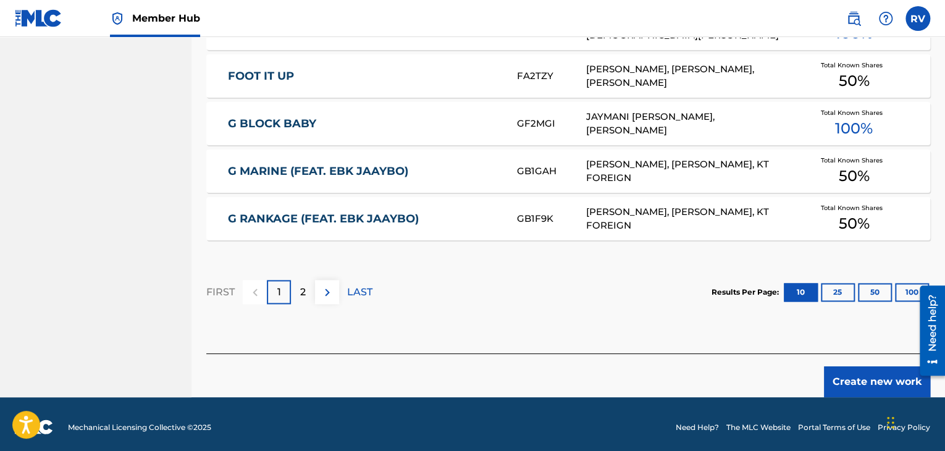
scroll to position [813, 0]
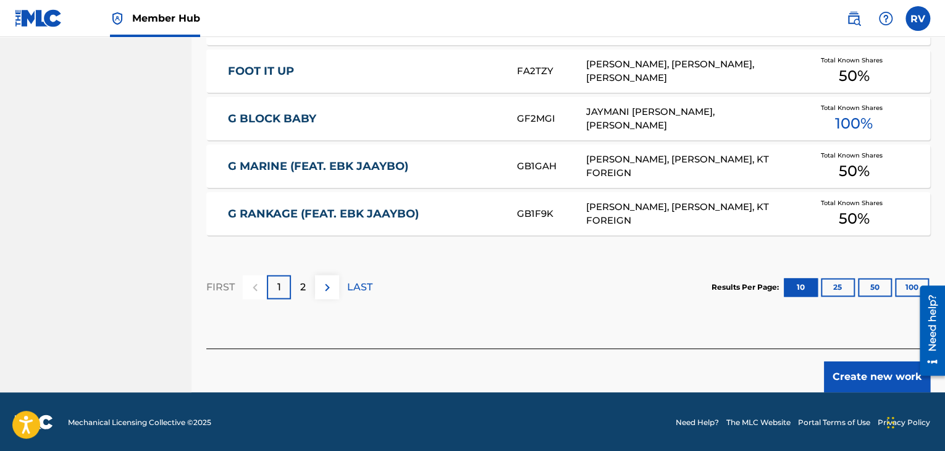
click at [855, 359] on div "Create new work" at bounding box center [568, 371] width 724 height 44
click at [855, 361] on button "Create new work" at bounding box center [877, 376] width 106 height 31
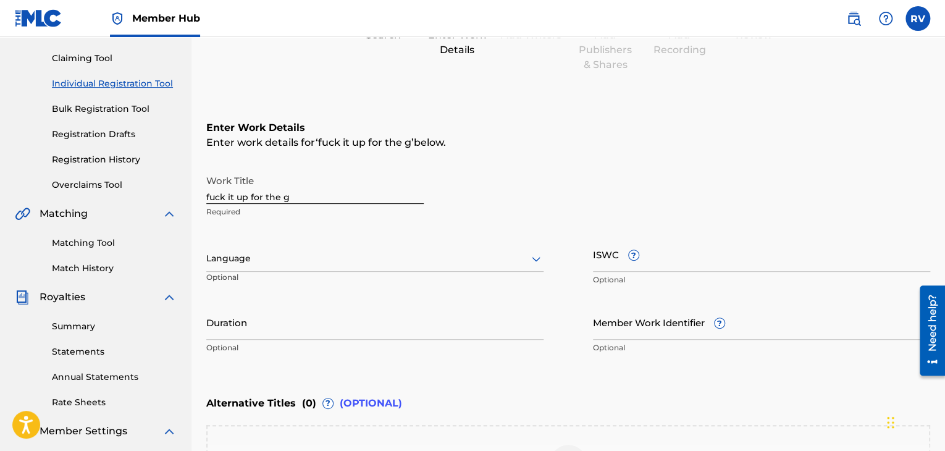
scroll to position [137, 0]
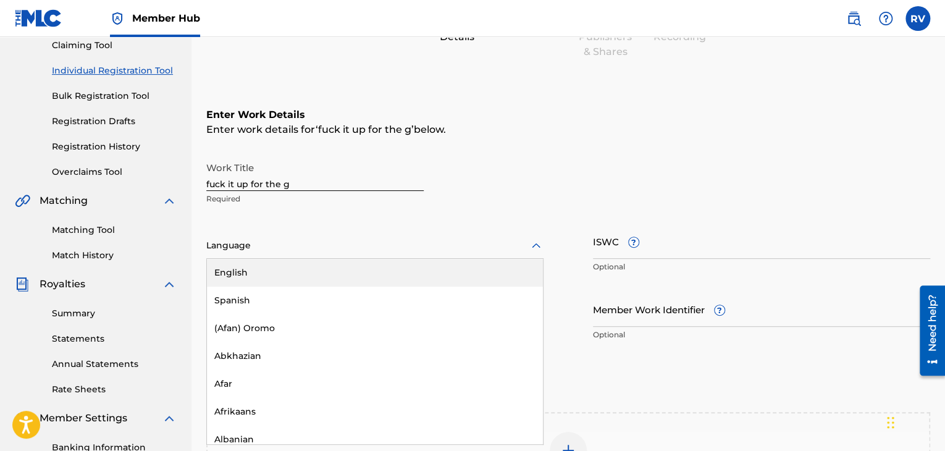
click at [294, 252] on div at bounding box center [374, 245] width 337 height 15
click at [286, 266] on div "English" at bounding box center [375, 273] width 336 height 28
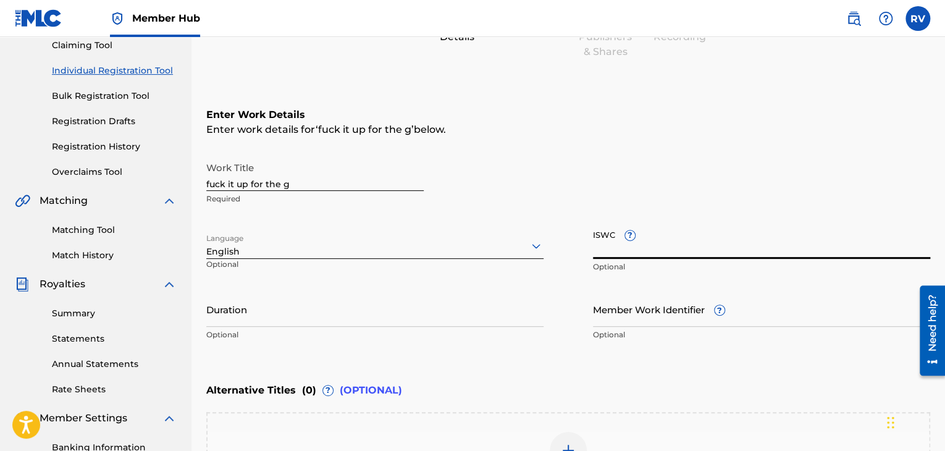
click at [607, 249] on input "ISWC ?" at bounding box center [761, 241] width 337 height 35
paste input "QZWA32201272"
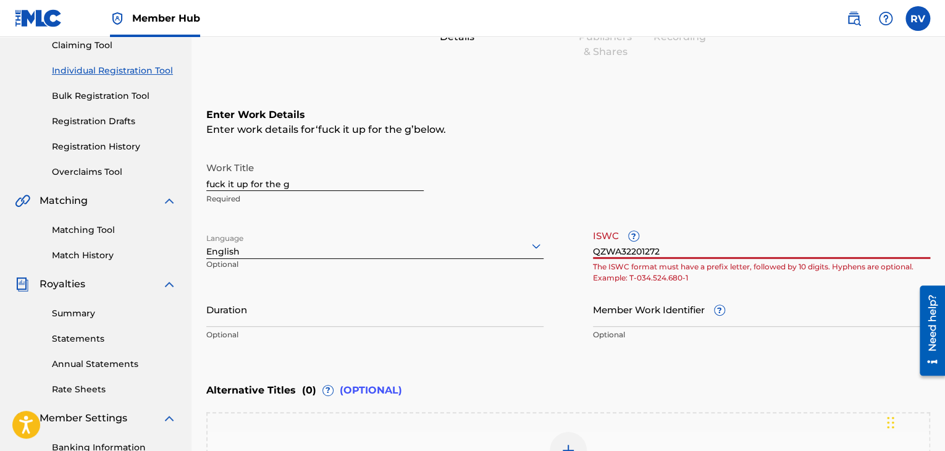
type input "QZWA32201272"
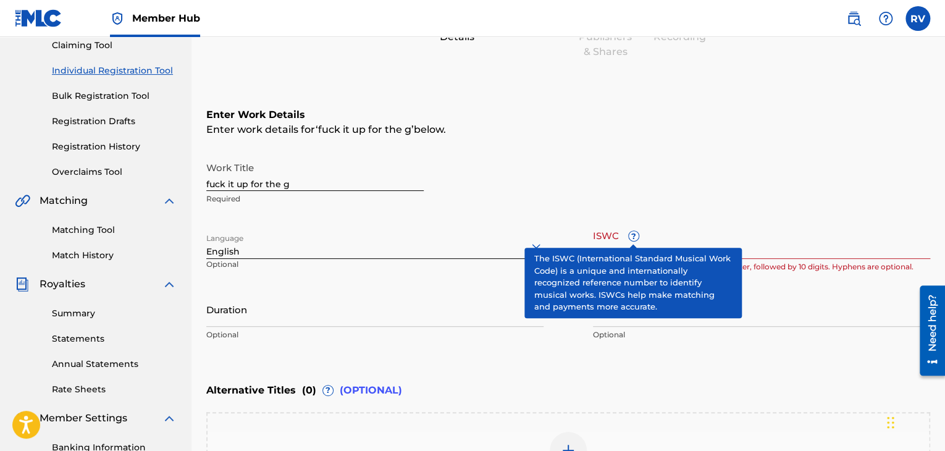
click at [630, 235] on span "?" at bounding box center [634, 236] width 10 height 10
click at [630, 235] on input "QZWA32201272" at bounding box center [761, 241] width 337 height 35
click at [630, 235] on span "?" at bounding box center [634, 236] width 10 height 10
click at [630, 235] on input "QZWA32201272" at bounding box center [761, 241] width 337 height 35
click at [663, 222] on div "Work Title fuck it up for the g Required Language English Optional ISWC ? QZWA3…" at bounding box center [568, 252] width 724 height 192
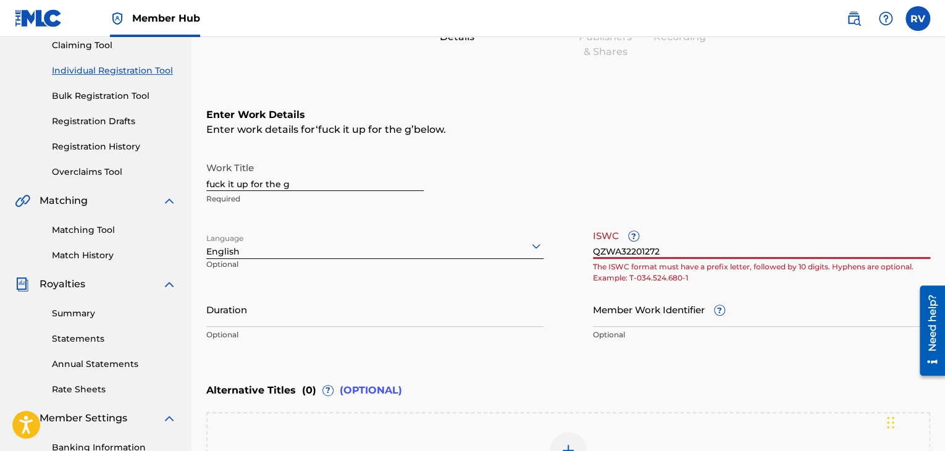
click at [661, 246] on input "QZWA32201272" at bounding box center [761, 241] width 337 height 35
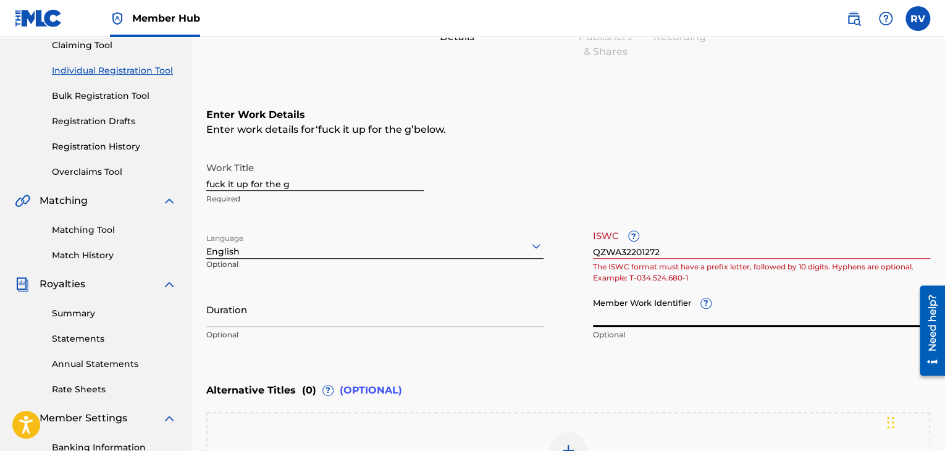
click at [657, 311] on input "Member Work Identifier ?" at bounding box center [761, 309] width 337 height 35
drag, startPoint x: 550, startPoint y: 300, endPoint x: 554, endPoint y: 289, distance: 11.7
click at [551, 295] on div "Work Title fuck it up for the g Required Language English Optional ISWC ? QZWA3…" at bounding box center [568, 252] width 724 height 192
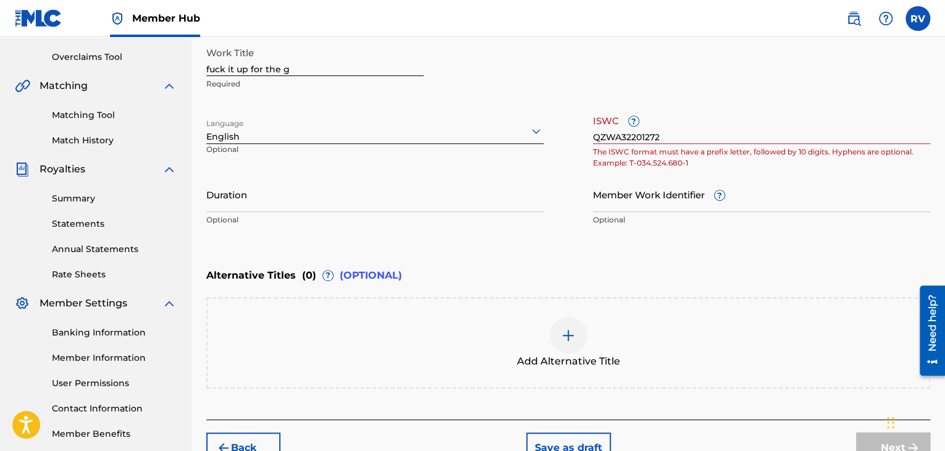
scroll to position [260, 0]
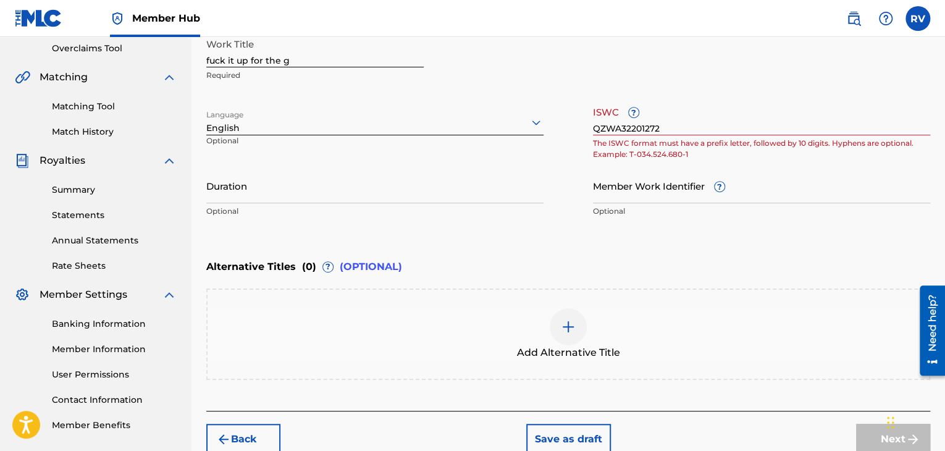
click at [349, 203] on div "Duration Optional" at bounding box center [374, 196] width 337 height 56
click at [340, 191] on input "Duration" at bounding box center [374, 185] width 337 height 35
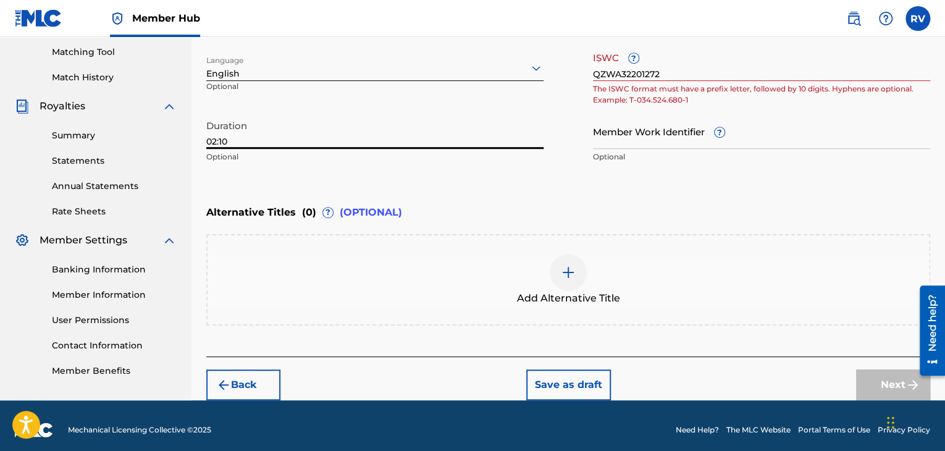
scroll to position [322, 0]
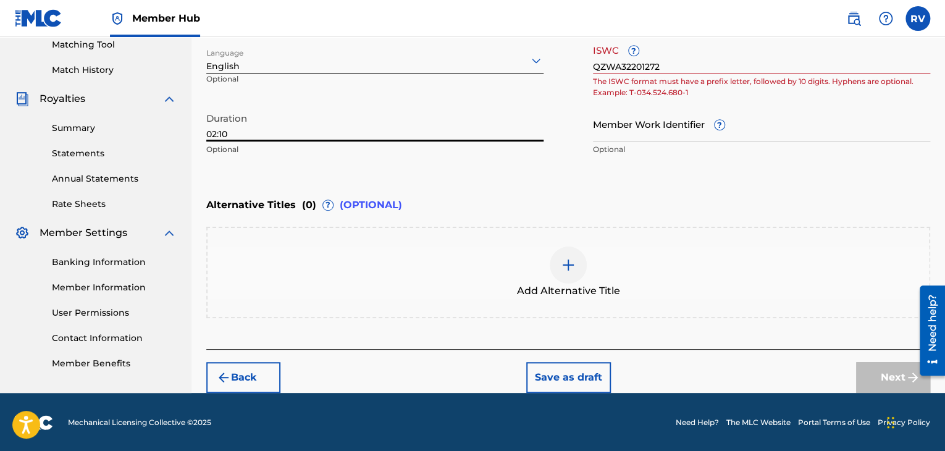
type input "02:10"
click at [863, 372] on div "Next" at bounding box center [893, 377] width 74 height 31
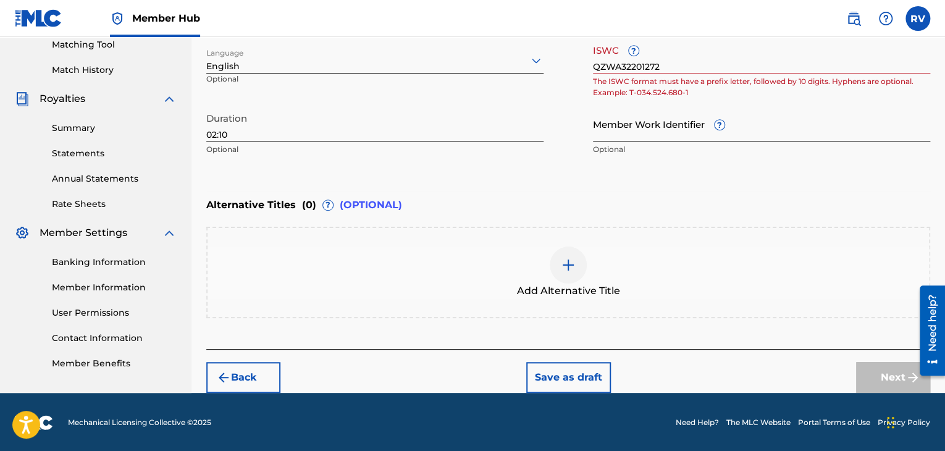
click at [658, 132] on input "Member Work Identifier ?" at bounding box center [761, 123] width 337 height 35
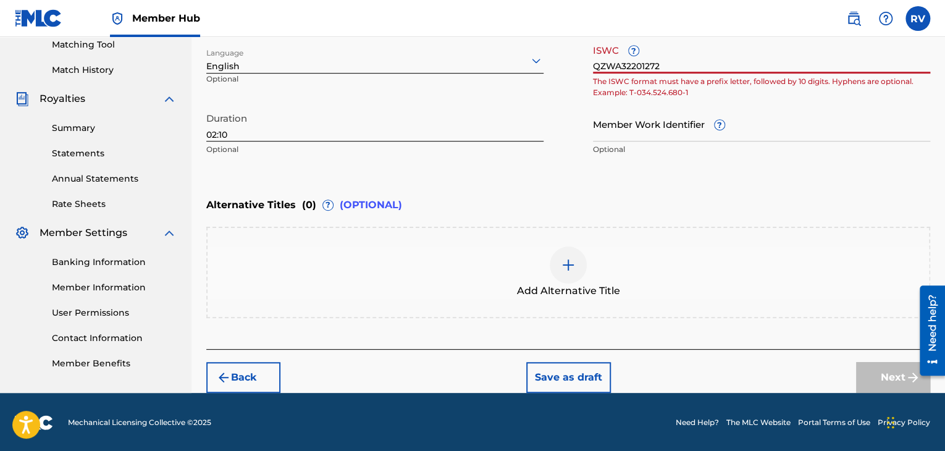
click at [668, 70] on input "QZWA32201272" at bounding box center [761, 55] width 337 height 35
click at [614, 70] on input "QZWA32201272" at bounding box center [761, 55] width 337 height 35
click at [598, 67] on input "QZWA32201272" at bounding box center [761, 55] width 337 height 35
click at [593, 65] on input "QZWA32201272" at bounding box center [761, 55] width 337 height 35
type input "T-QZWA32201272"
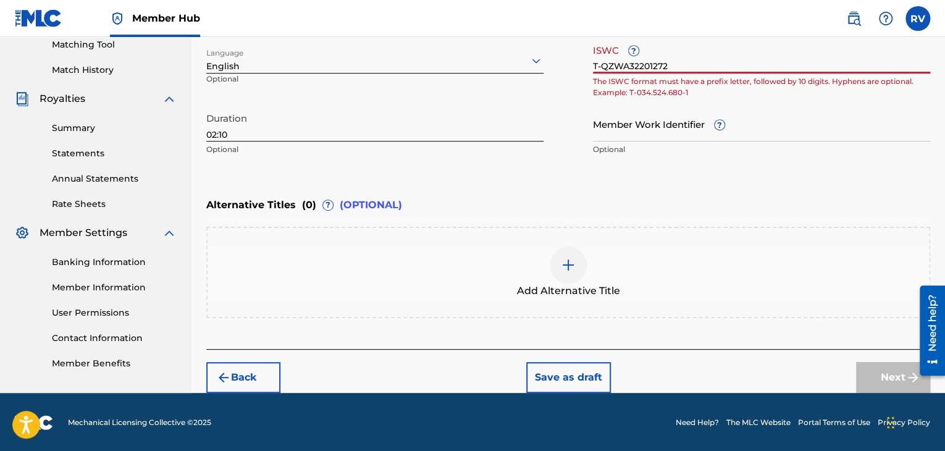
drag, startPoint x: 689, startPoint y: 66, endPoint x: 591, endPoint y: 72, distance: 98.5
click at [591, 73] on div "Work Title fuck it up for the g Required Language English Optional ISWC ? T-QZW…" at bounding box center [568, 66] width 724 height 192
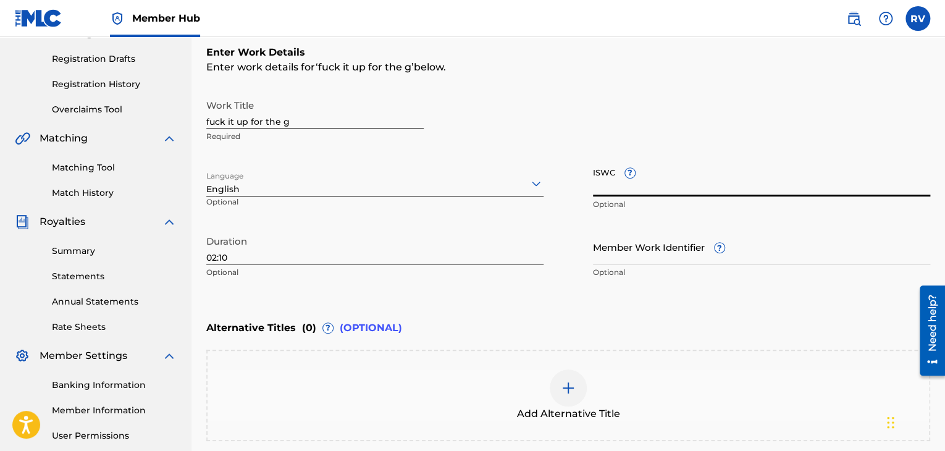
scroll to position [198, 0]
click at [628, 169] on div "ISWC ? Optional" at bounding box center [761, 190] width 337 height 56
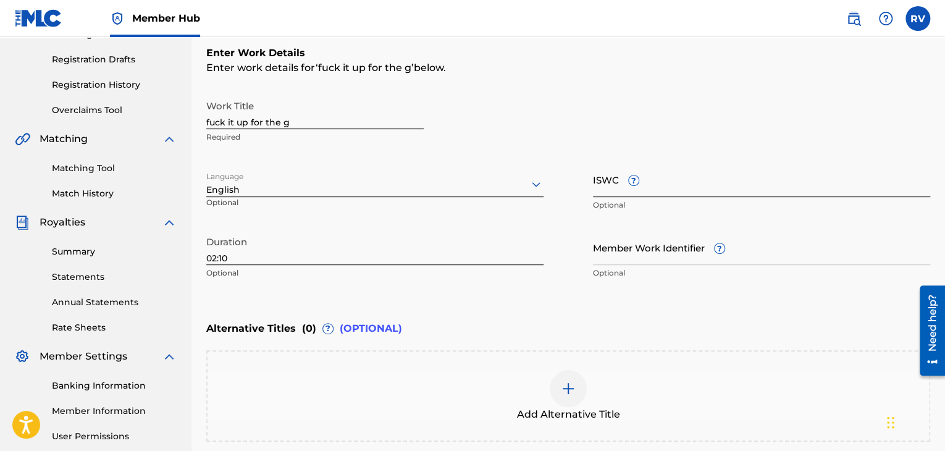
click at [634, 187] on input "ISWC ?" at bounding box center [761, 179] width 337 height 35
paste input "QZWA32201272"
type input "QZWA32201272"
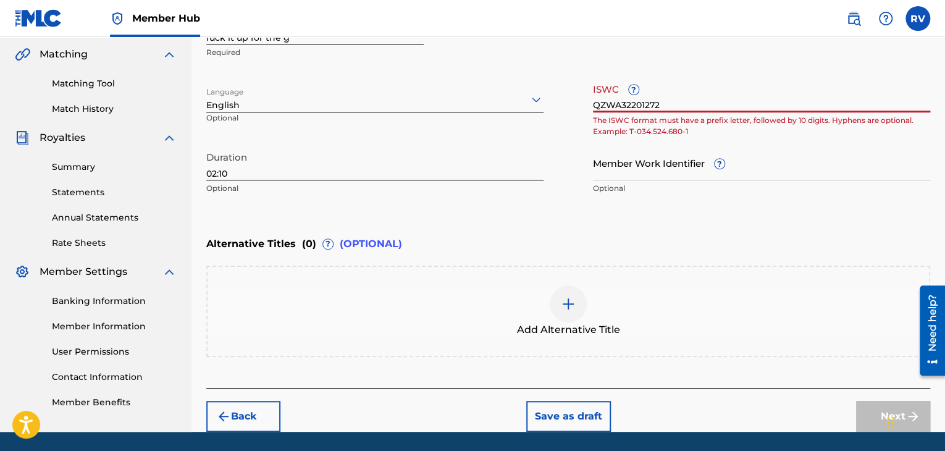
scroll to position [322, 0]
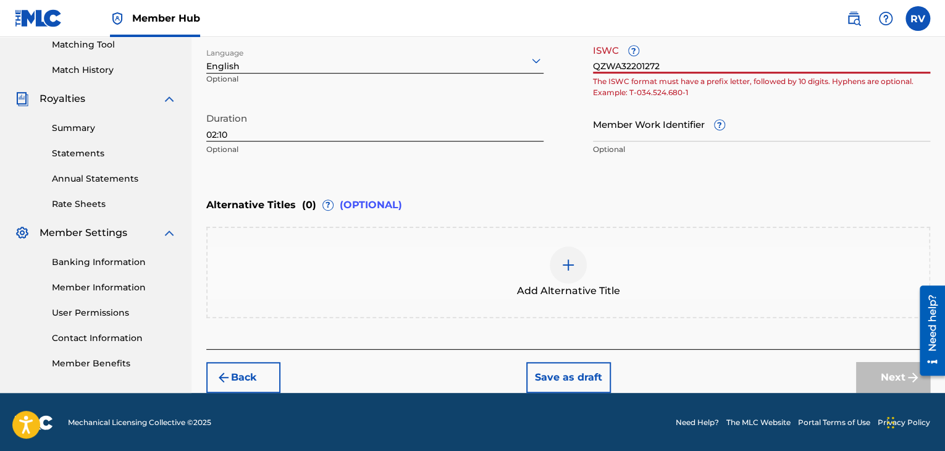
drag, startPoint x: 669, startPoint y: 67, endPoint x: 465, endPoint y: 89, distance: 204.5
click at [467, 88] on div "Work Title fuck it up for the g Required Language English Optional ISWC ? QZWA3…" at bounding box center [568, 66] width 724 height 192
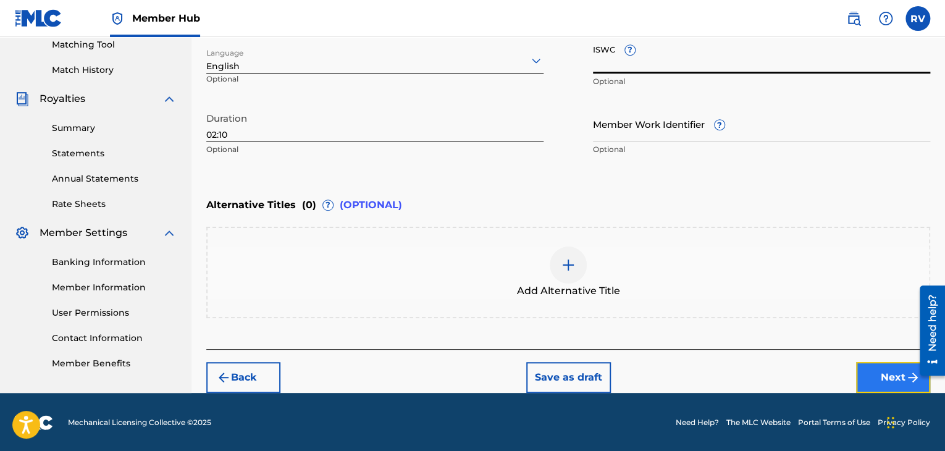
click at [870, 366] on button "Next" at bounding box center [893, 377] width 74 height 31
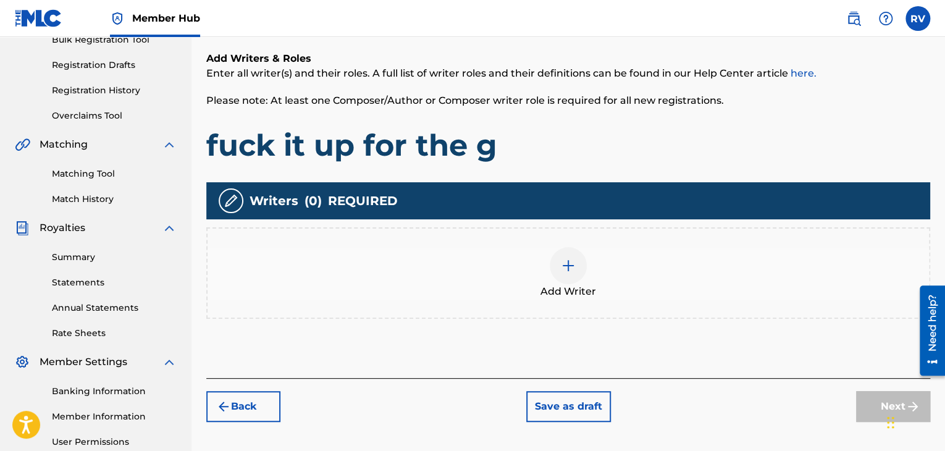
scroll to position [241, 0]
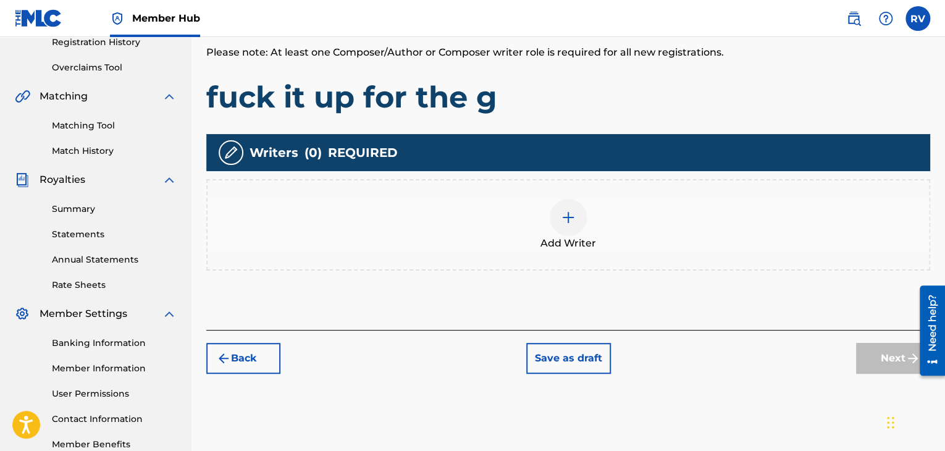
click at [571, 232] on div at bounding box center [568, 217] width 37 height 37
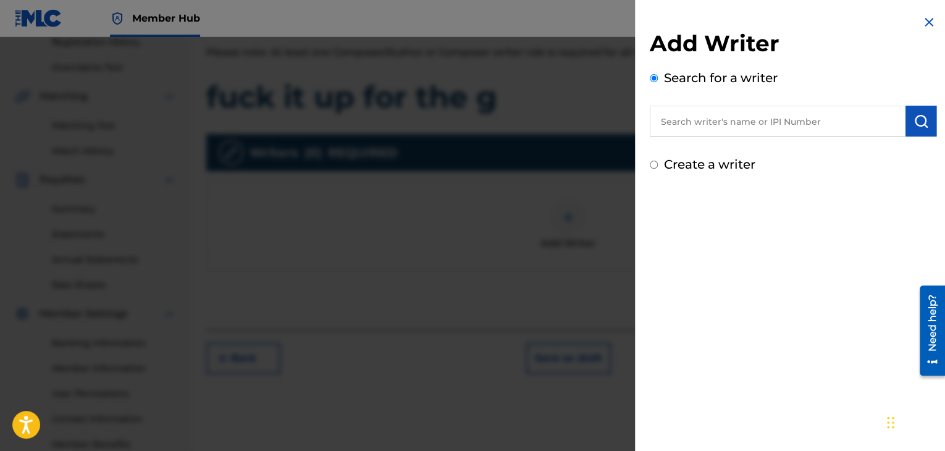
click at [688, 166] on label "Create a writer" at bounding box center [709, 164] width 91 height 15
radio input "true"
click at [658, 166] on input "Create a writer" at bounding box center [654, 165] width 8 height 8
radio input "false"
radio input "true"
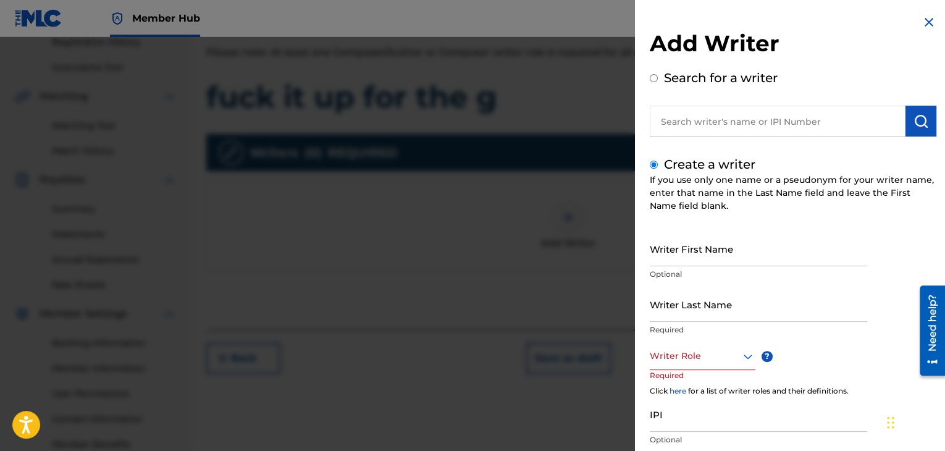
click at [722, 121] on input "text" at bounding box center [778, 121] width 256 height 31
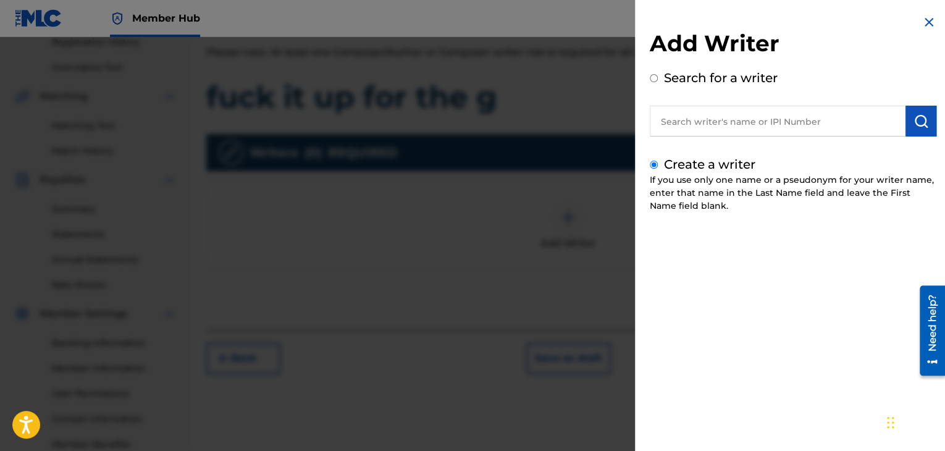
radio input "true"
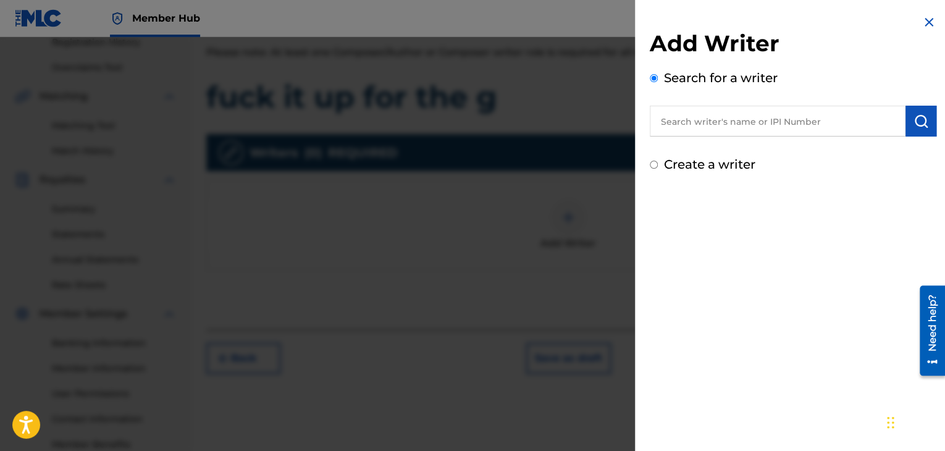
click at [815, 131] on input "text" at bounding box center [778, 121] width 256 height 31
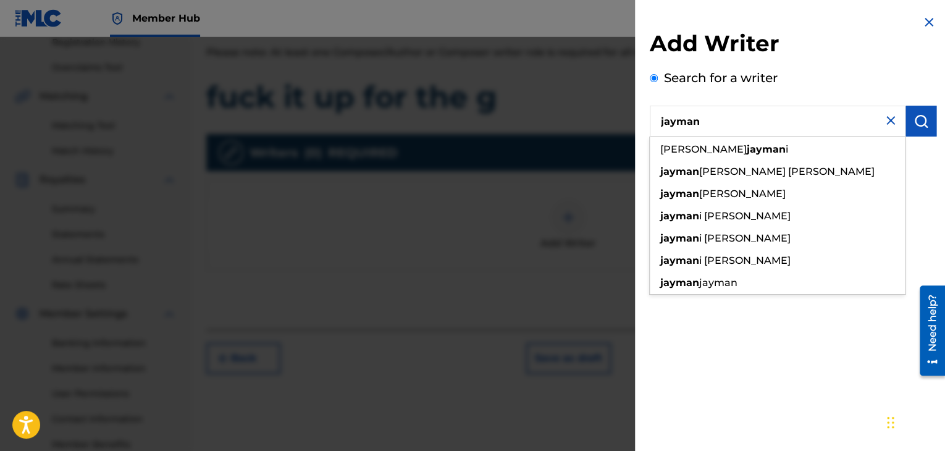
click at [747, 146] on strong "jayman" at bounding box center [766, 149] width 39 height 12
type input "[PERSON_NAME]"
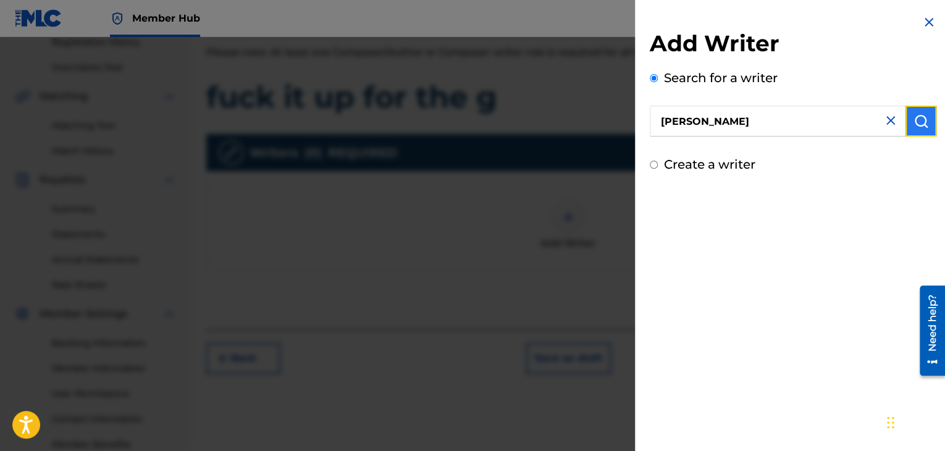
click at [908, 126] on button "submit" at bounding box center [921, 121] width 31 height 31
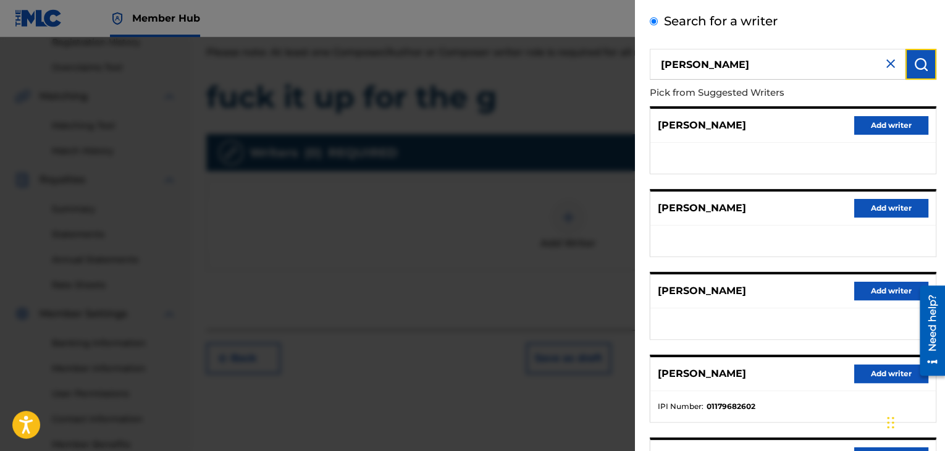
scroll to position [62, 0]
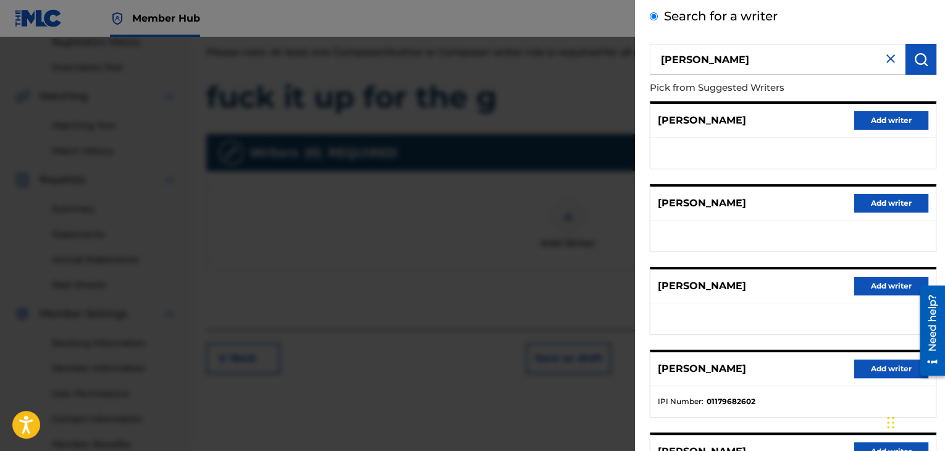
drag, startPoint x: 565, startPoint y: 120, endPoint x: 537, endPoint y: 138, distance: 33.1
click at [542, 137] on div "Add Writer Search for a writer [PERSON_NAME] from Suggested Writers [PERSON_NAM…" at bounding box center [472, 244] width 945 height 414
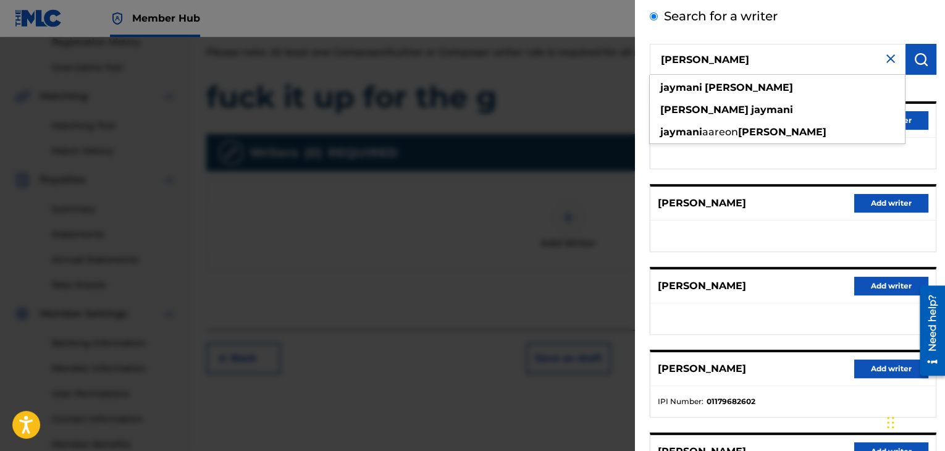
type input "[PERSON_NAME]"
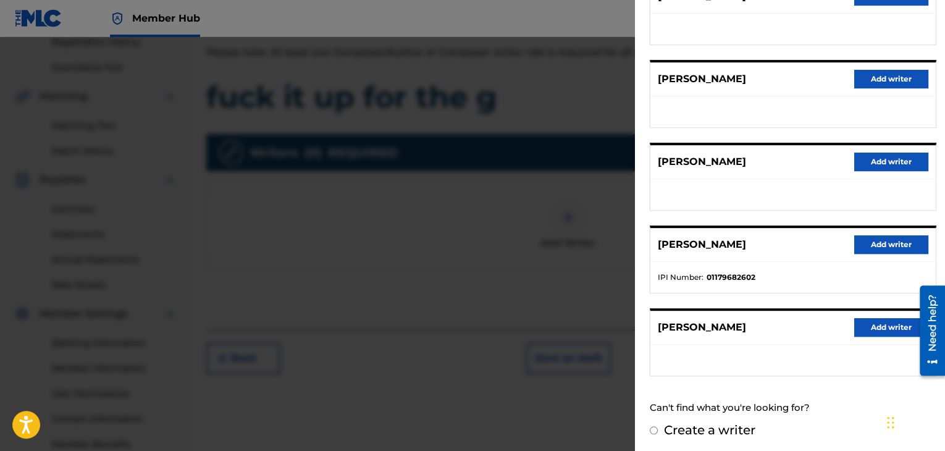
scroll to position [188, 0]
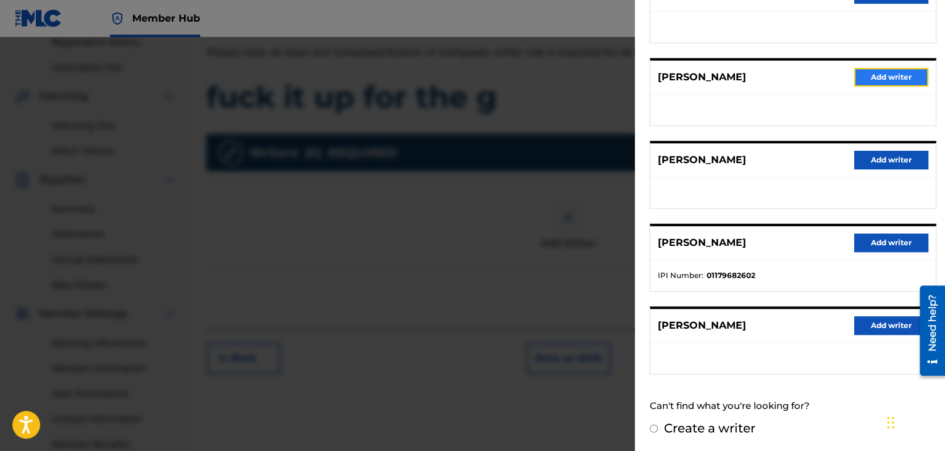
click at [881, 80] on button "Add writer" at bounding box center [892, 77] width 74 height 19
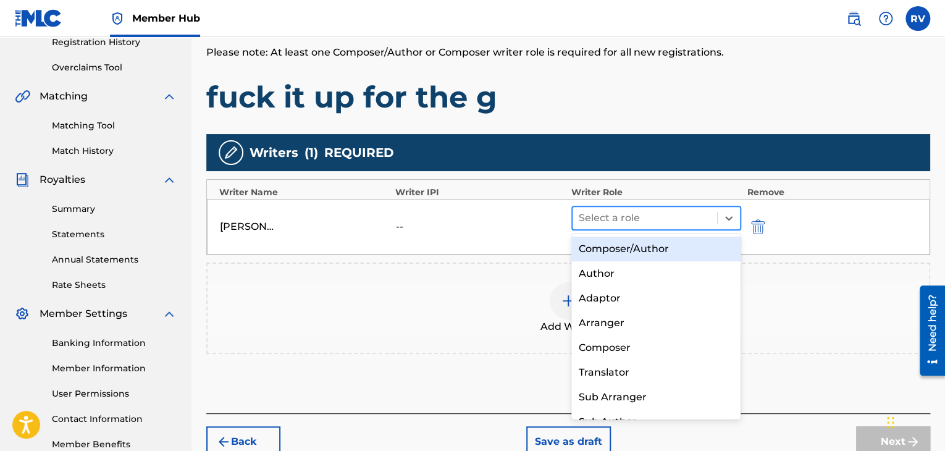
click at [643, 218] on div at bounding box center [645, 217] width 132 height 17
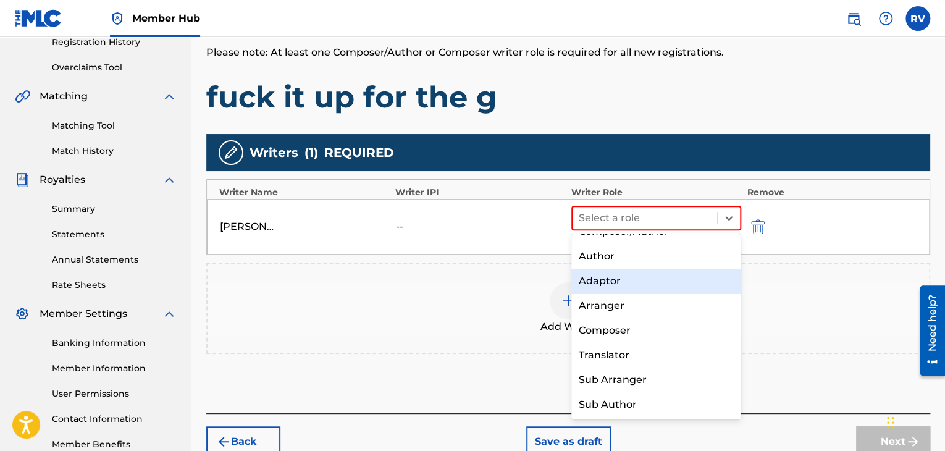
scroll to position [0, 0]
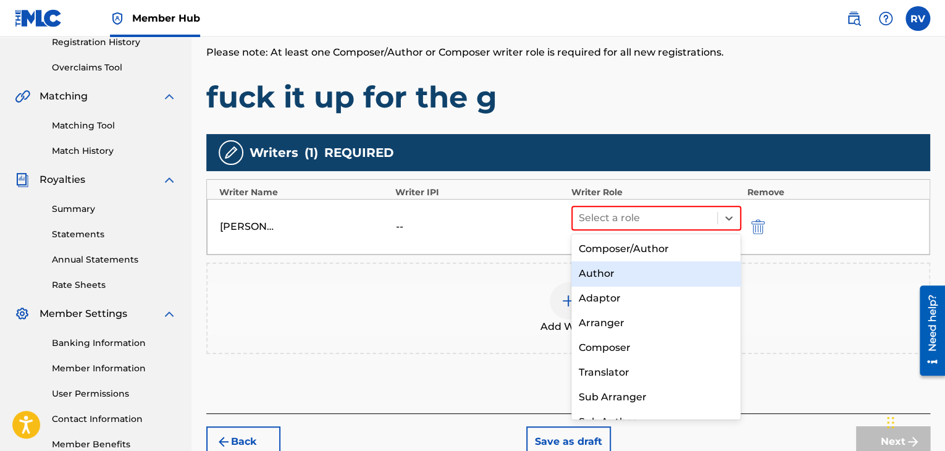
click at [638, 279] on div "Author" at bounding box center [657, 273] width 170 height 25
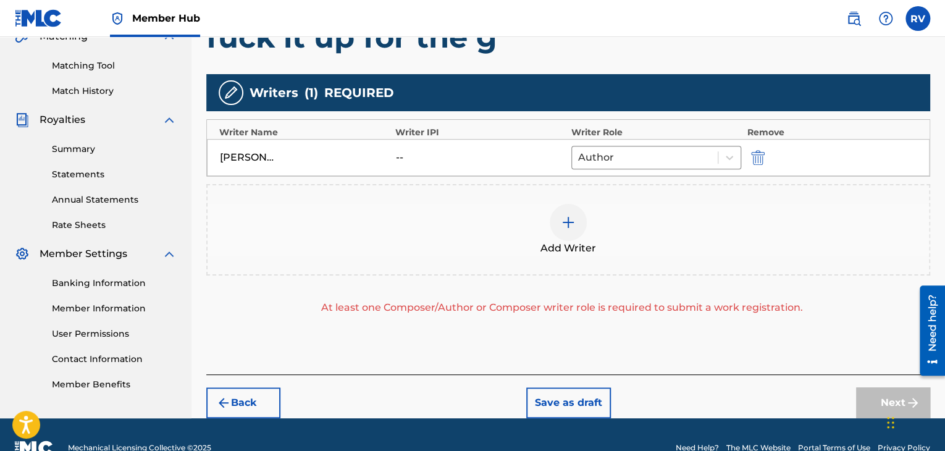
scroll to position [303, 0]
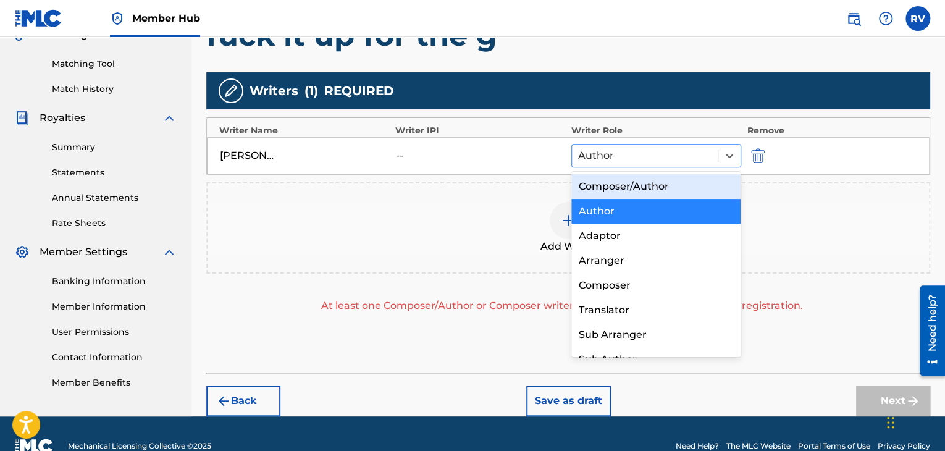
click at [608, 154] on div at bounding box center [644, 155] width 133 height 17
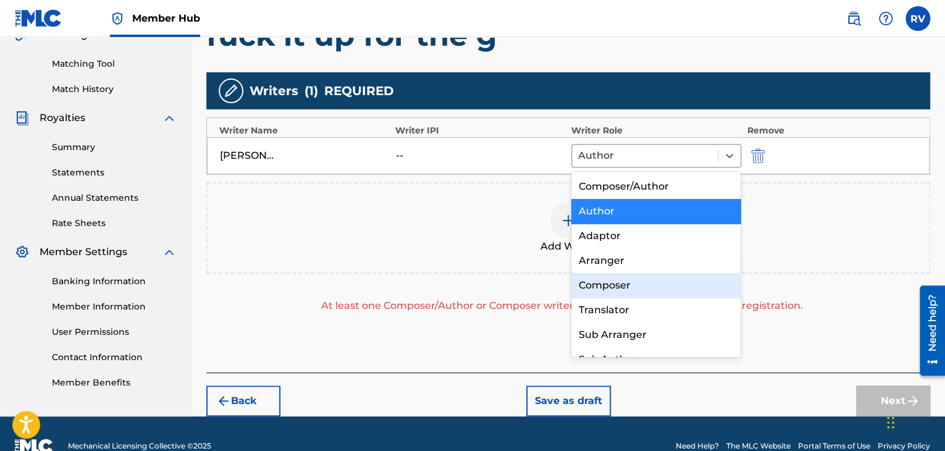
click at [622, 274] on div "Composer" at bounding box center [657, 285] width 170 height 25
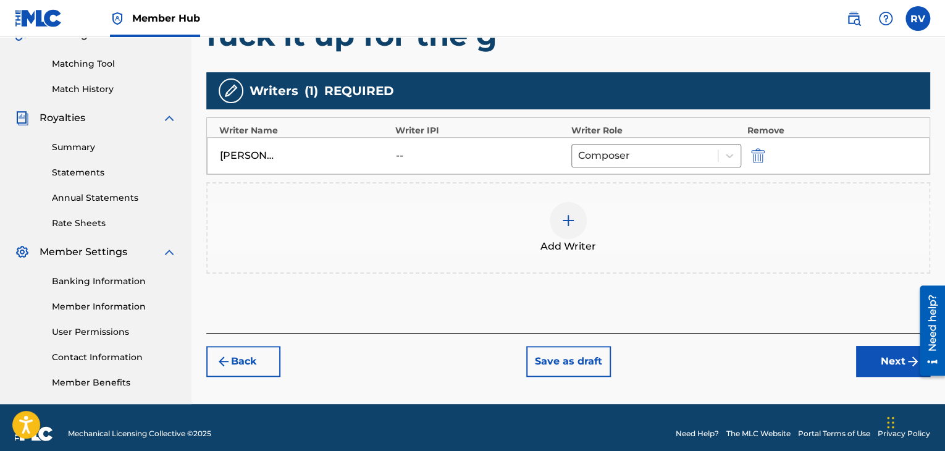
click at [583, 219] on div at bounding box center [568, 220] width 37 height 37
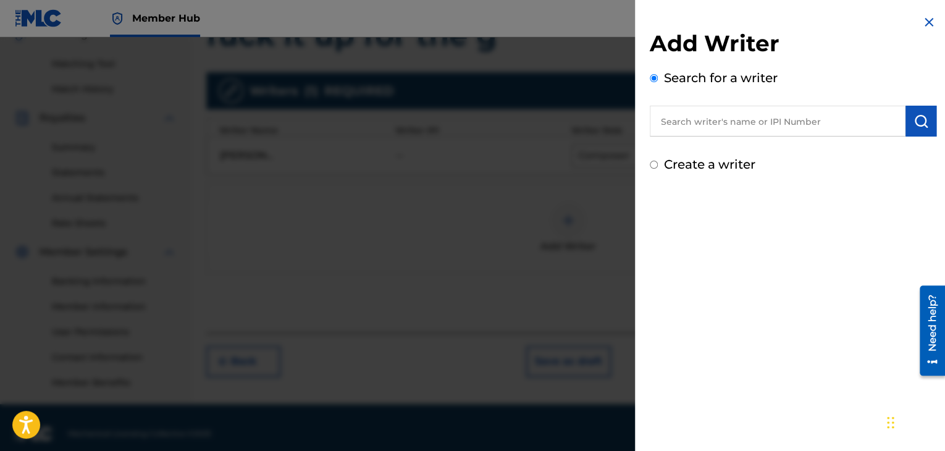
click at [688, 132] on input "text" at bounding box center [778, 121] width 256 height 31
type input "[PERSON_NAME]"
click at [751, 154] on strong "vaquero" at bounding box center [772, 149] width 43 height 12
click at [916, 129] on button "submit" at bounding box center [921, 121] width 31 height 31
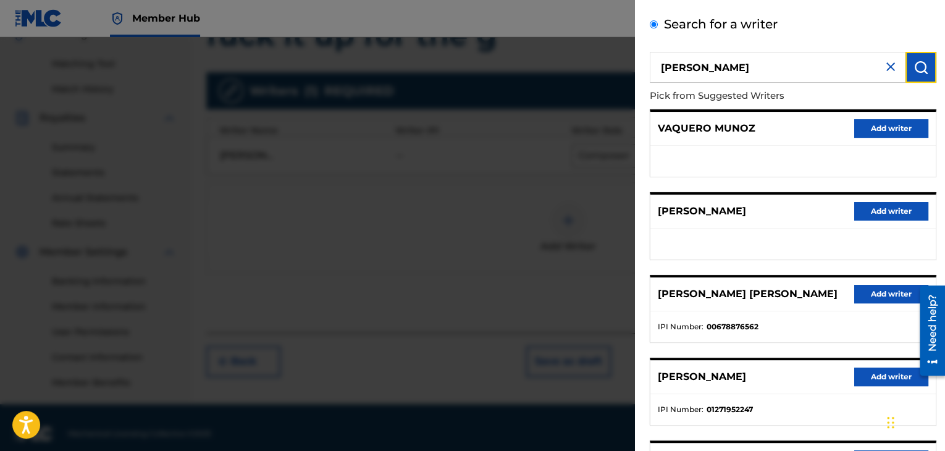
scroll to position [188, 0]
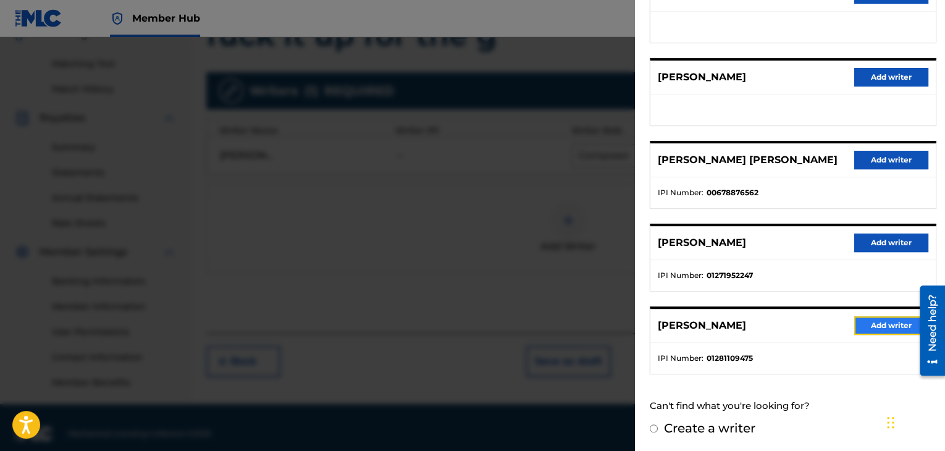
click at [876, 324] on button "Add writer" at bounding box center [892, 325] width 74 height 19
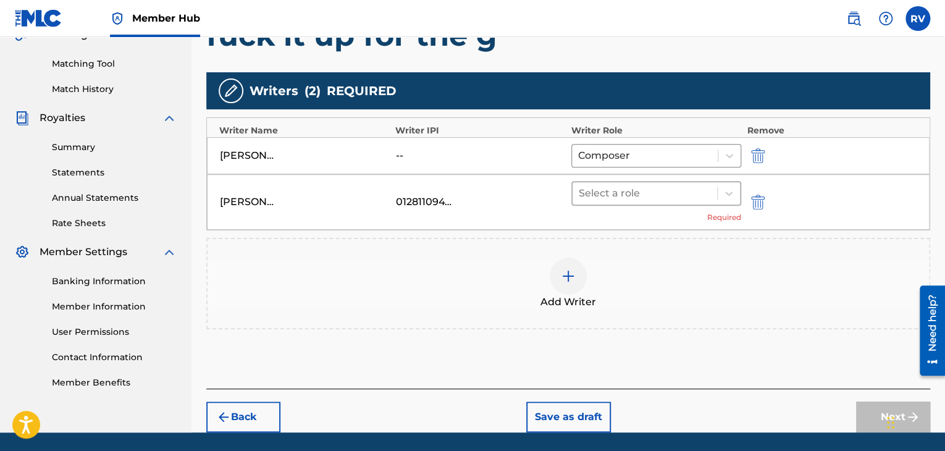
click at [650, 190] on div at bounding box center [645, 193] width 132 height 17
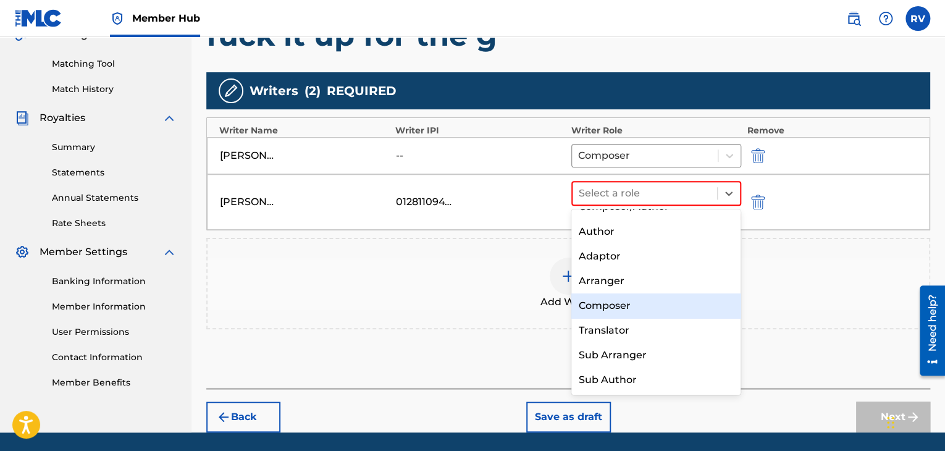
scroll to position [0, 0]
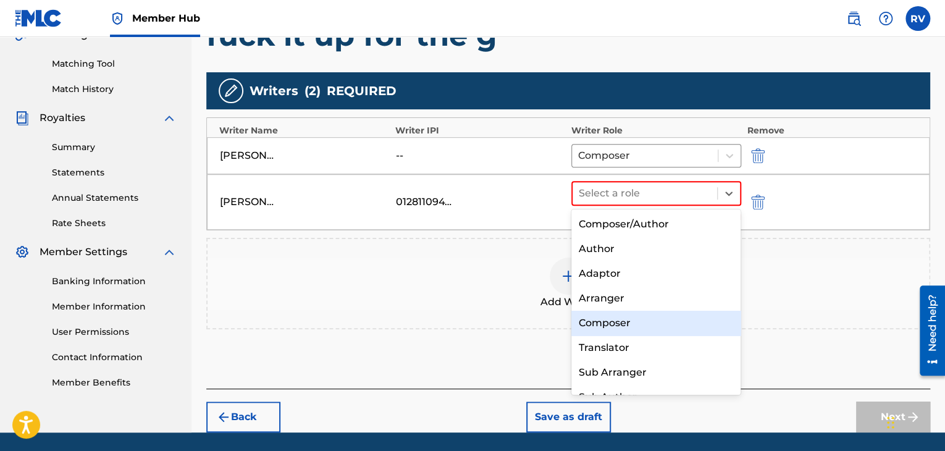
click at [632, 314] on div "Composer" at bounding box center [657, 323] width 170 height 25
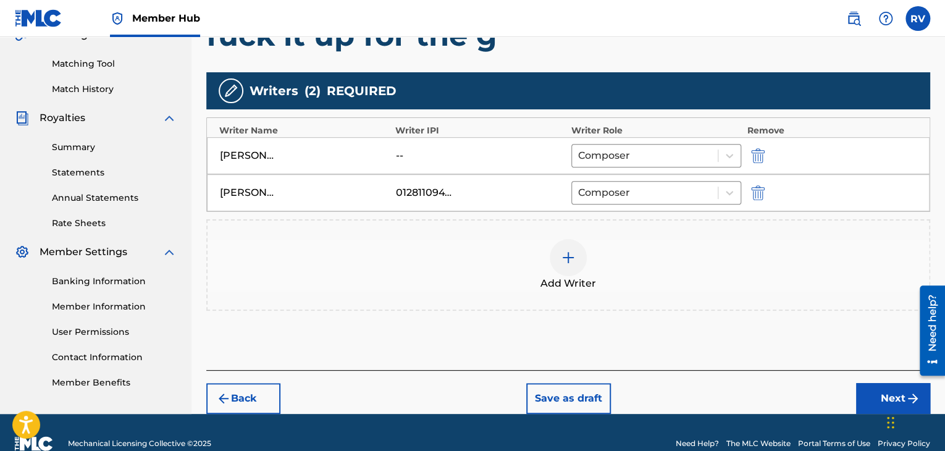
click at [475, 169] on div "[PERSON_NAME] -- Composer" at bounding box center [568, 155] width 723 height 37
click at [455, 154] on div "--" at bounding box center [481, 155] width 170 height 15
click at [755, 157] on img "submit" at bounding box center [758, 155] width 14 height 15
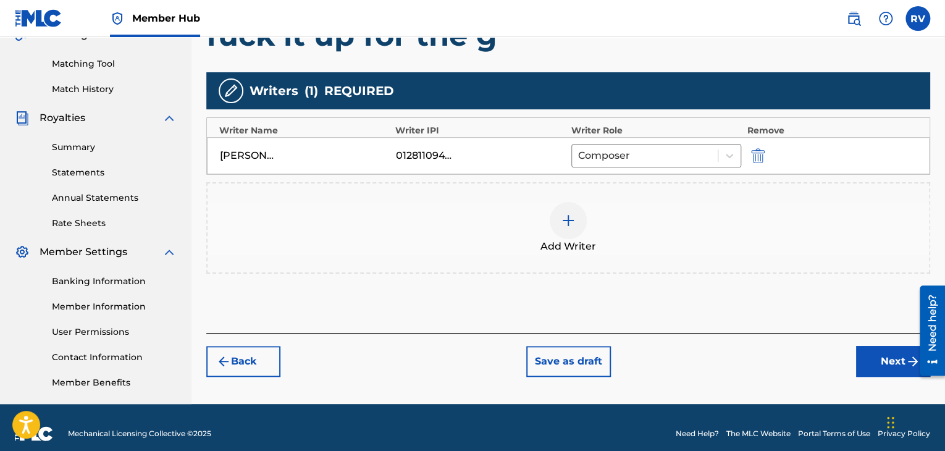
click at [568, 230] on div at bounding box center [568, 220] width 37 height 37
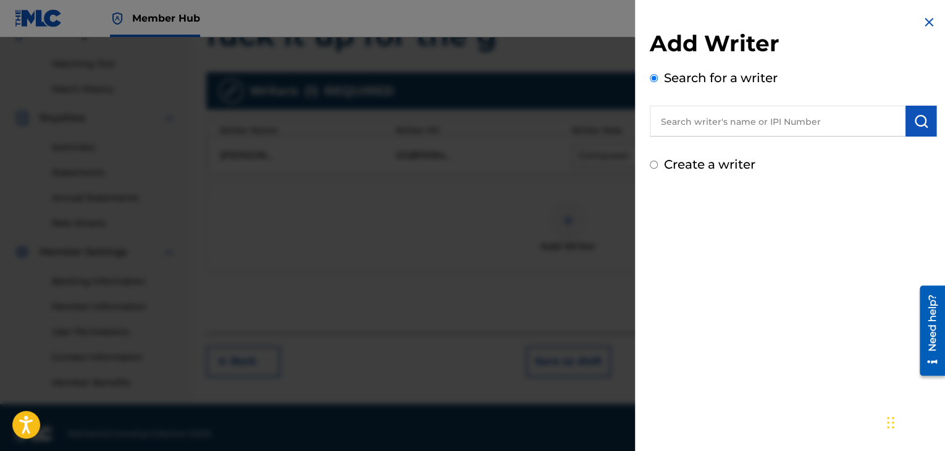
click at [688, 109] on input "text" at bounding box center [778, 121] width 256 height 31
paste input "1179682504"
type input "1179682504"
click at [926, 112] on button "submit" at bounding box center [921, 121] width 31 height 31
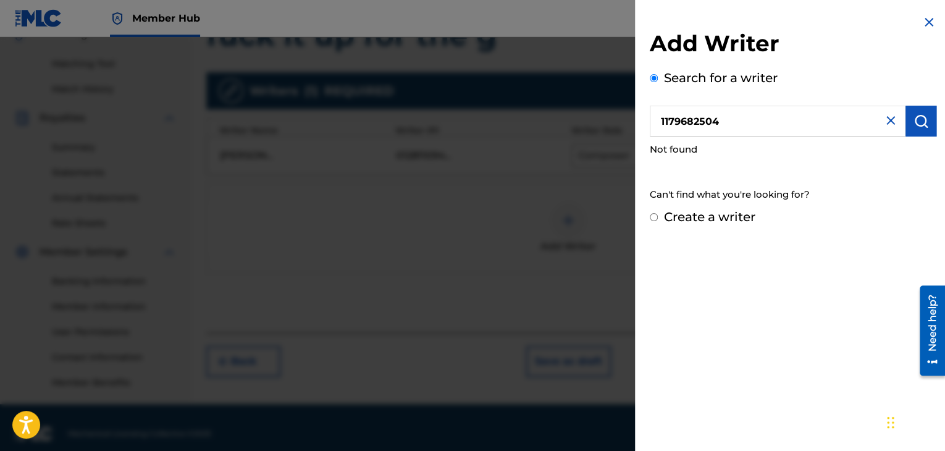
click at [885, 119] on img at bounding box center [891, 120] width 15 height 15
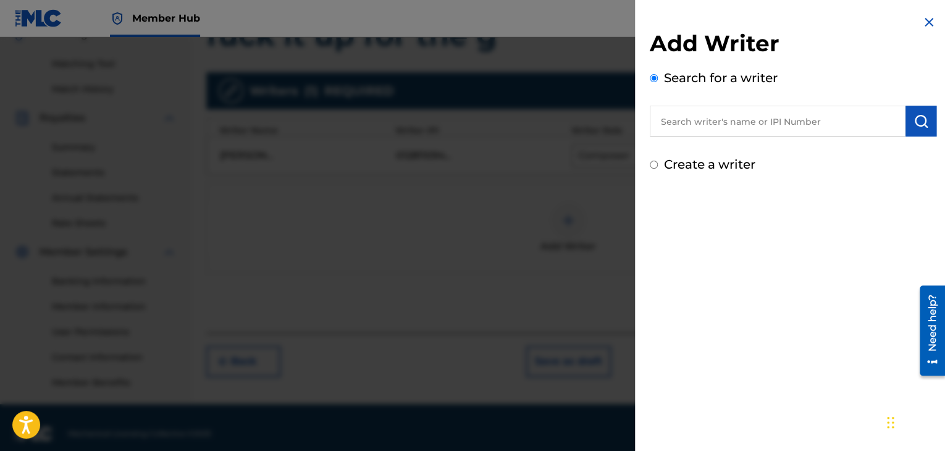
click at [920, 13] on div "Add Writer Search for a writer Create a writer" at bounding box center [793, 225] width 316 height 451
click at [926, 21] on img at bounding box center [929, 22] width 15 height 15
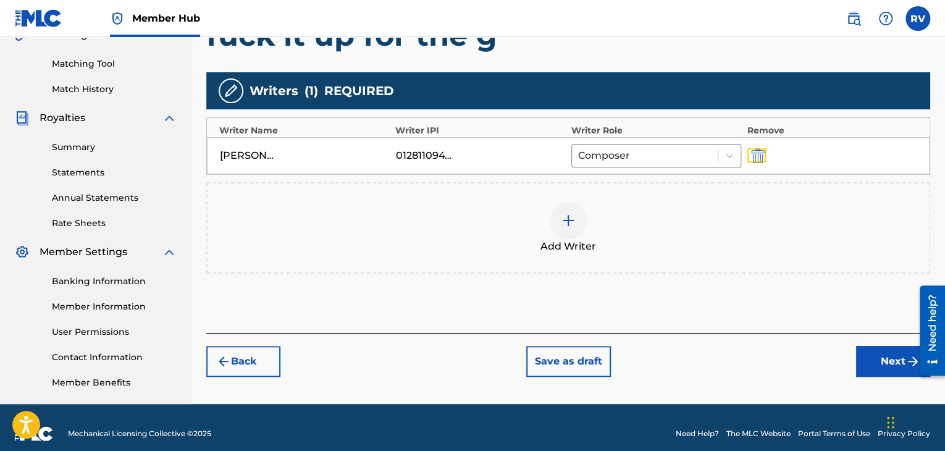
click at [758, 154] on img "submit" at bounding box center [758, 155] width 14 height 15
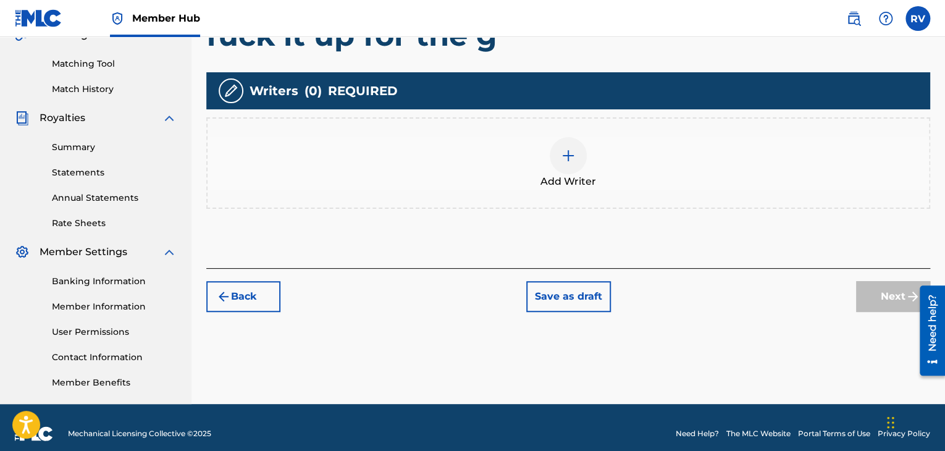
click at [582, 159] on div at bounding box center [568, 155] width 37 height 37
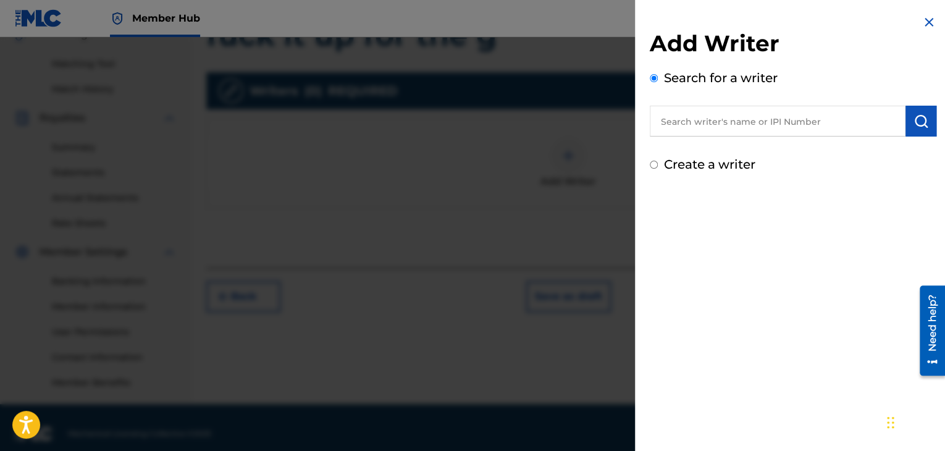
click at [766, 129] on input "text" at bounding box center [778, 121] width 256 height 31
paste input "1281109475"
click at [910, 117] on button "submit" at bounding box center [921, 121] width 31 height 31
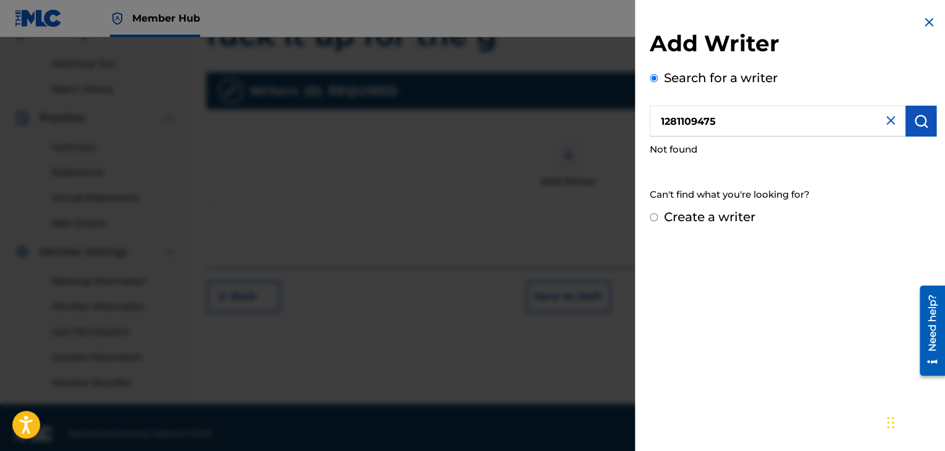
click at [666, 124] on input "1281109475" at bounding box center [778, 121] width 256 height 31
click at [662, 123] on input "1281109475" at bounding box center [778, 121] width 256 height 31
type input "#1281109475"
click at [928, 125] on button "submit" at bounding box center [921, 121] width 31 height 31
drag, startPoint x: 643, startPoint y: 119, endPoint x: 593, endPoint y: 133, distance: 51.6
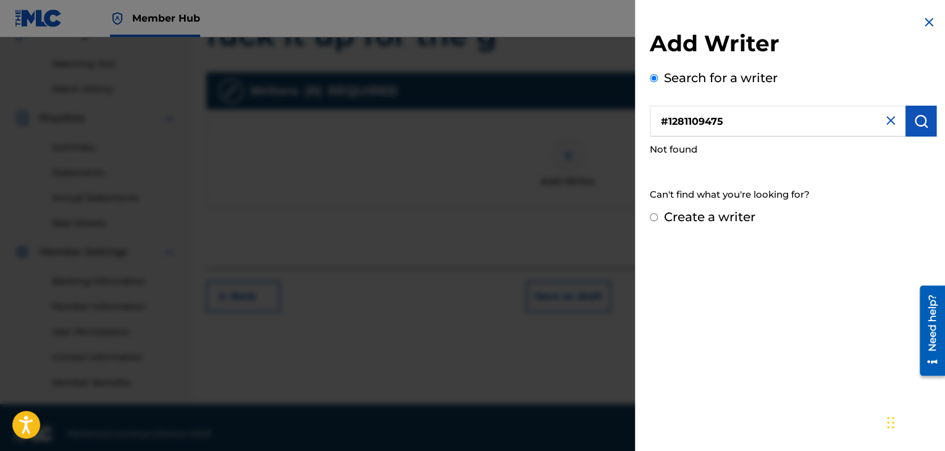
click at [606, 118] on div "Add Writer Search for a writer #1281109475 Not found Can't find what you're loo…" at bounding box center [472, 244] width 945 height 414
type input "[PERSON_NAME]"
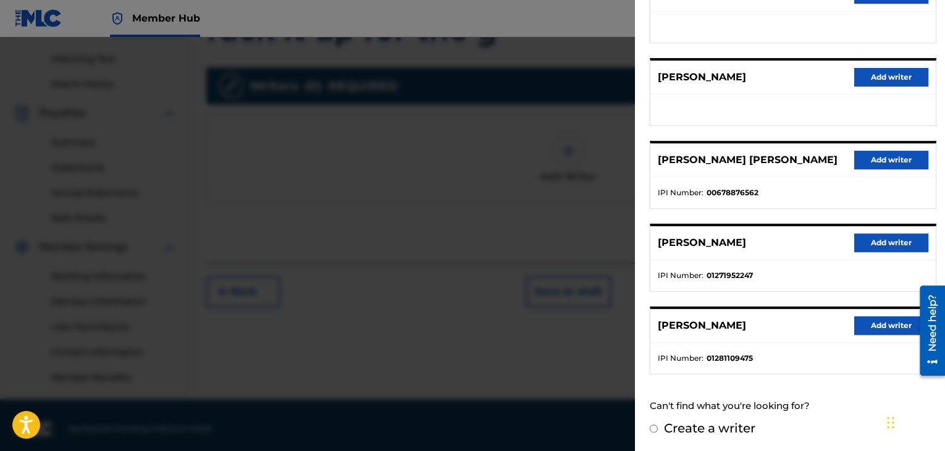
scroll to position [315, 0]
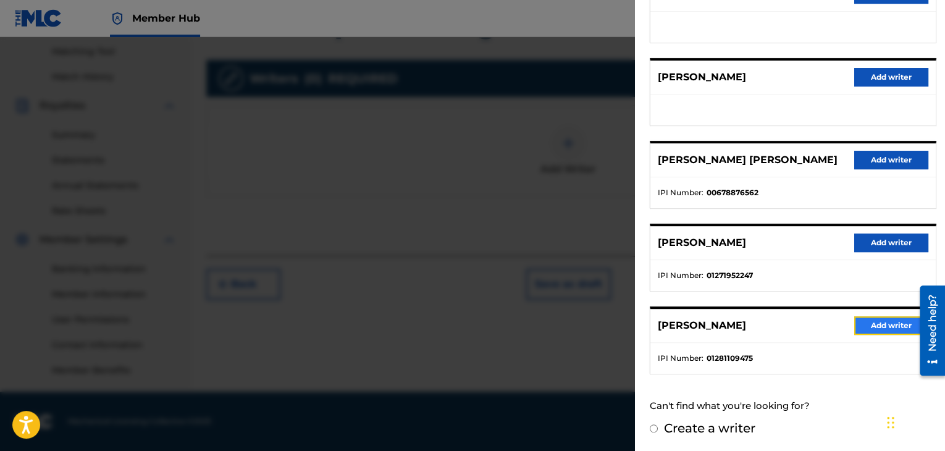
click at [860, 328] on button "Add writer" at bounding box center [892, 325] width 74 height 19
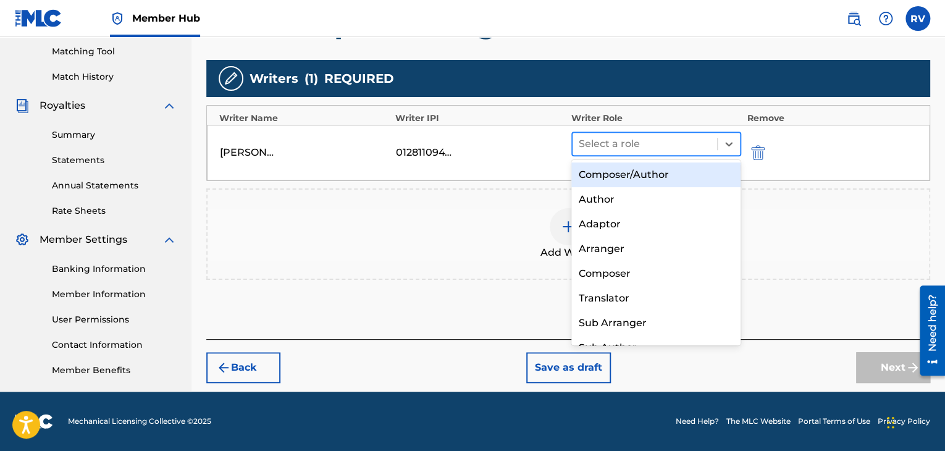
click at [635, 151] on div "Select a role" at bounding box center [645, 144] width 145 height 22
click at [619, 176] on div "Composer/Author" at bounding box center [657, 175] width 170 height 25
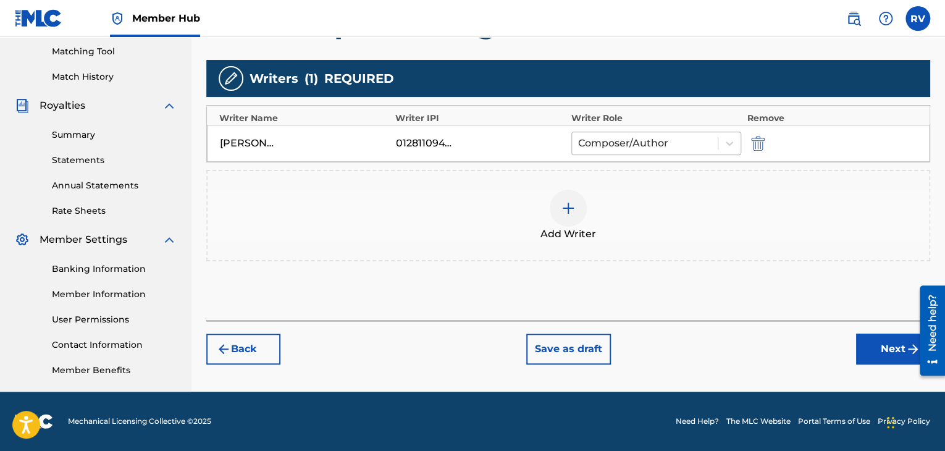
click at [630, 147] on div at bounding box center [644, 143] width 133 height 17
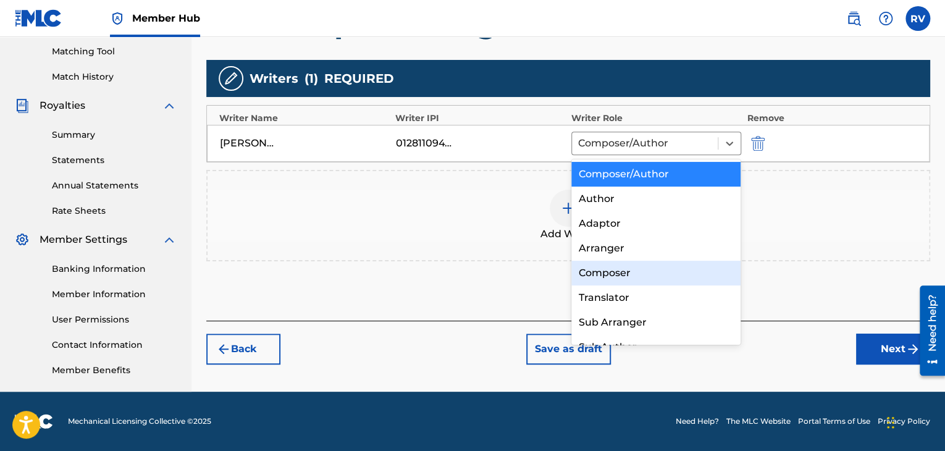
click at [647, 270] on div "Composer" at bounding box center [657, 273] width 170 height 25
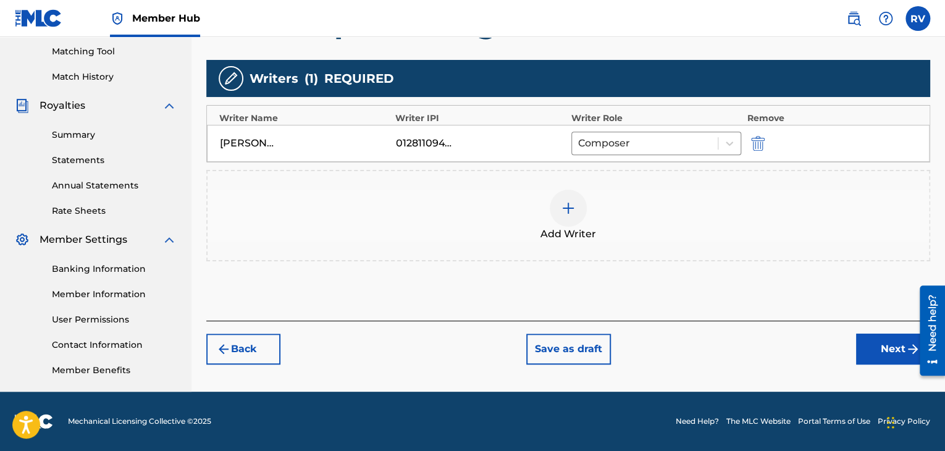
click at [583, 209] on div at bounding box center [568, 208] width 37 height 37
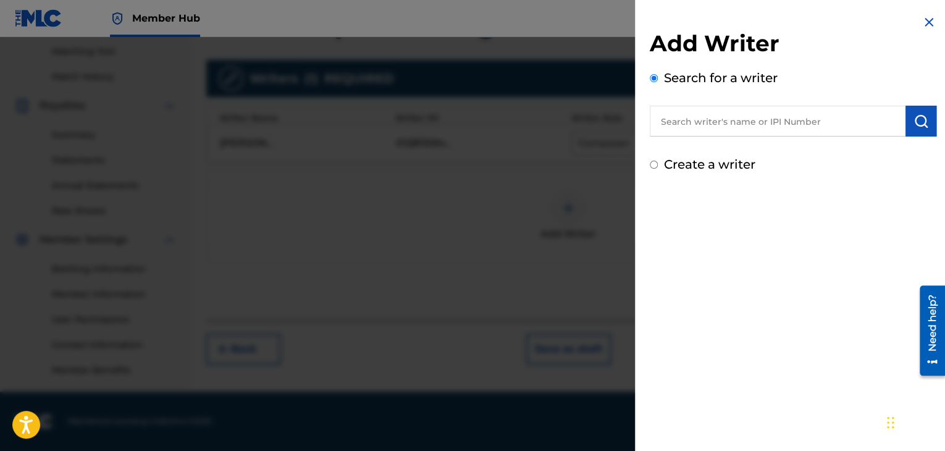
click at [697, 130] on input "text" at bounding box center [778, 121] width 256 height 31
paste input "COZZYMADETHISMFSLAP"
type input "COZZYMADETHISMFSLAP"
click at [907, 124] on button "submit" at bounding box center [921, 121] width 31 height 31
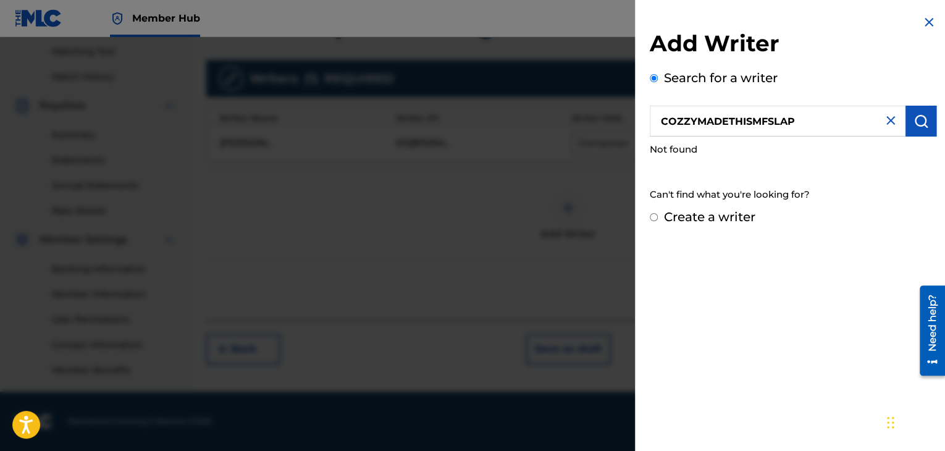
click at [880, 119] on div "COZZYMADETHISMFSLAP" at bounding box center [793, 121] width 287 height 31
click at [884, 115] on img at bounding box center [891, 120] width 15 height 15
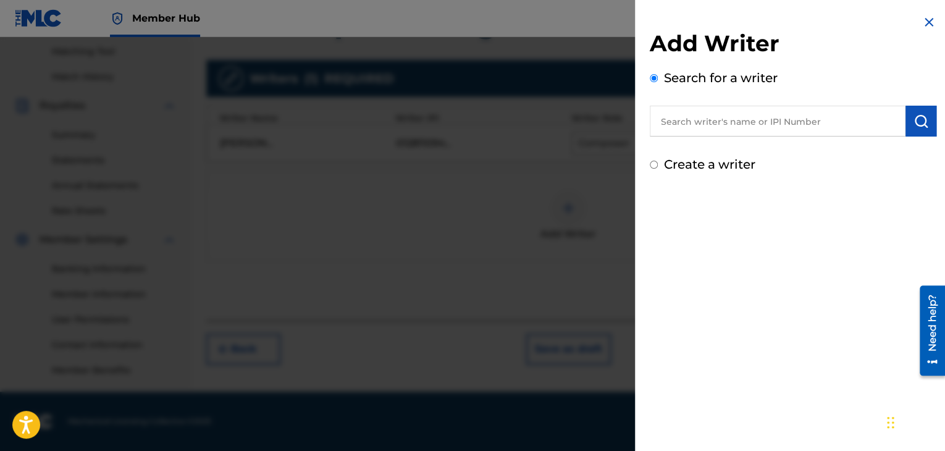
click at [920, 32] on h2 "Add Writer" at bounding box center [793, 46] width 287 height 32
click at [922, 24] on img at bounding box center [929, 22] width 15 height 15
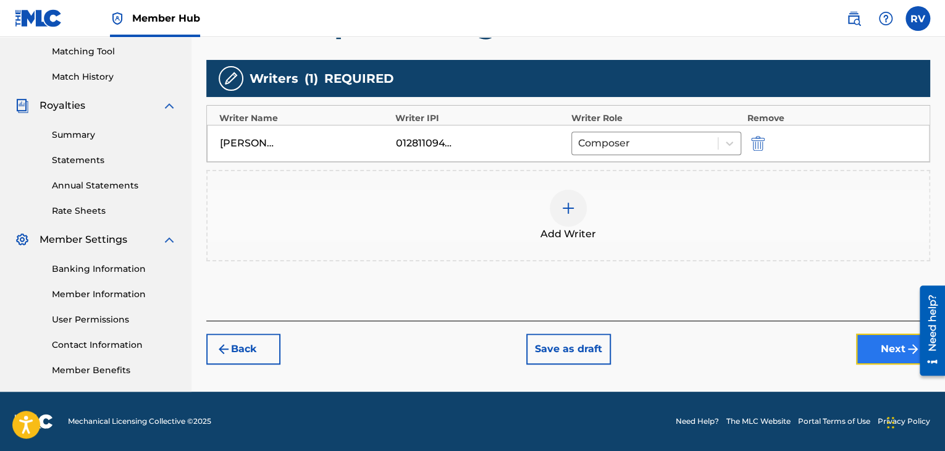
click at [892, 346] on button "Next" at bounding box center [893, 349] width 74 height 31
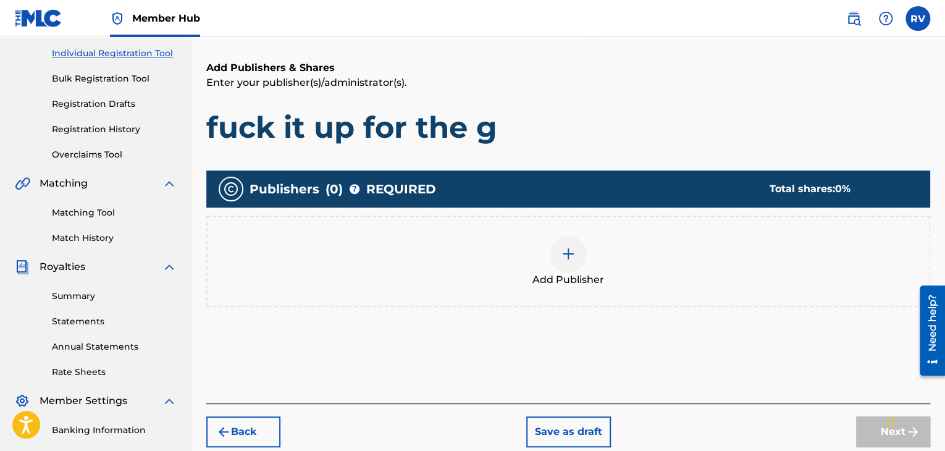
scroll to position [179, 0]
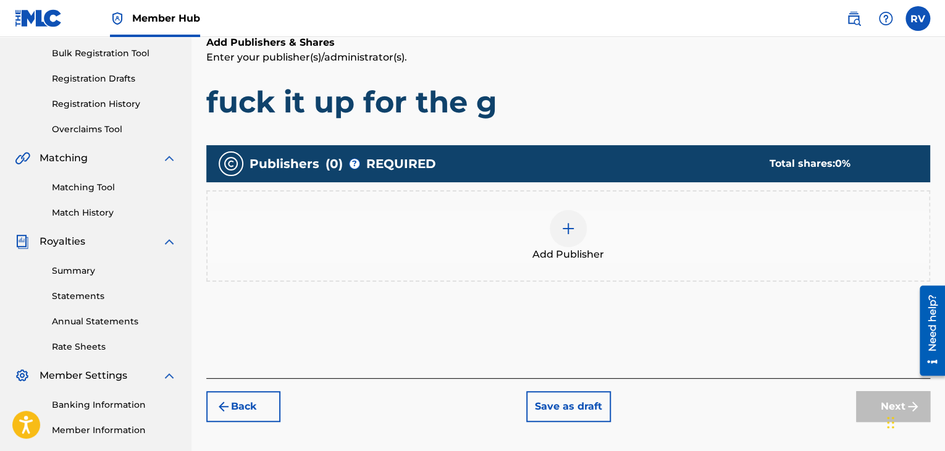
click at [586, 242] on div "Add Publisher" at bounding box center [569, 236] width 722 height 52
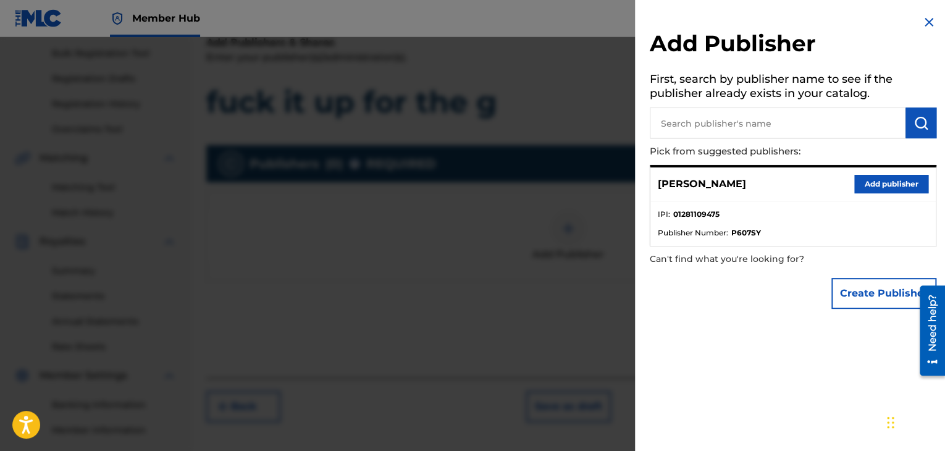
click at [727, 123] on input "text" at bounding box center [778, 123] width 256 height 31
paste input "COZZYMADETHISMFSLAP"
type input "COZZYMADETHISMFSLAP"
paste input "1179682504"
type input "1179682504"
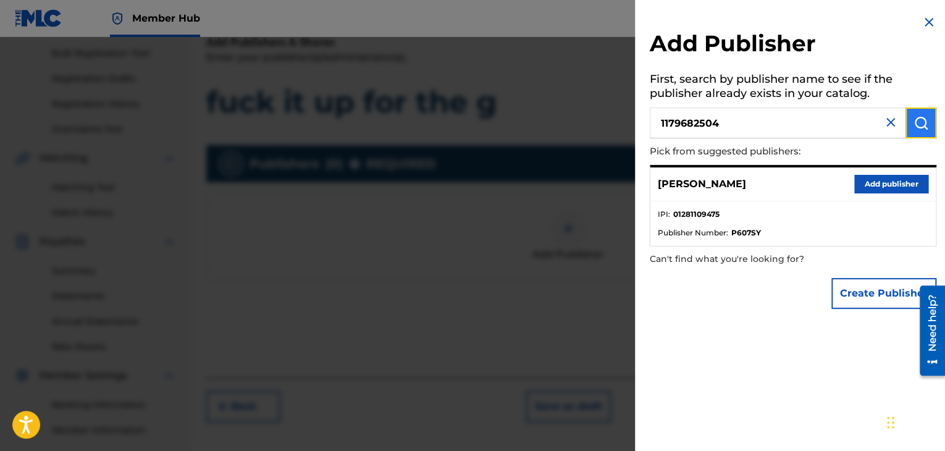
click at [914, 127] on img "submit" at bounding box center [921, 123] width 15 height 15
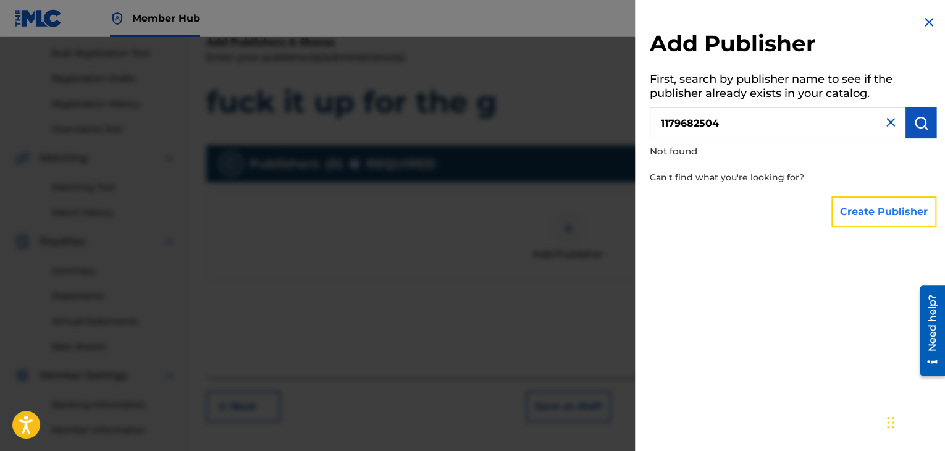
click at [880, 211] on button "Create Publisher" at bounding box center [884, 212] width 105 height 31
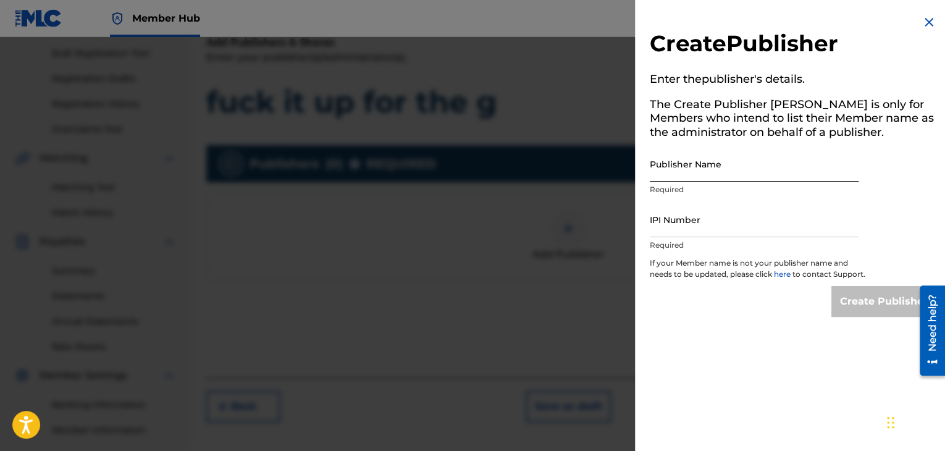
click at [725, 164] on input "Publisher Name" at bounding box center [754, 163] width 209 height 35
type input "Ebk Jaaybo Pub"
click at [735, 225] on input "IPI Number" at bounding box center [754, 219] width 209 height 35
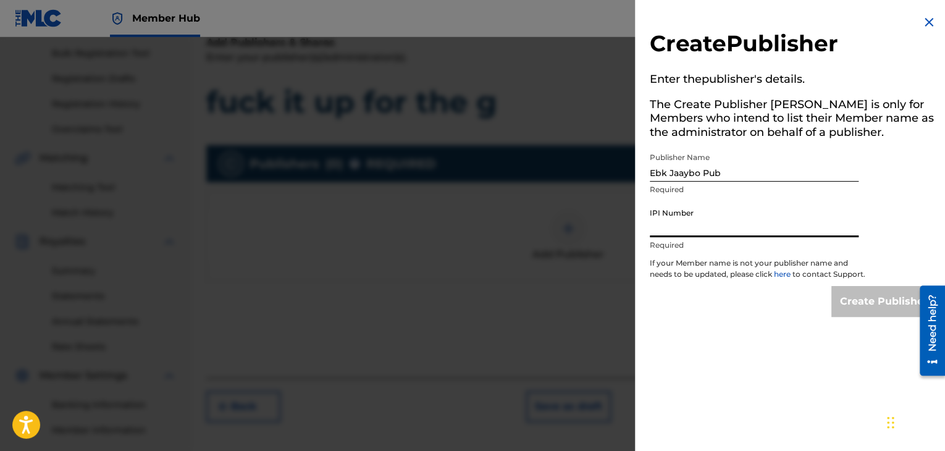
paste input "1179682504"
type input "1179682504"
click at [860, 306] on input "Create Publisher" at bounding box center [884, 301] width 105 height 31
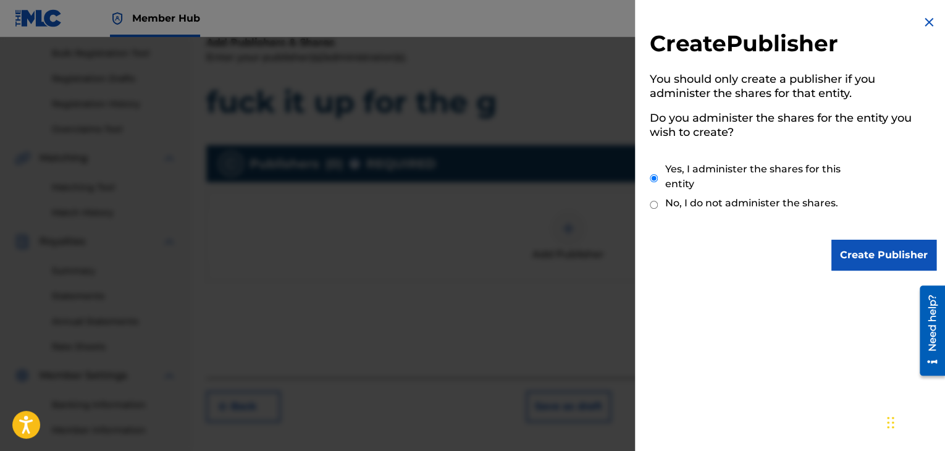
click at [796, 195] on div "Yes, I administer the shares for this entity No, I do not administer the shares." at bounding box center [793, 188] width 287 height 84
click at [805, 208] on label "No, I do not administer the shares." at bounding box center [752, 203] width 173 height 15
click at [658, 208] on input "No, I do not administer the shares." at bounding box center [654, 205] width 8 height 12
radio input "true"
click at [881, 268] on input "Create Publisher" at bounding box center [884, 255] width 105 height 31
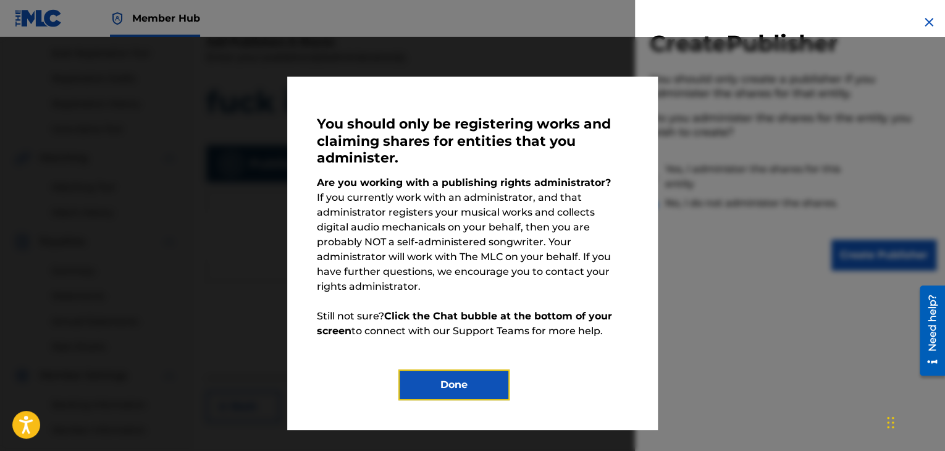
click at [471, 370] on button "Done" at bounding box center [454, 385] width 111 height 31
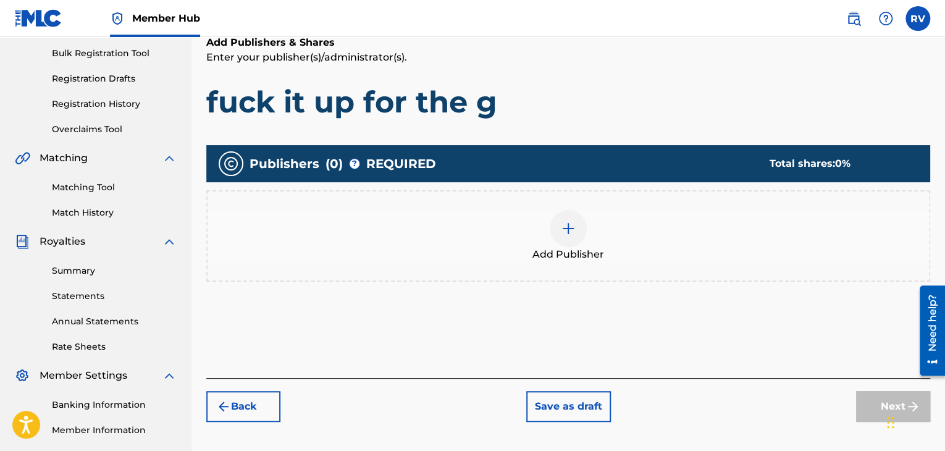
click at [581, 222] on div at bounding box center [568, 228] width 37 height 37
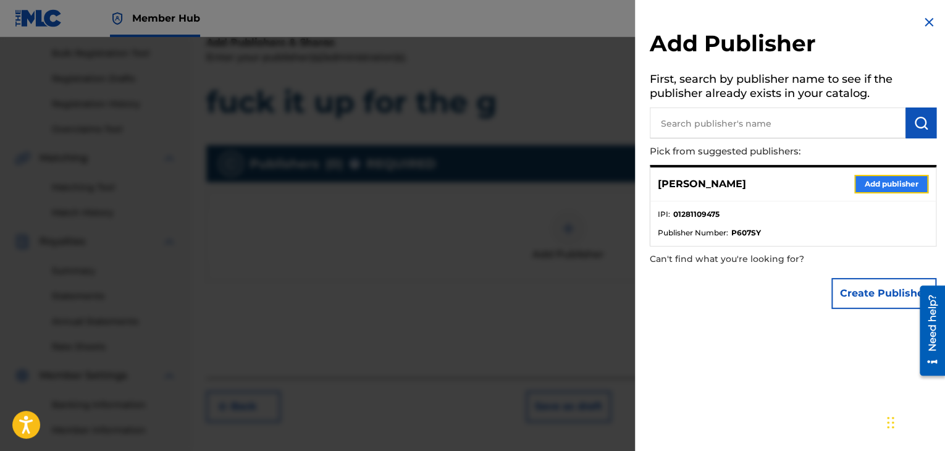
click at [863, 179] on button "Add publisher" at bounding box center [892, 184] width 74 height 19
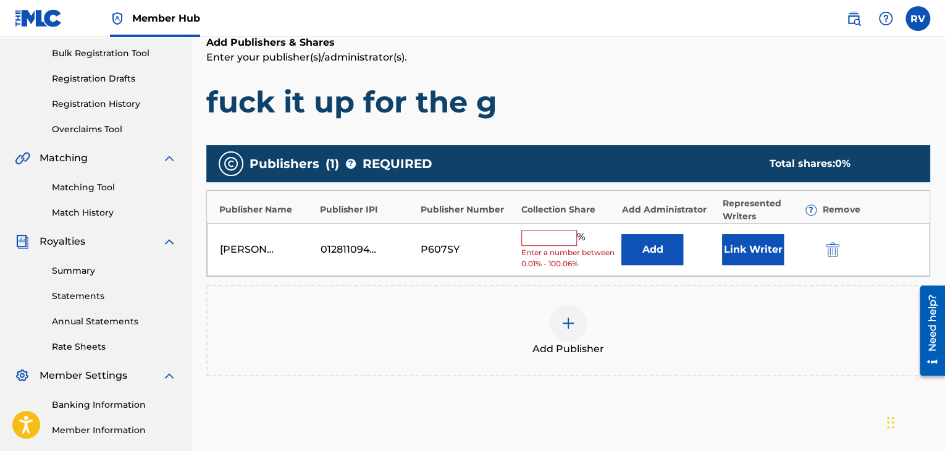
click at [549, 237] on input "text" at bounding box center [550, 238] width 56 height 16
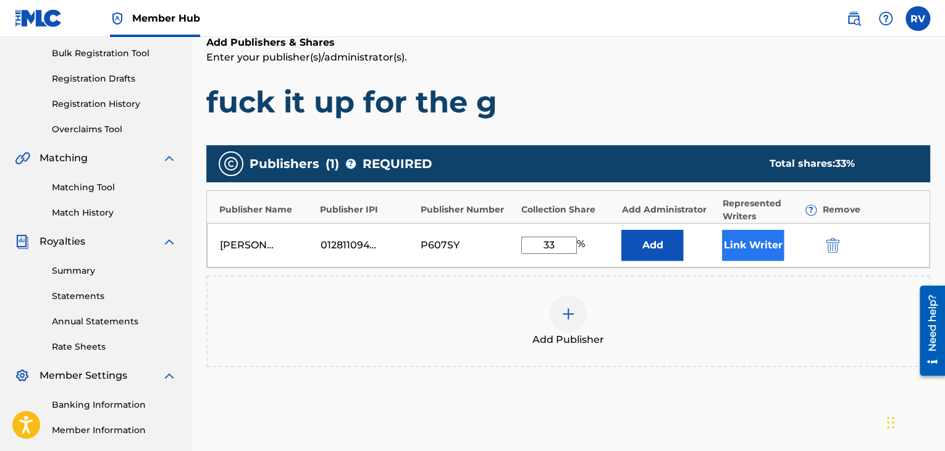
type input "33"
click at [750, 238] on button "Link Writer" at bounding box center [753, 245] width 62 height 31
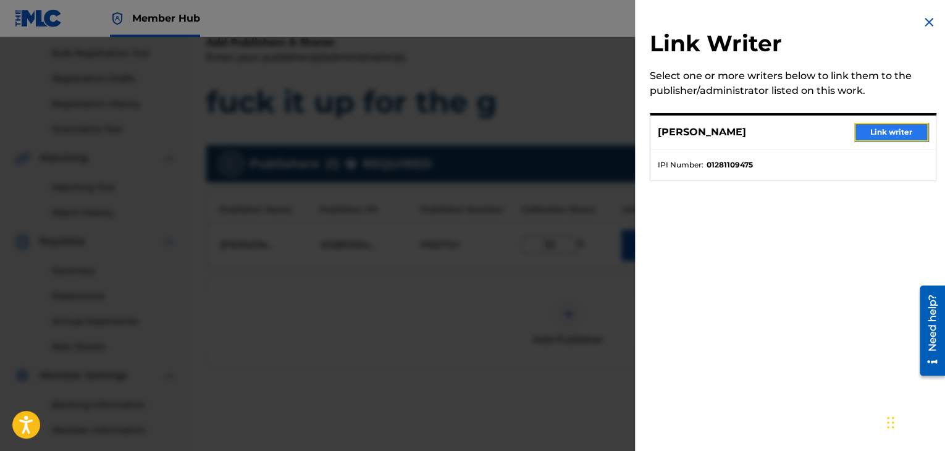
click at [865, 133] on button "Link writer" at bounding box center [892, 132] width 74 height 19
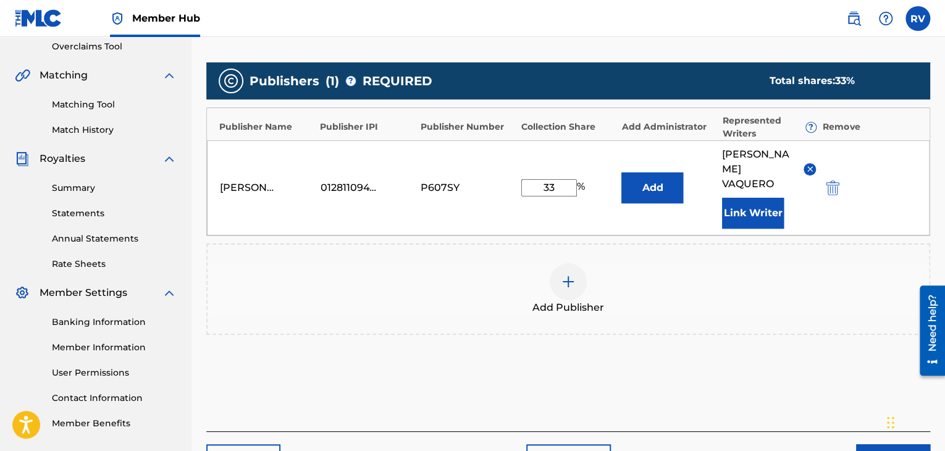
scroll to position [329, 0]
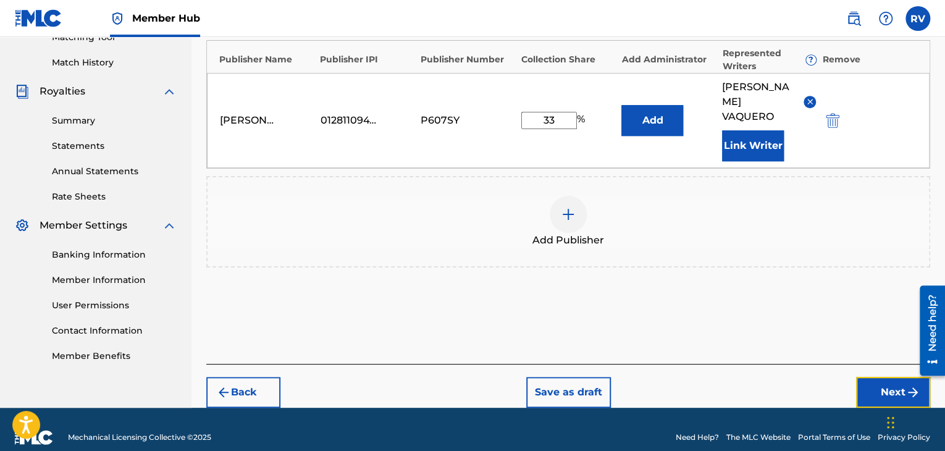
click at [861, 377] on button "Next" at bounding box center [893, 392] width 74 height 31
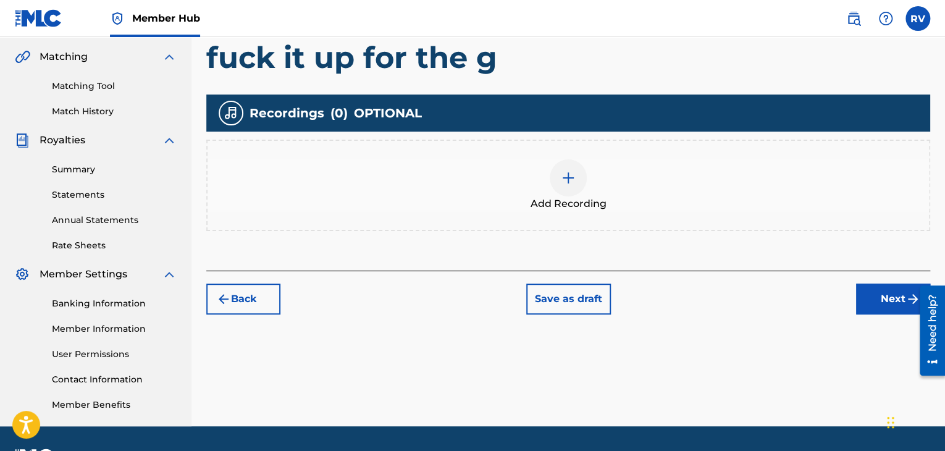
scroll to position [303, 0]
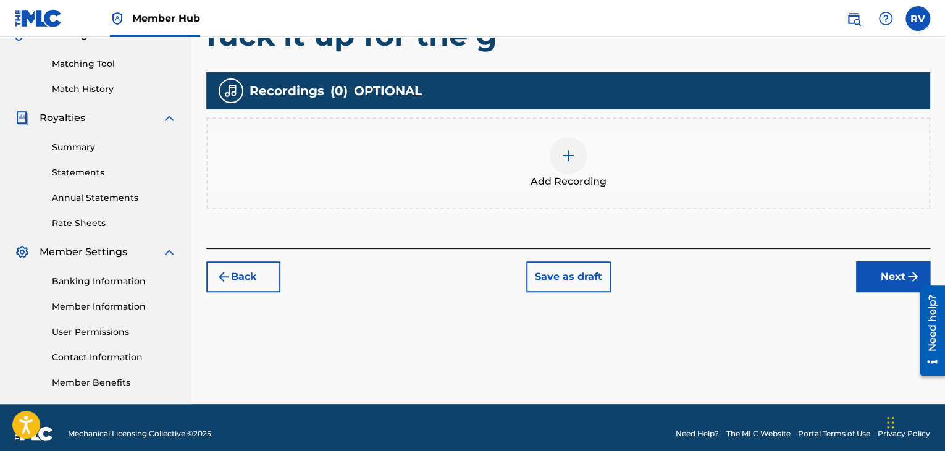
click at [574, 163] on div at bounding box center [568, 155] width 37 height 37
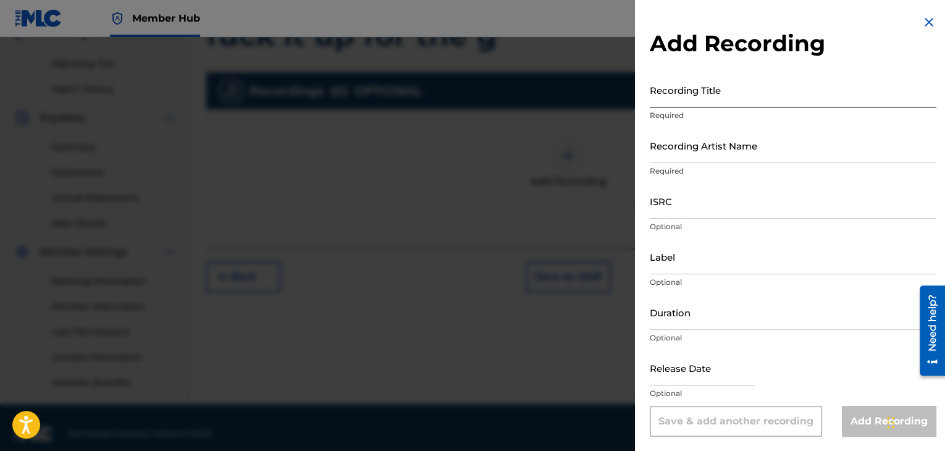
click at [763, 102] on input "Recording Title" at bounding box center [793, 89] width 287 height 35
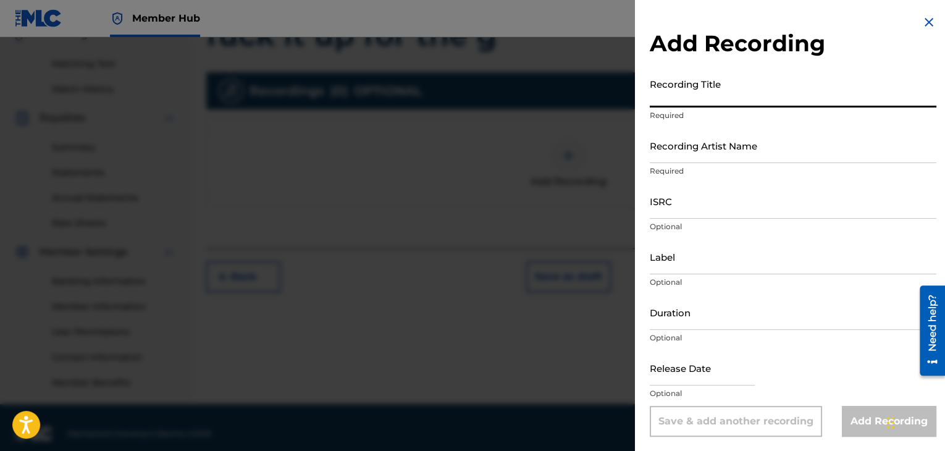
type input "F"
type input "Fuck it Up For The G"
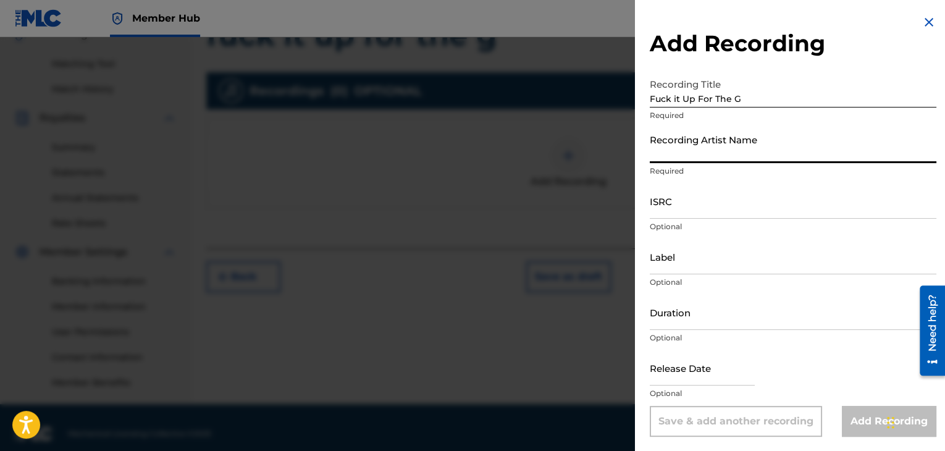
click at [744, 146] on input "Recording Artist Name" at bounding box center [793, 145] width 287 height 35
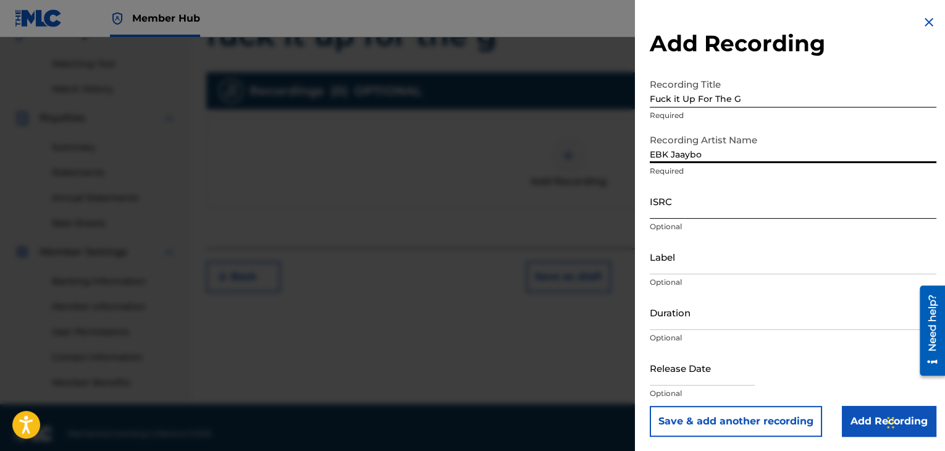
type input "EBK Jaaybo"
click at [729, 207] on input "ISRC" at bounding box center [793, 201] width 287 height 35
click at [693, 206] on input "ISRC" at bounding box center [793, 201] width 287 height 35
type input "R"
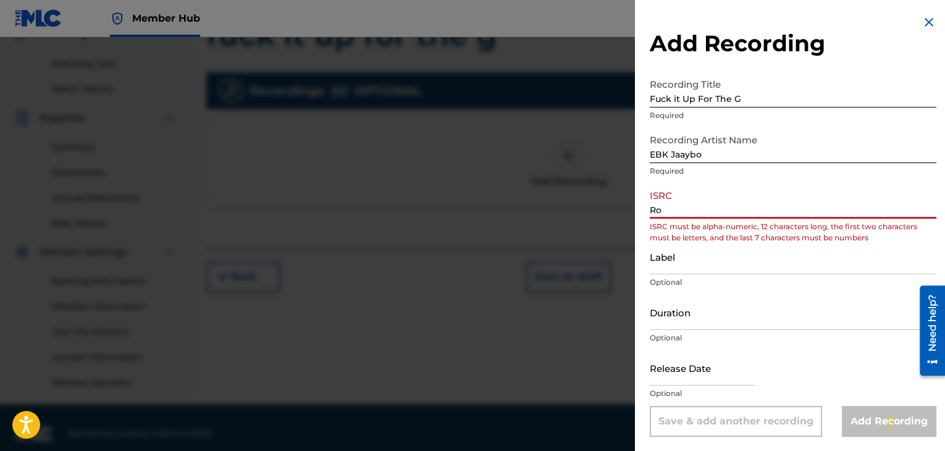
type input "R"
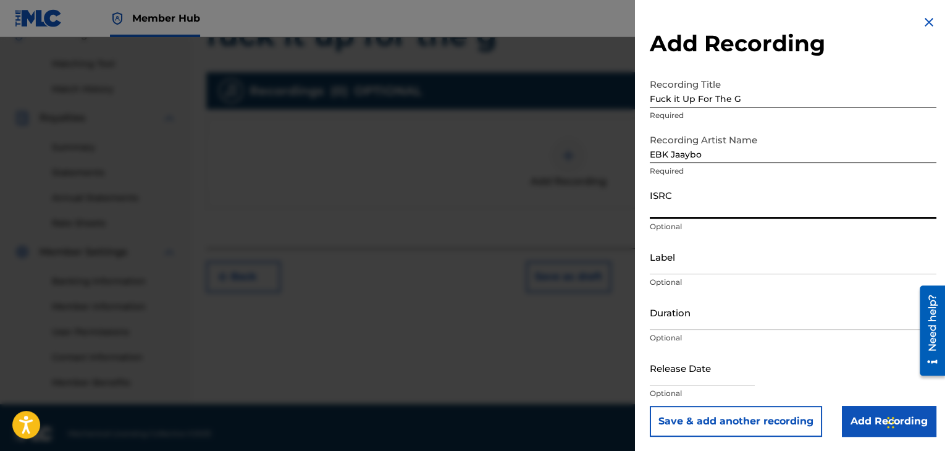
paste input "1179682504"
type input "1179682504"
paste input "QZWA32201272"
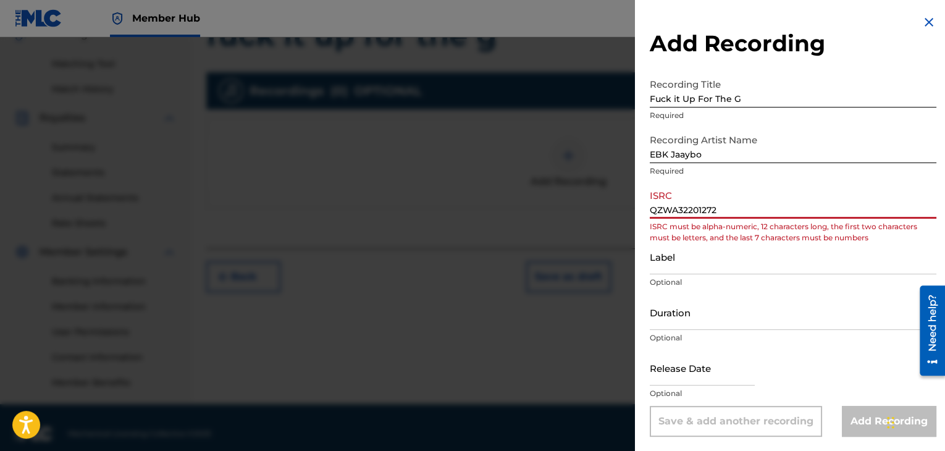
click at [666, 211] on input "QZWA32201272" at bounding box center [793, 201] width 287 height 35
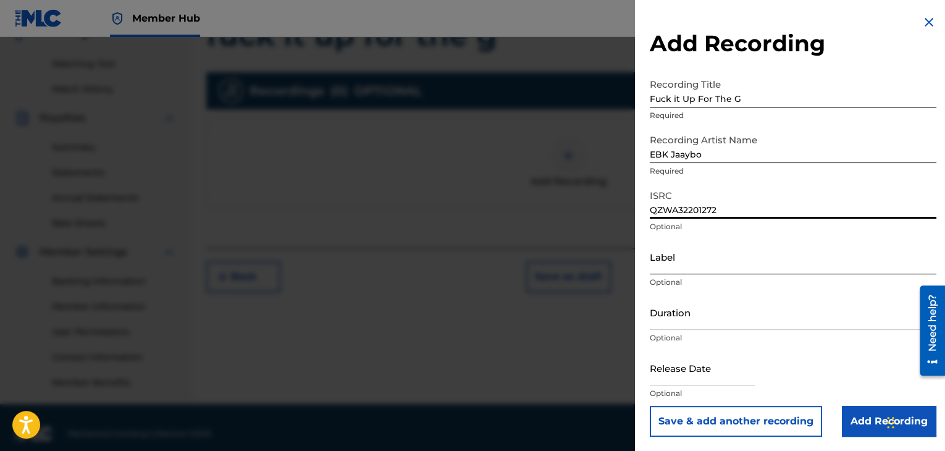
scroll to position [1, 0]
type input "QZWA32201272"
click at [683, 275] on div "Label Optional" at bounding box center [793, 267] width 287 height 56
click at [685, 266] on input "Label" at bounding box center [793, 256] width 287 height 35
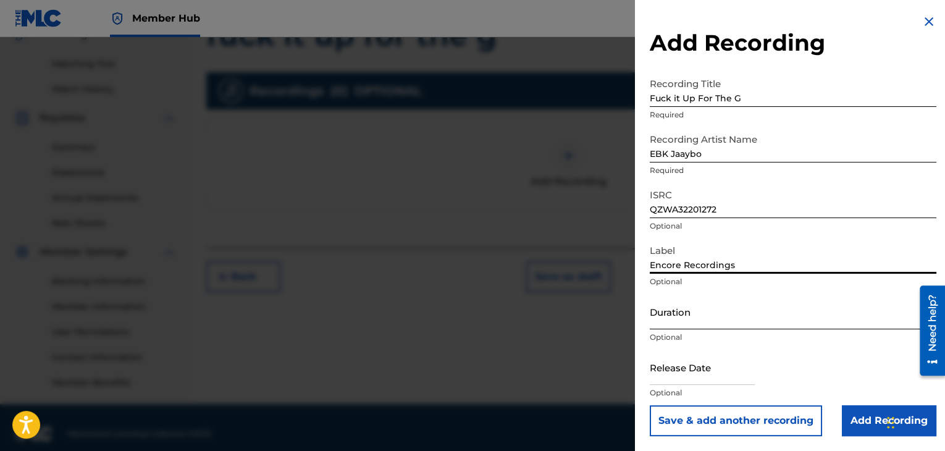
type input "Encore Recordings"
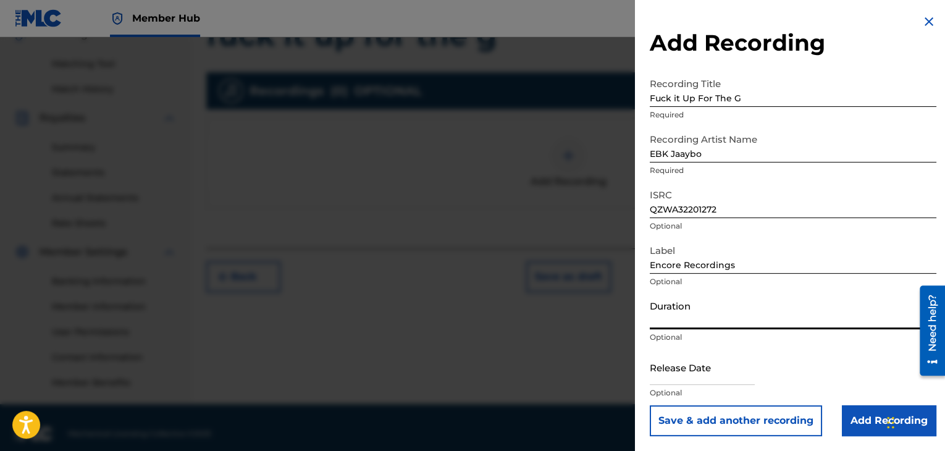
click at [709, 328] on input "Duration" at bounding box center [793, 311] width 287 height 35
type input "1"
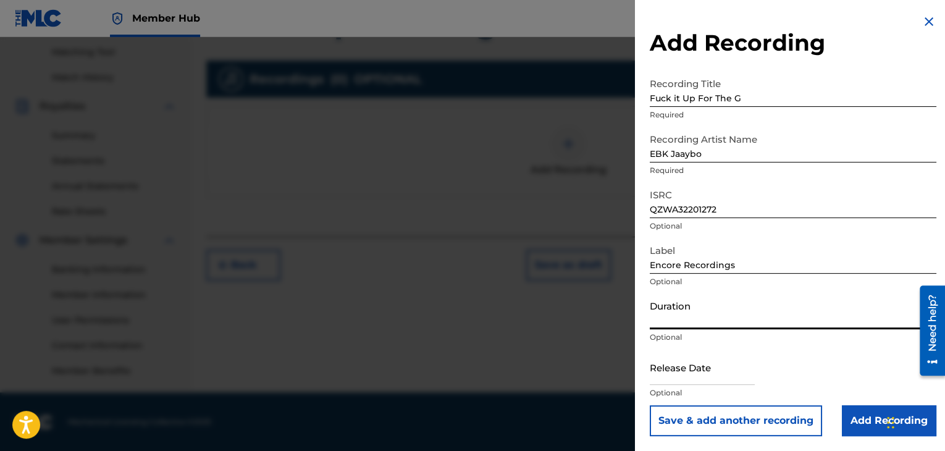
scroll to position [315, 0]
click at [716, 371] on input "text" at bounding box center [702, 367] width 105 height 35
select select "8"
select select "2025"
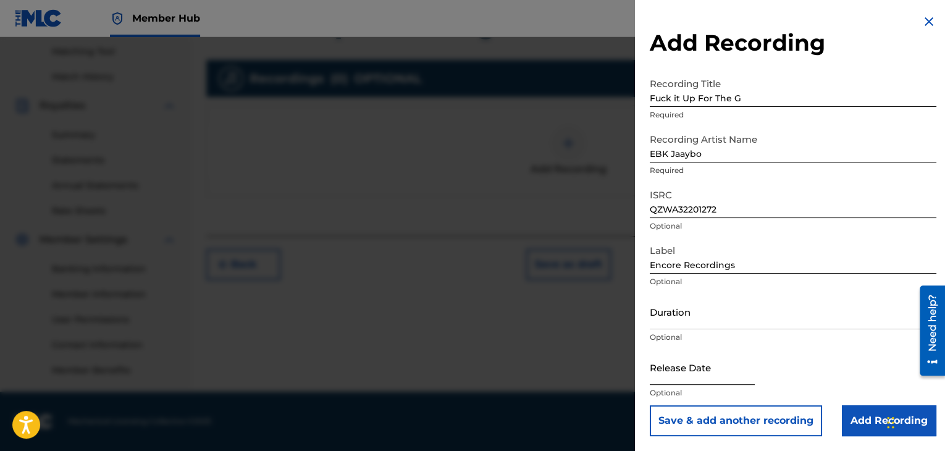
select select "8"
select select "2025"
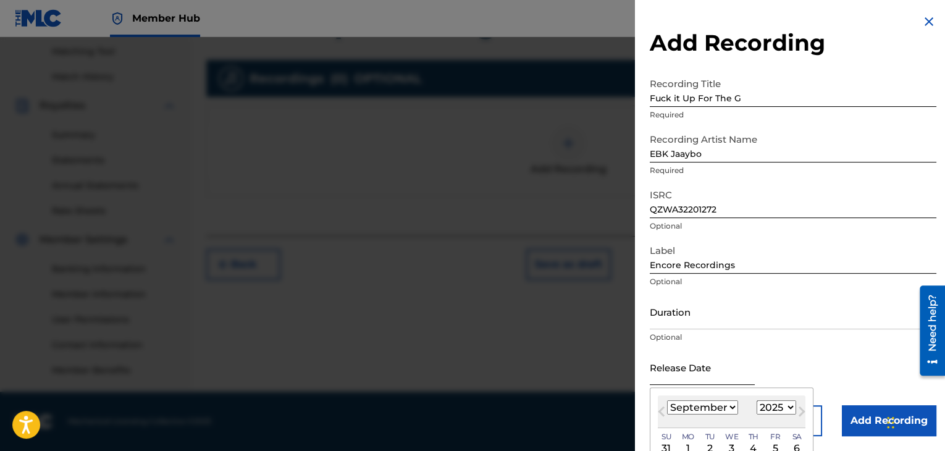
click at [695, 370] on input "text" at bounding box center [702, 367] width 105 height 35
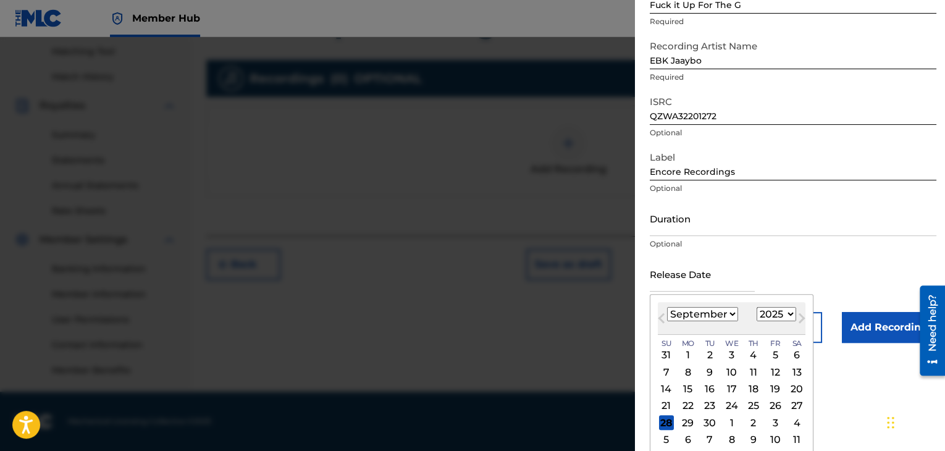
scroll to position [99, 0]
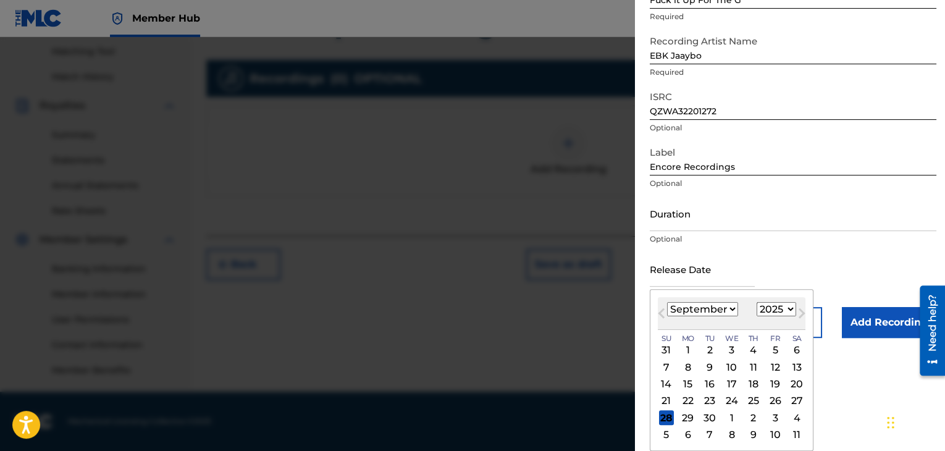
click at [687, 297] on div "[DATE] January February March April May June July August September October Nove…" at bounding box center [732, 313] width 148 height 33
click at [691, 306] on select "January February March April May June July August September October November De…" at bounding box center [702, 309] width 71 height 14
select select "4"
click at [667, 302] on select "January February March April May June July August September October November De…" at bounding box center [702, 309] width 71 height 14
click at [731, 347] on div "30" at bounding box center [732, 350] width 15 height 15
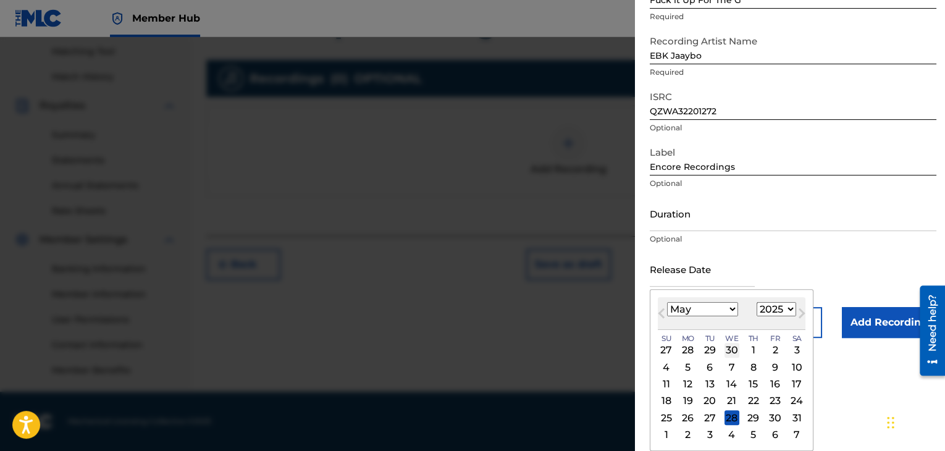
type input "[DATE]"
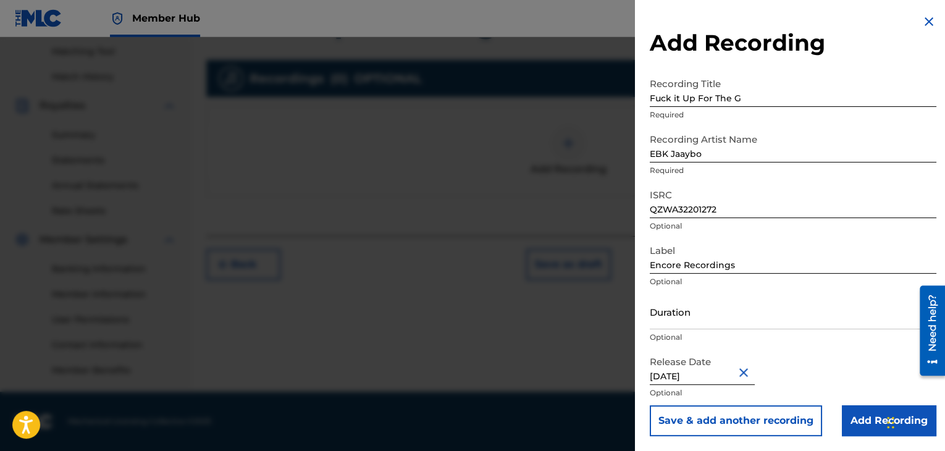
click at [746, 379] on button "Close" at bounding box center [746, 372] width 19 height 38
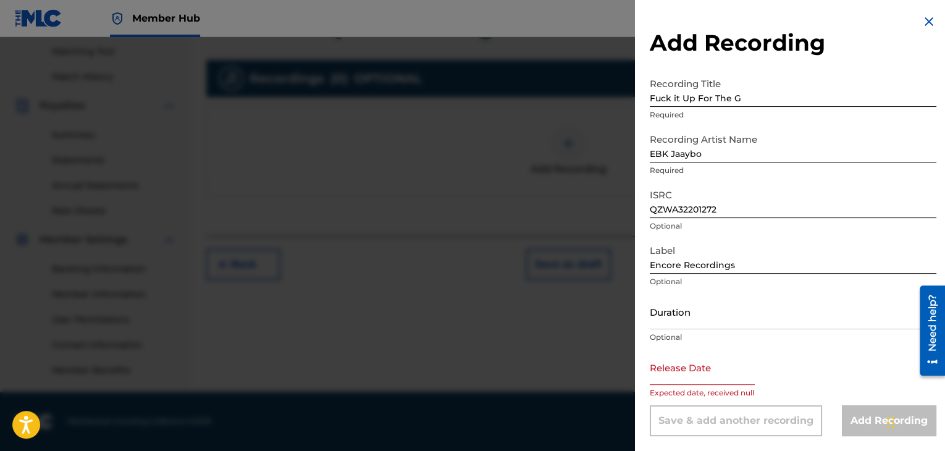
click at [705, 375] on input "text" at bounding box center [702, 367] width 105 height 35
select select "8"
select select "2025"
click at [776, 332] on p "Optional" at bounding box center [793, 337] width 287 height 11
select select "8"
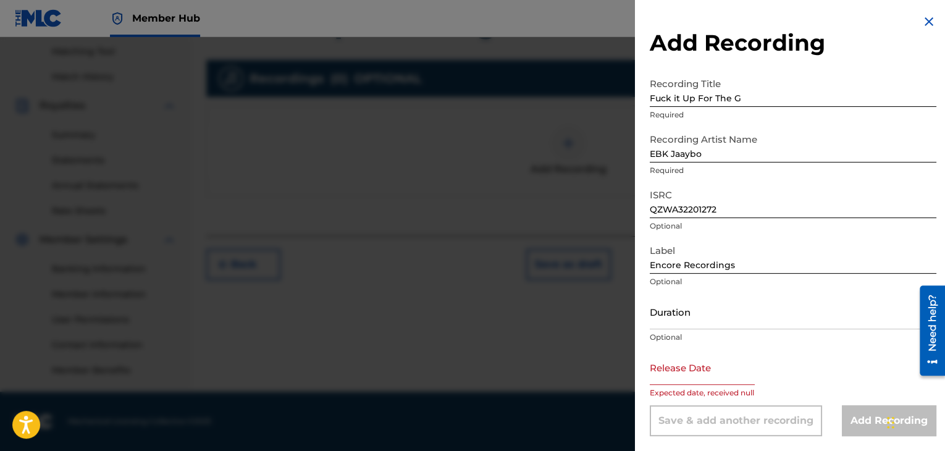
select select "2025"
click at [702, 376] on input "text" at bounding box center [702, 367] width 105 height 35
click at [678, 410] on select "January February March April May June July August September October November De…" at bounding box center [702, 407] width 71 height 14
select select "4"
click at [667, 400] on select "January February March April May June July August September October November De…" at bounding box center [702, 407] width 71 height 14
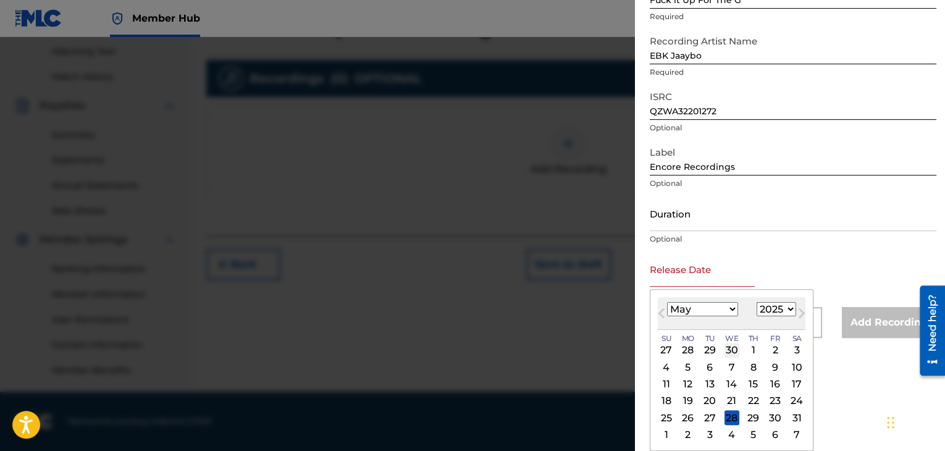
click at [732, 353] on div "30" at bounding box center [732, 350] width 15 height 15
type input "[DATE]"
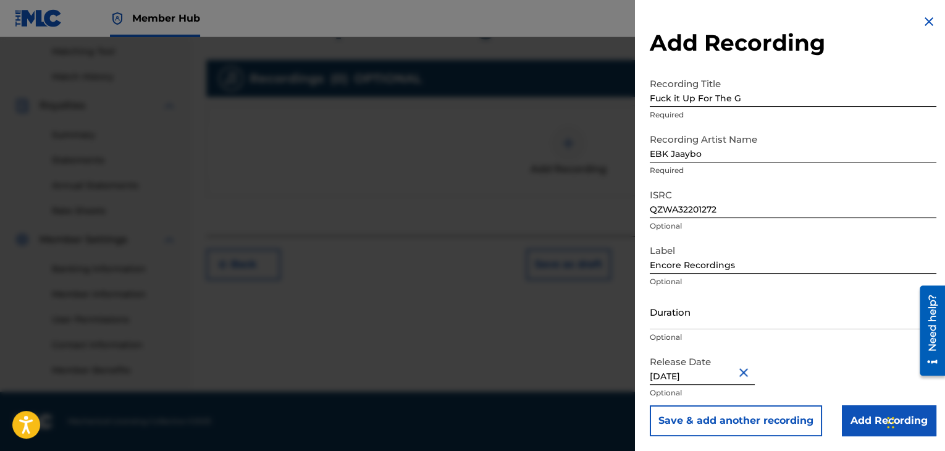
click at [710, 366] on input "[DATE]" at bounding box center [702, 367] width 105 height 35
select select "3"
select select "2025"
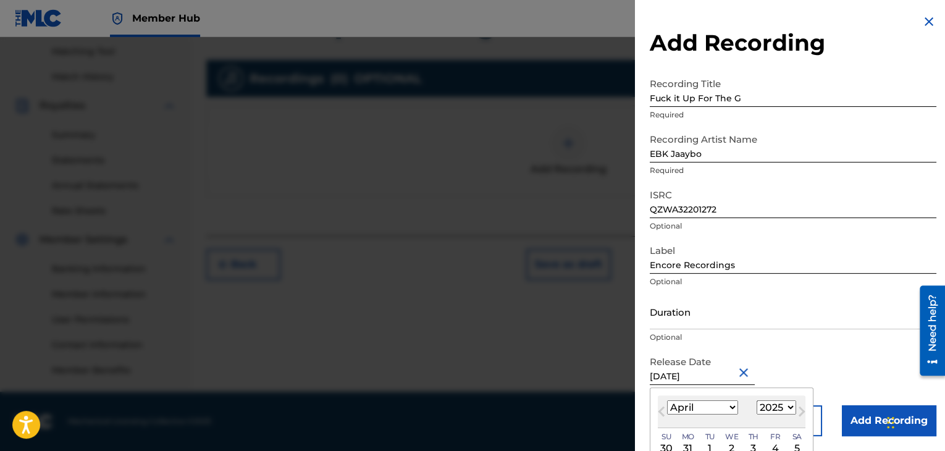
click at [734, 370] on input "[DATE]" at bounding box center [702, 367] width 105 height 35
click at [743, 370] on button "Close" at bounding box center [746, 372] width 19 height 38
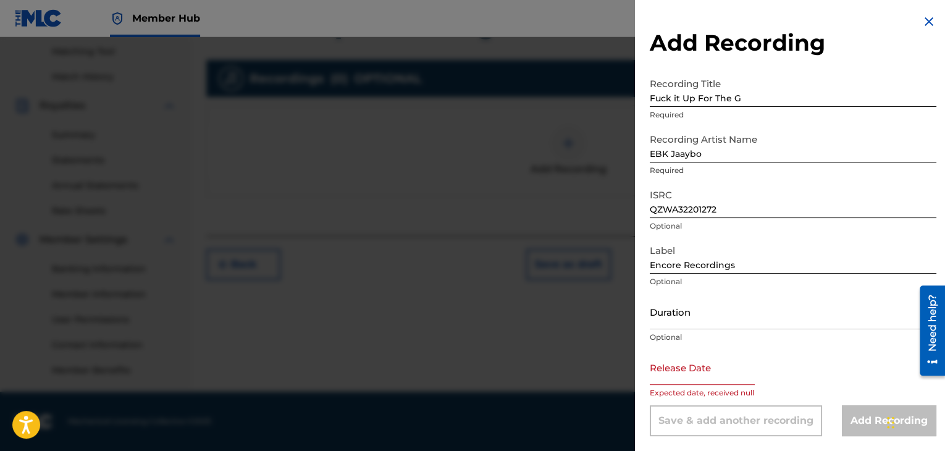
click at [706, 380] on input "text" at bounding box center [702, 367] width 105 height 35
select select "8"
select select "2025"
click at [683, 412] on select "January February March April May June July August September October November De…" at bounding box center [702, 407] width 71 height 14
select select "4"
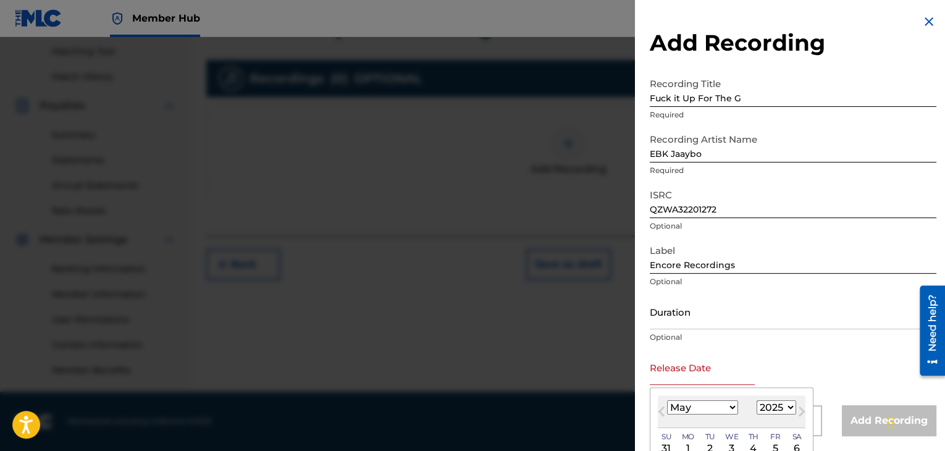
click at [667, 400] on select "January February March April May June July August September October November De…" at bounding box center [702, 407] width 71 height 14
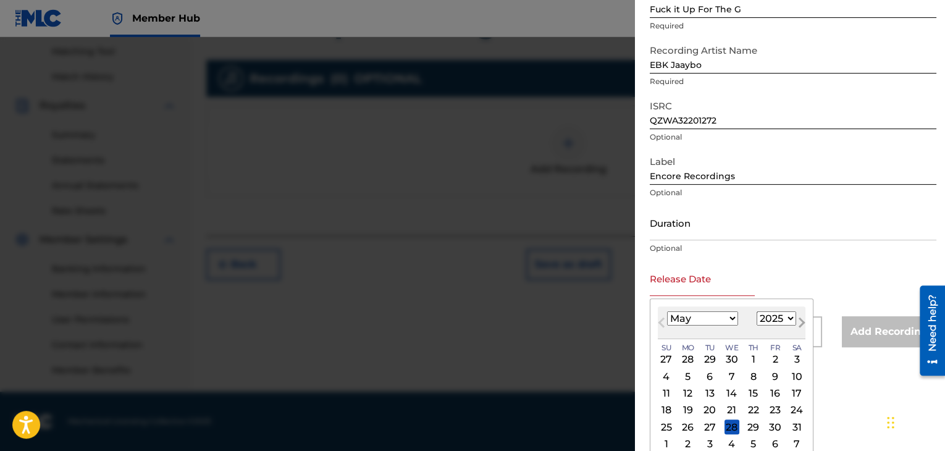
scroll to position [99, 0]
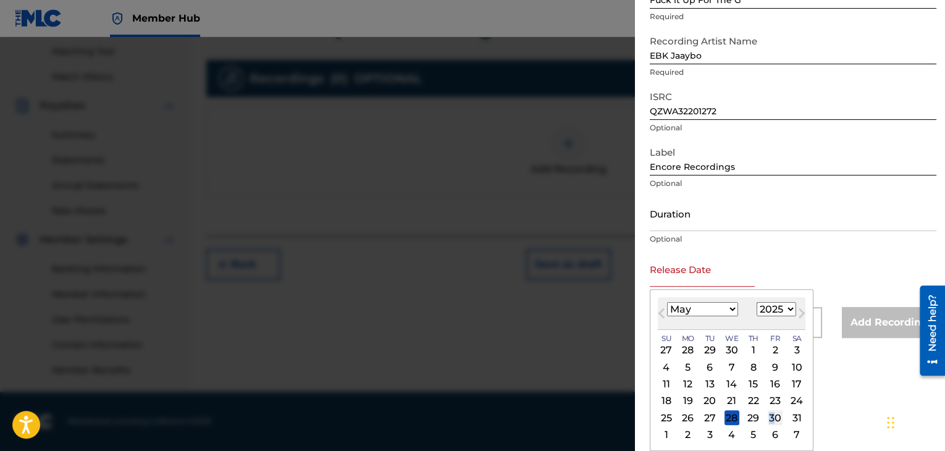
click at [771, 412] on div "30" at bounding box center [775, 417] width 15 height 15
type input "[DATE]"
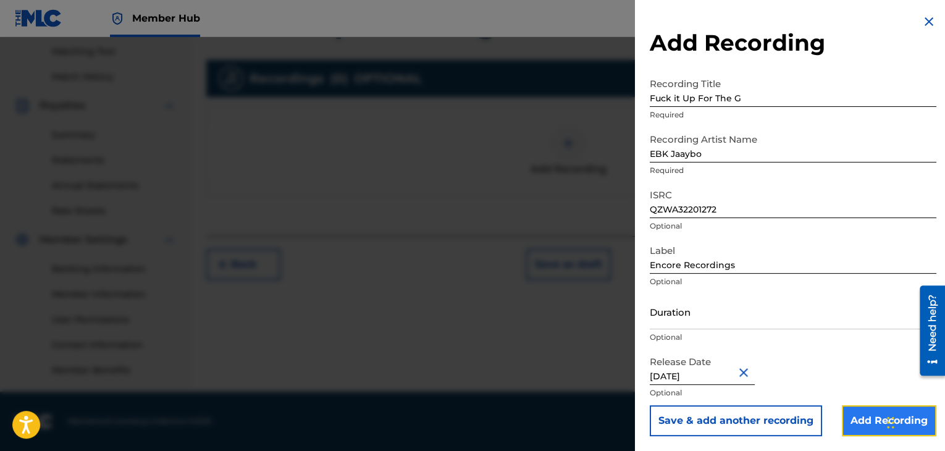
click at [848, 419] on input "Add Recording" at bounding box center [889, 420] width 95 height 31
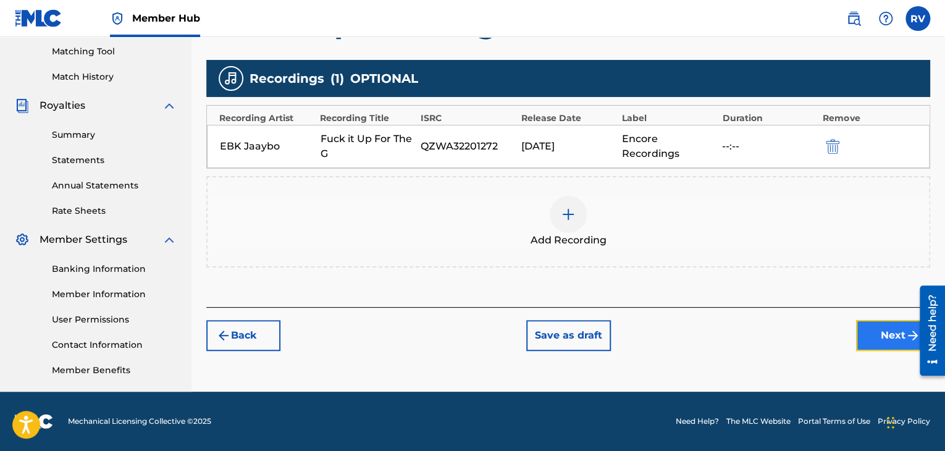
click at [869, 331] on button "Next" at bounding box center [893, 335] width 74 height 31
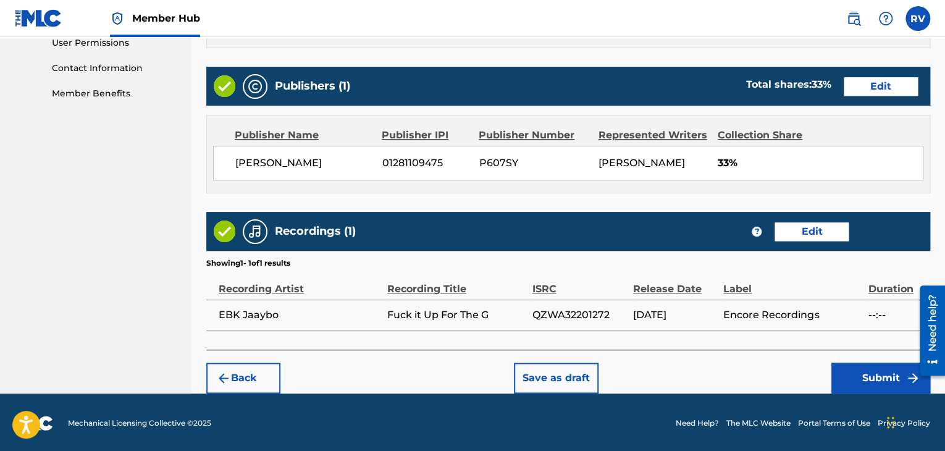
scroll to position [593, 0]
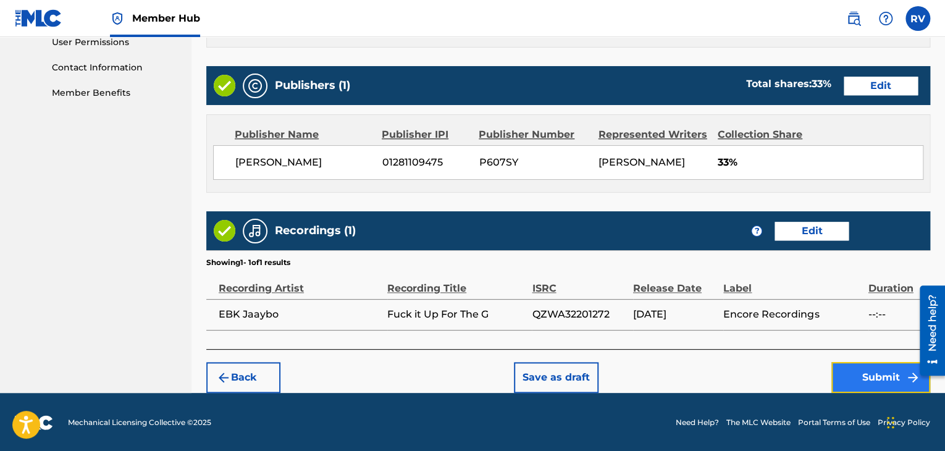
click at [853, 382] on button "Submit" at bounding box center [881, 377] width 99 height 31
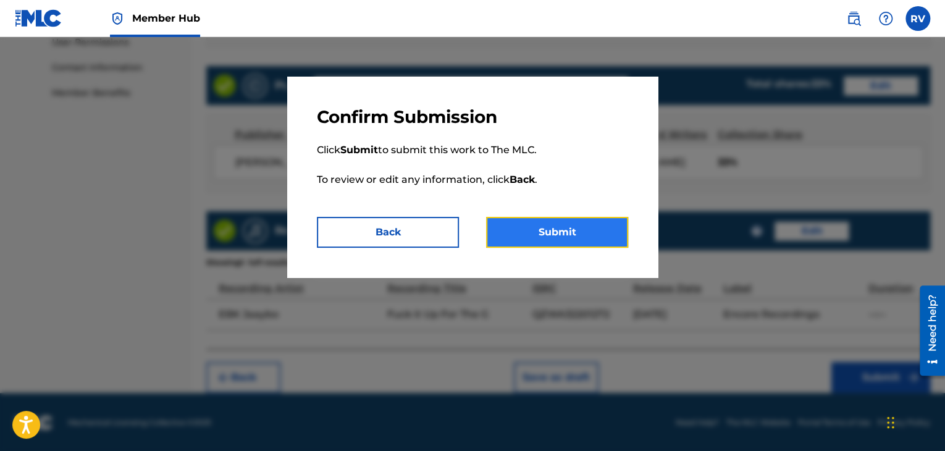
click at [575, 228] on button "Submit" at bounding box center [557, 232] width 142 height 31
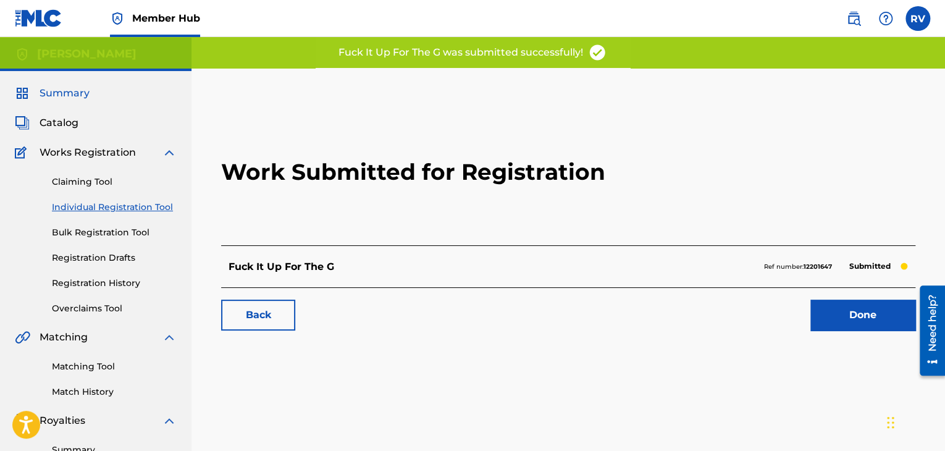
click at [39, 96] on link "Summary" at bounding box center [52, 93] width 75 height 15
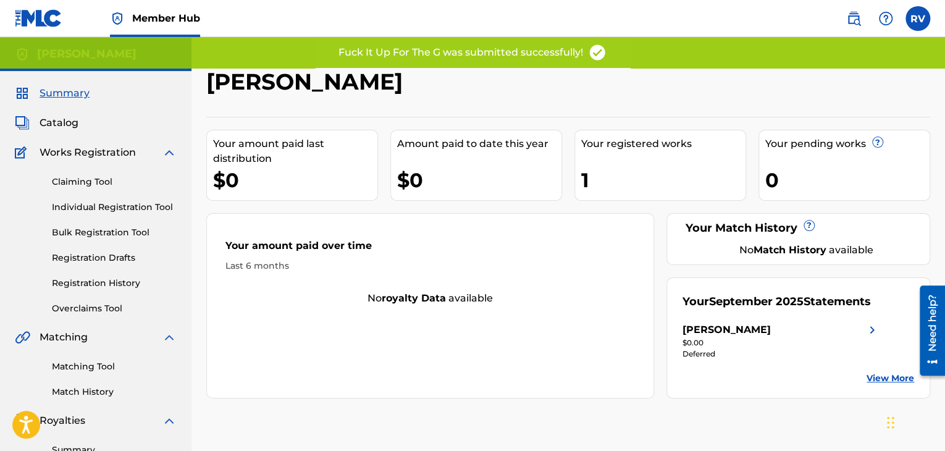
click at [638, 161] on div "Your registered works 1" at bounding box center [661, 165] width 172 height 71
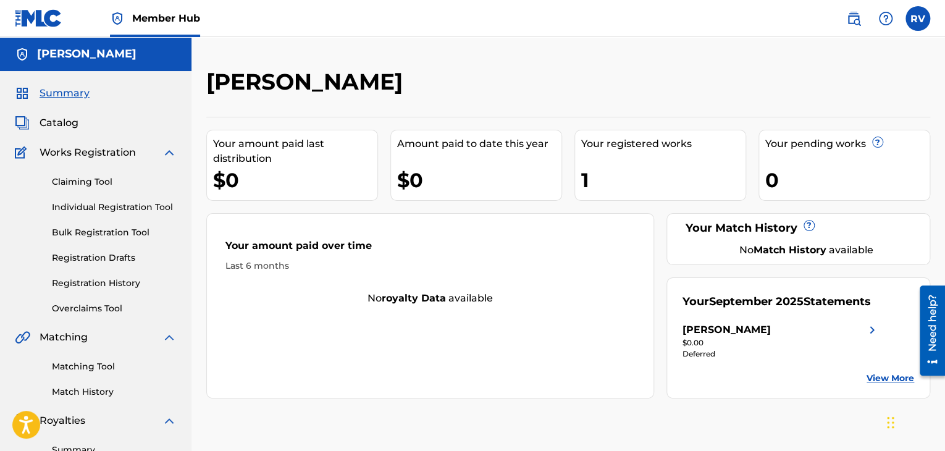
click at [98, 197] on div "Claiming Tool Individual Registration Tool Bulk Registration Tool Registration …" at bounding box center [96, 237] width 162 height 155
click at [99, 209] on link "Individual Registration Tool" at bounding box center [114, 207] width 125 height 13
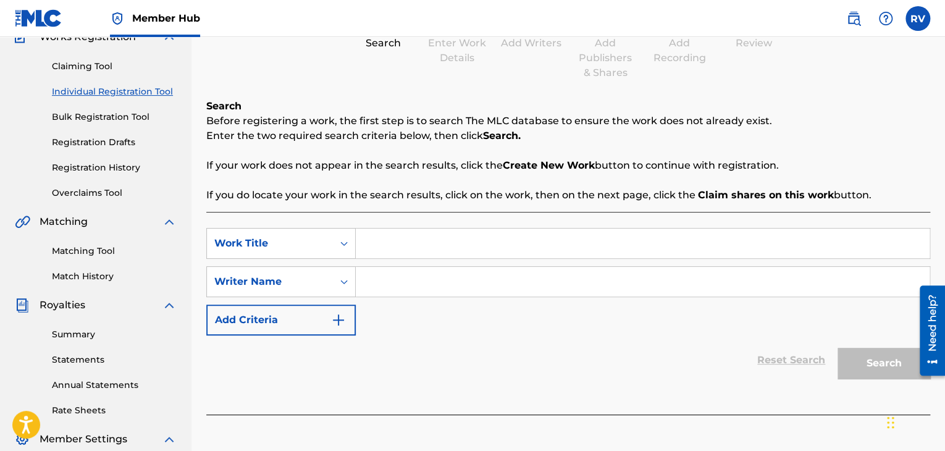
scroll to position [309, 0]
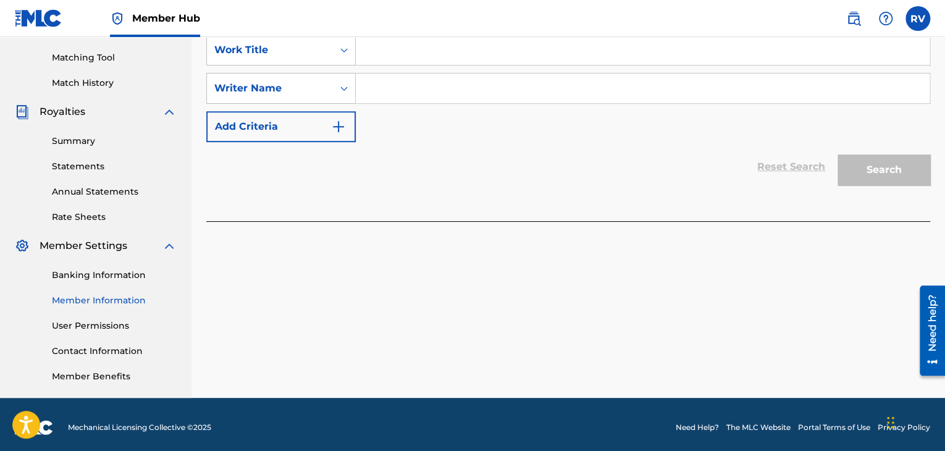
click at [88, 297] on link "Member Information" at bounding box center [114, 300] width 125 height 13
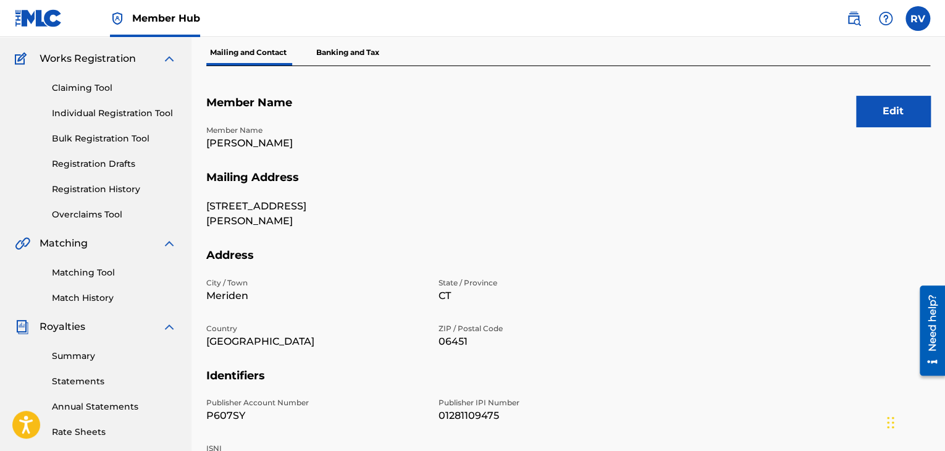
scroll to position [6, 0]
